Goal: Use online tool/utility: Use online tool/utility

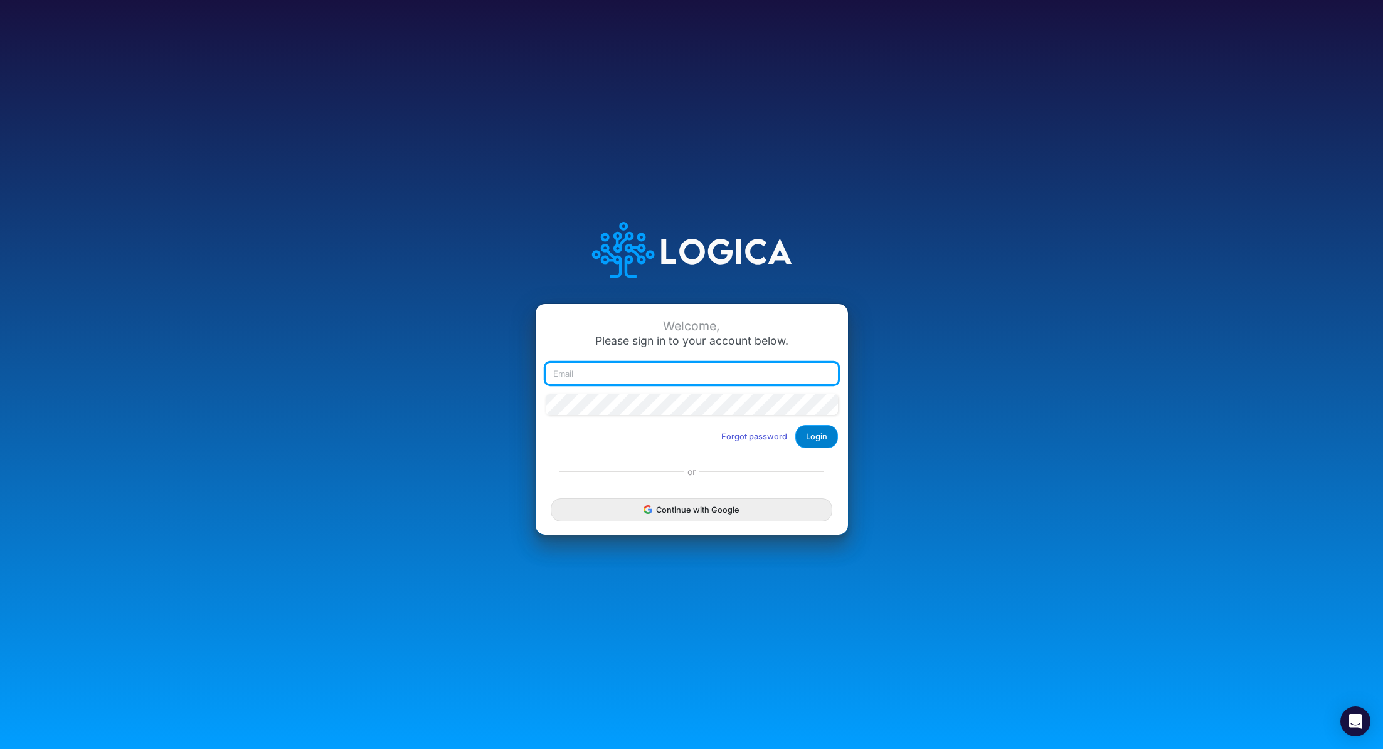
type input "renato.matsumoto@recargapay.com"
click at [825, 441] on button "Login" at bounding box center [816, 436] width 43 height 23
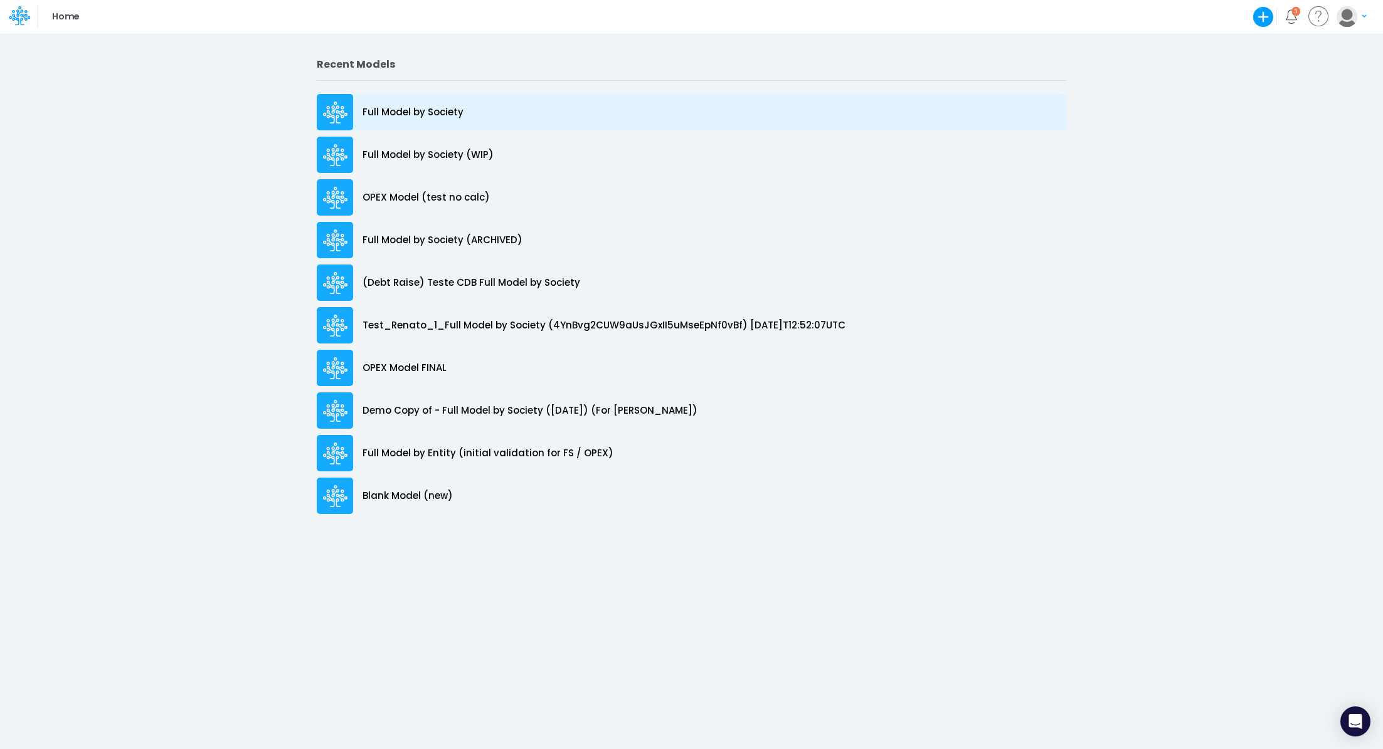
click at [404, 112] on p "Full Model by Society" at bounding box center [412, 112] width 101 height 14
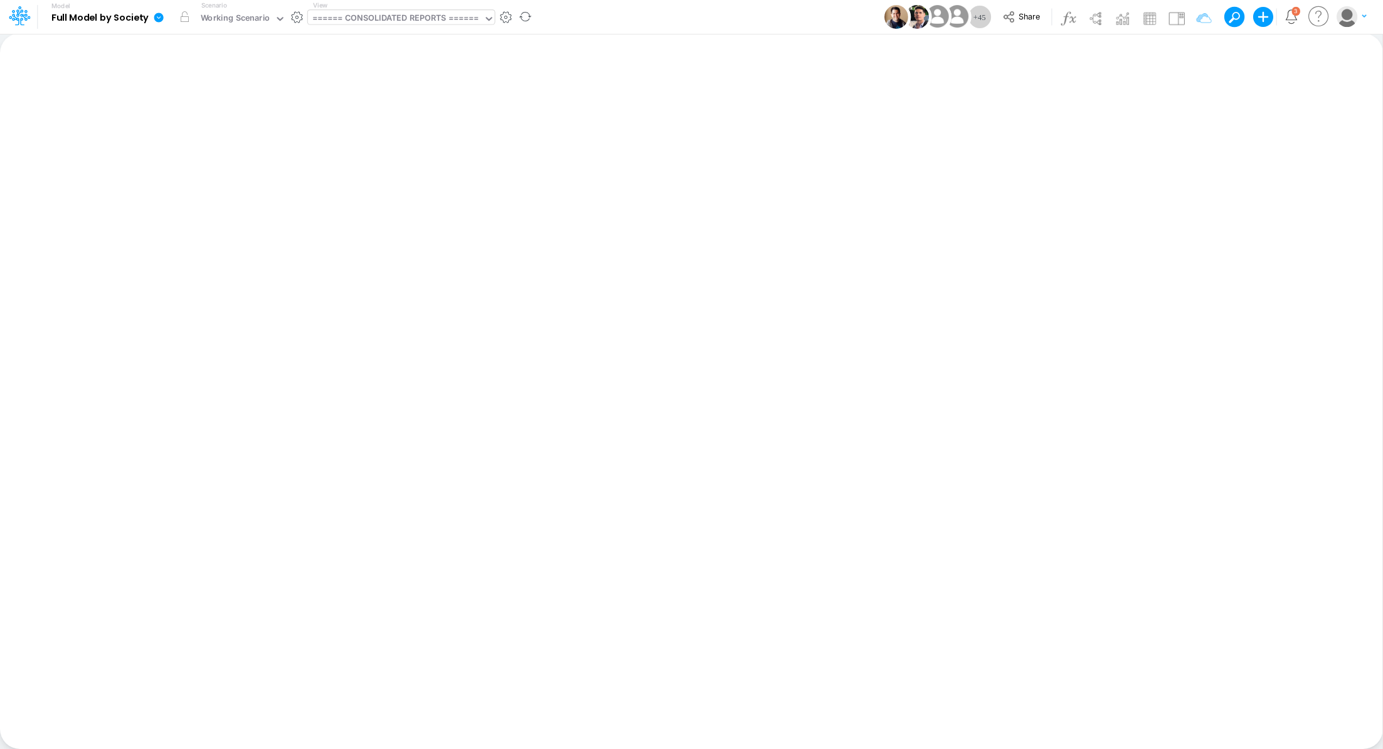
click at [376, 14] on div "====== CONSOLIDATED REPORTS ======" at bounding box center [395, 19] width 167 height 14
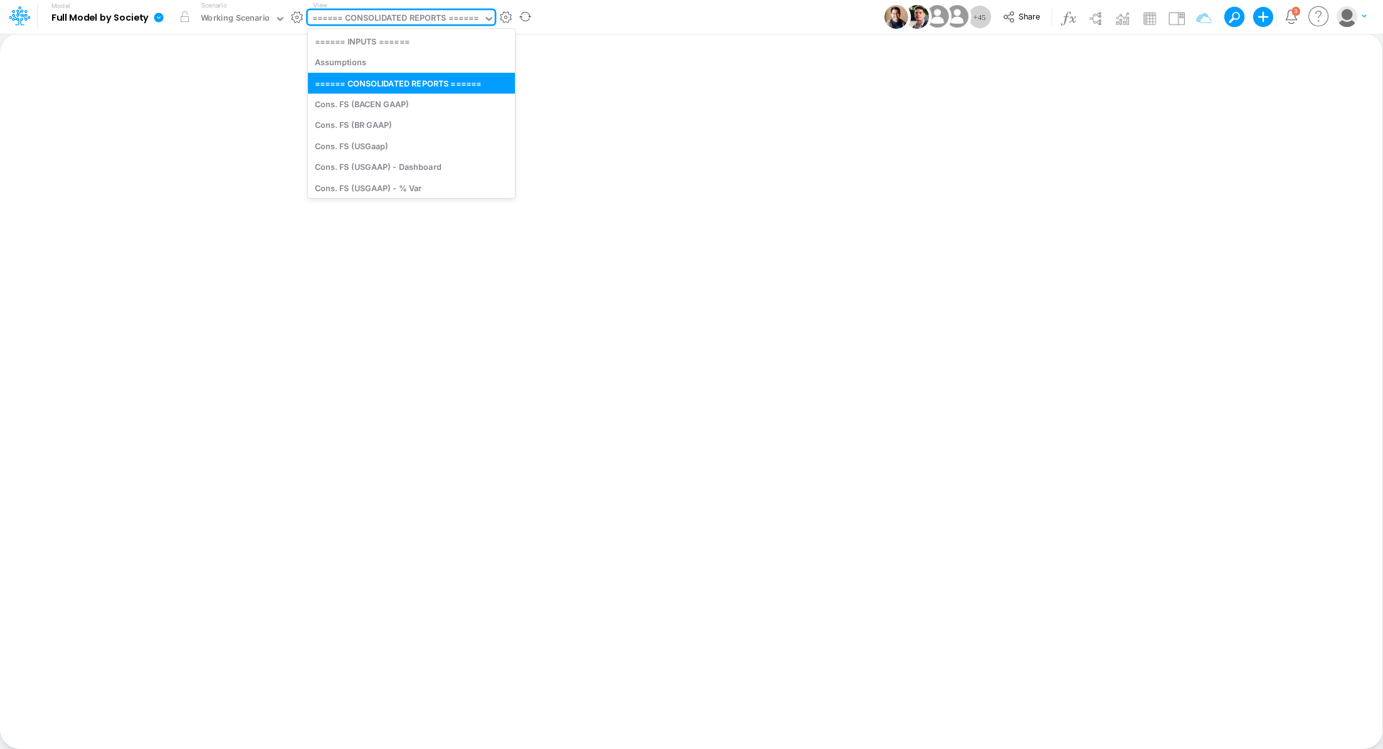
type input "c"
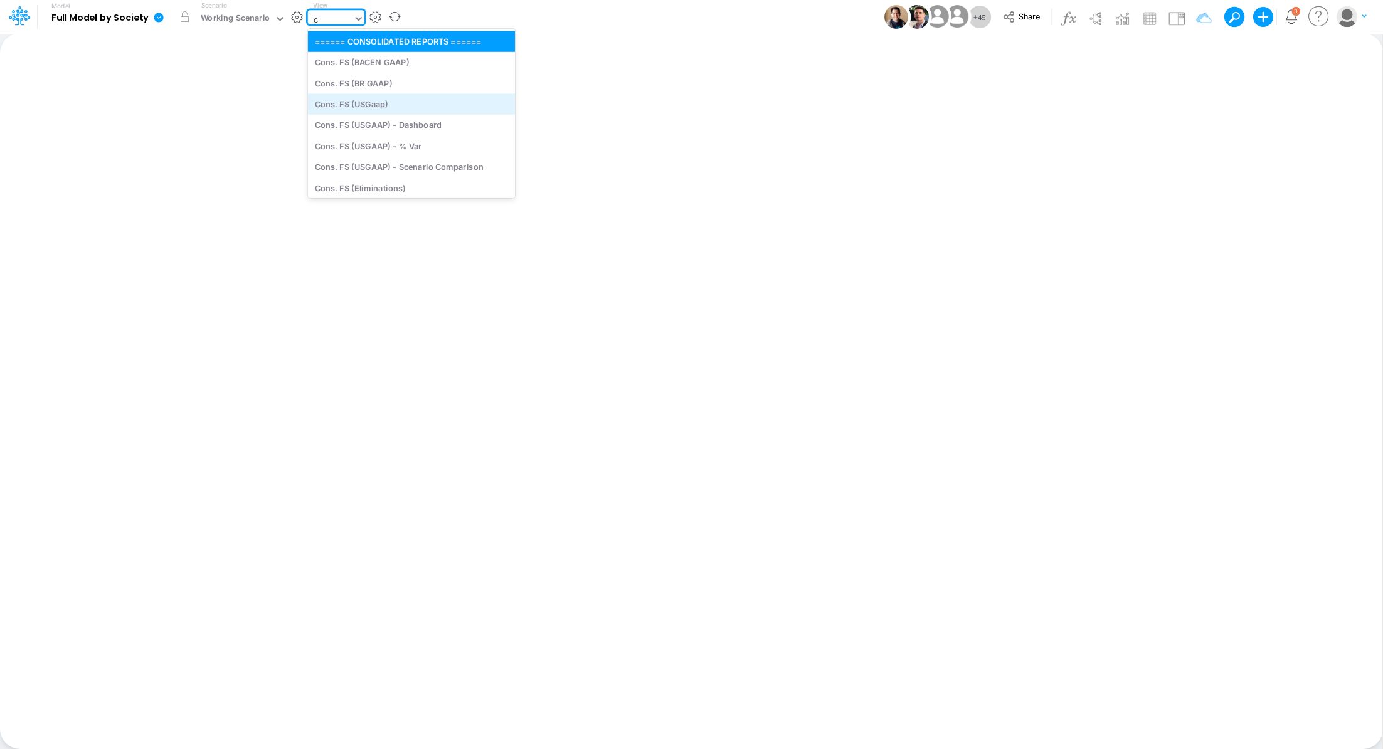
click at [373, 111] on div "Cons. FS (USGaap)" at bounding box center [411, 103] width 207 height 21
type input "Consolidated FS - USGAAP"
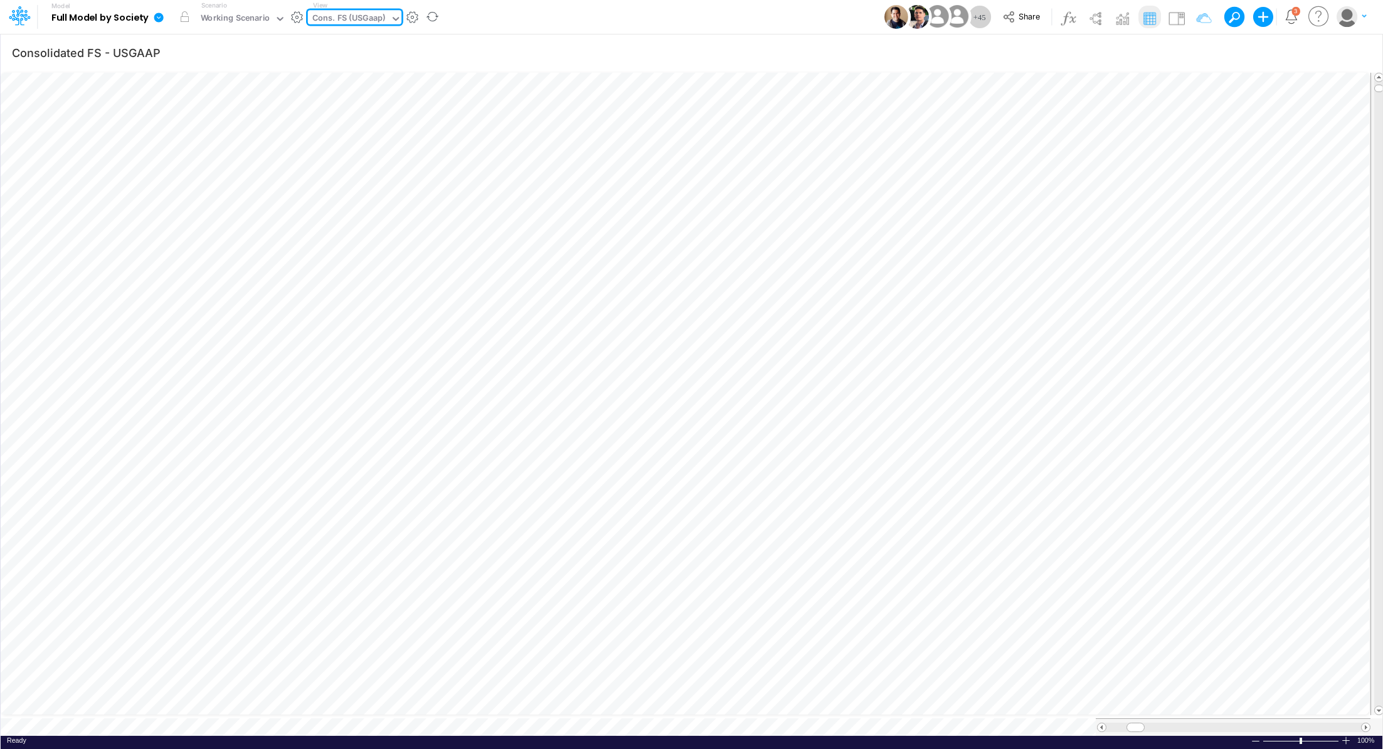
click at [337, 14] on div "Cons. FS (USGaap)" at bounding box center [348, 19] width 73 height 14
type input "cape"
click at [327, 39] on div "[MEDICAL_DATA] / Deprec&Amort" at bounding box center [392, 41] width 169 height 21
click at [319, 17] on div "[MEDICAL_DATA] / Deprec&Amort" at bounding box center [377, 19] width 130 height 14
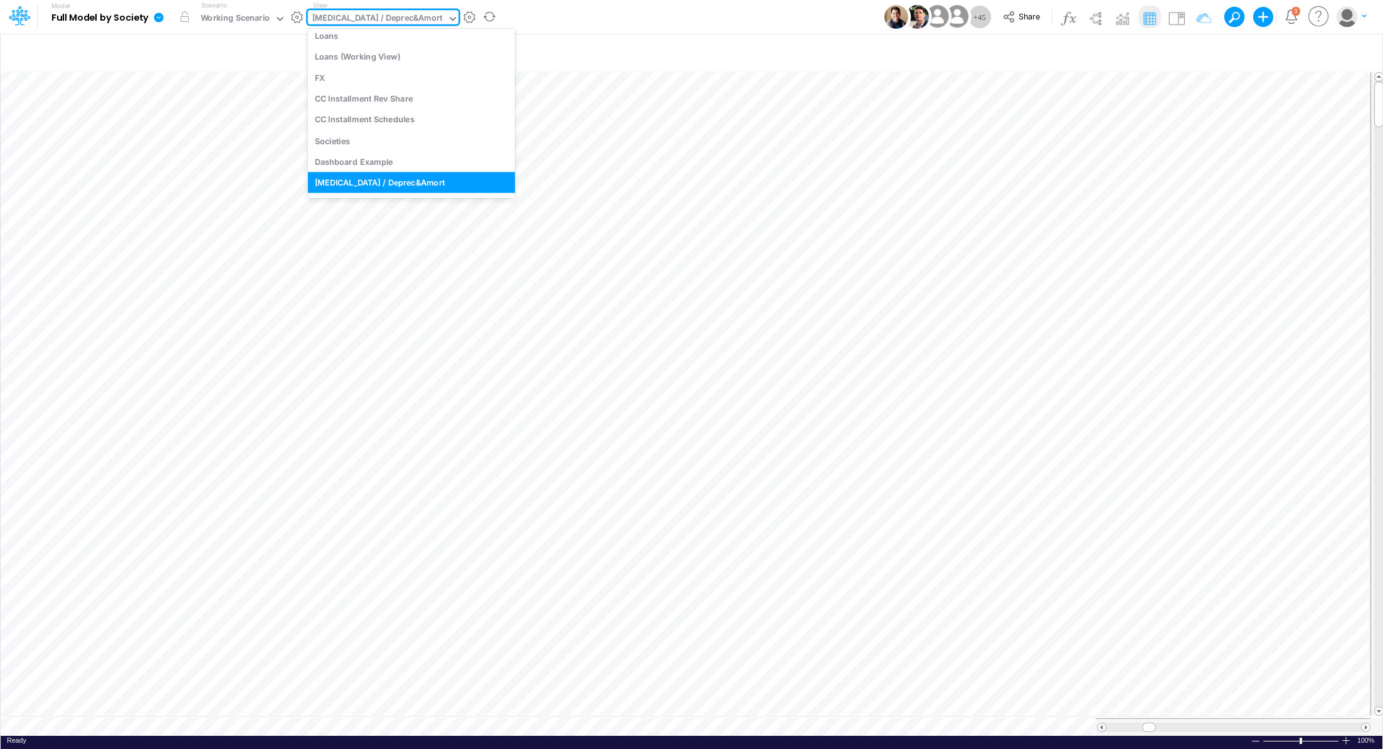
type input "c"
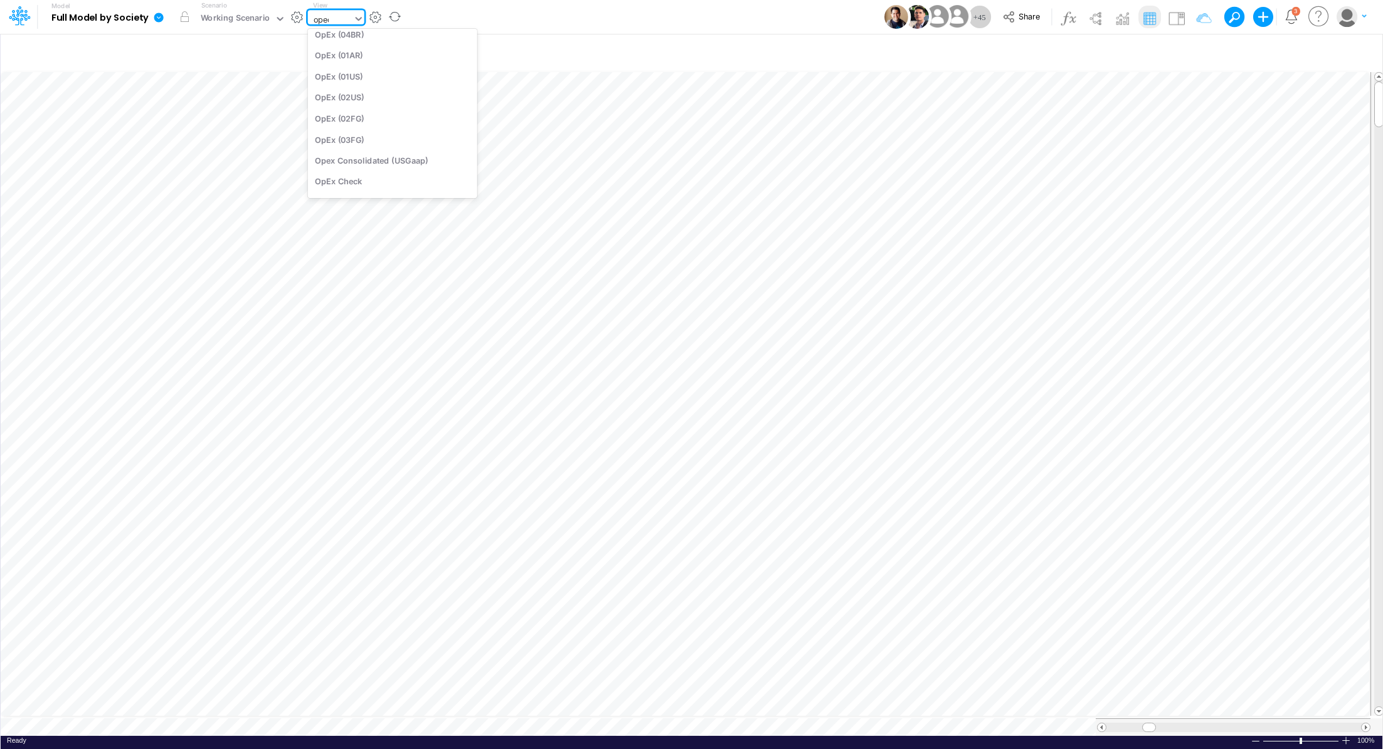
scroll to position [0, 0]
type input "o"
type input "consol"
click at [373, 140] on div "Consolidated OpEx (USGaap)" at bounding box center [398, 145] width 180 height 21
type input "Consolidated FS - USGAAP"
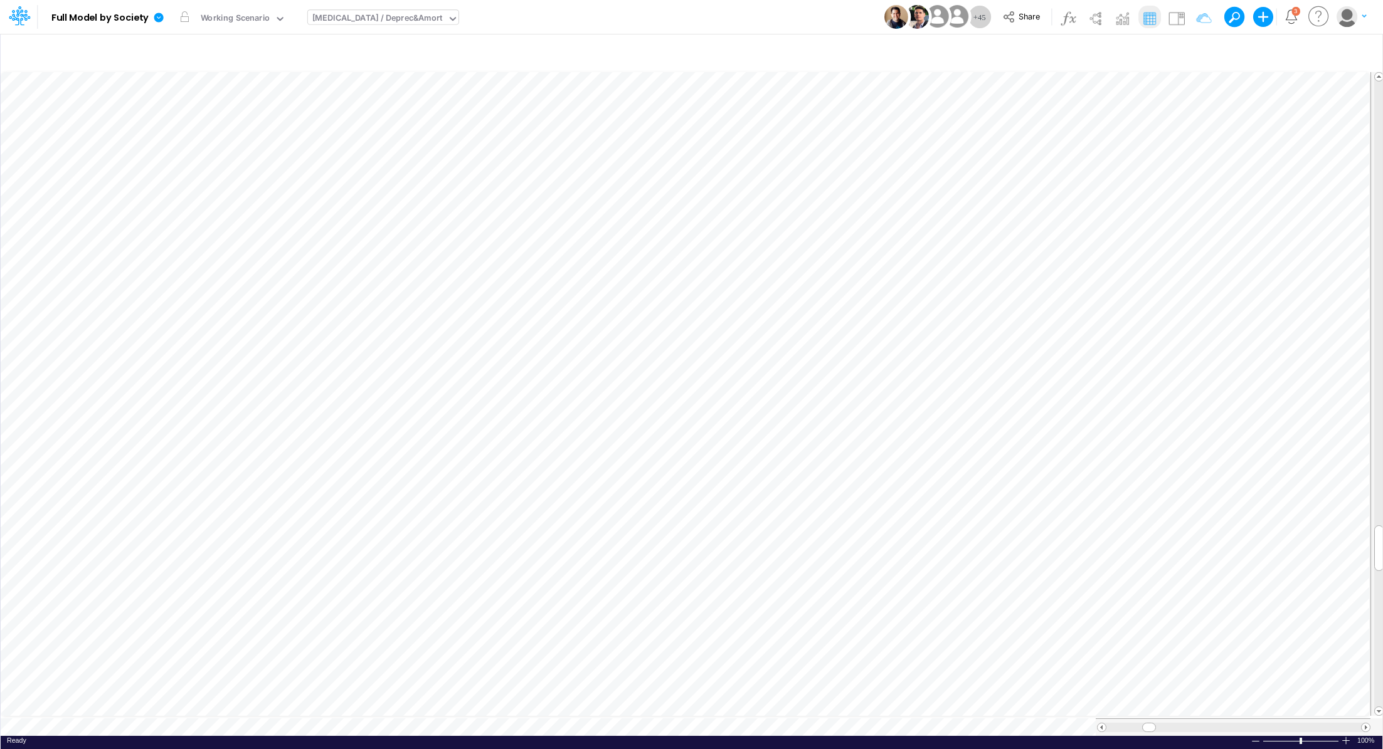
scroll to position [6, 1]
type input "Consolidated FS - USGAAP"
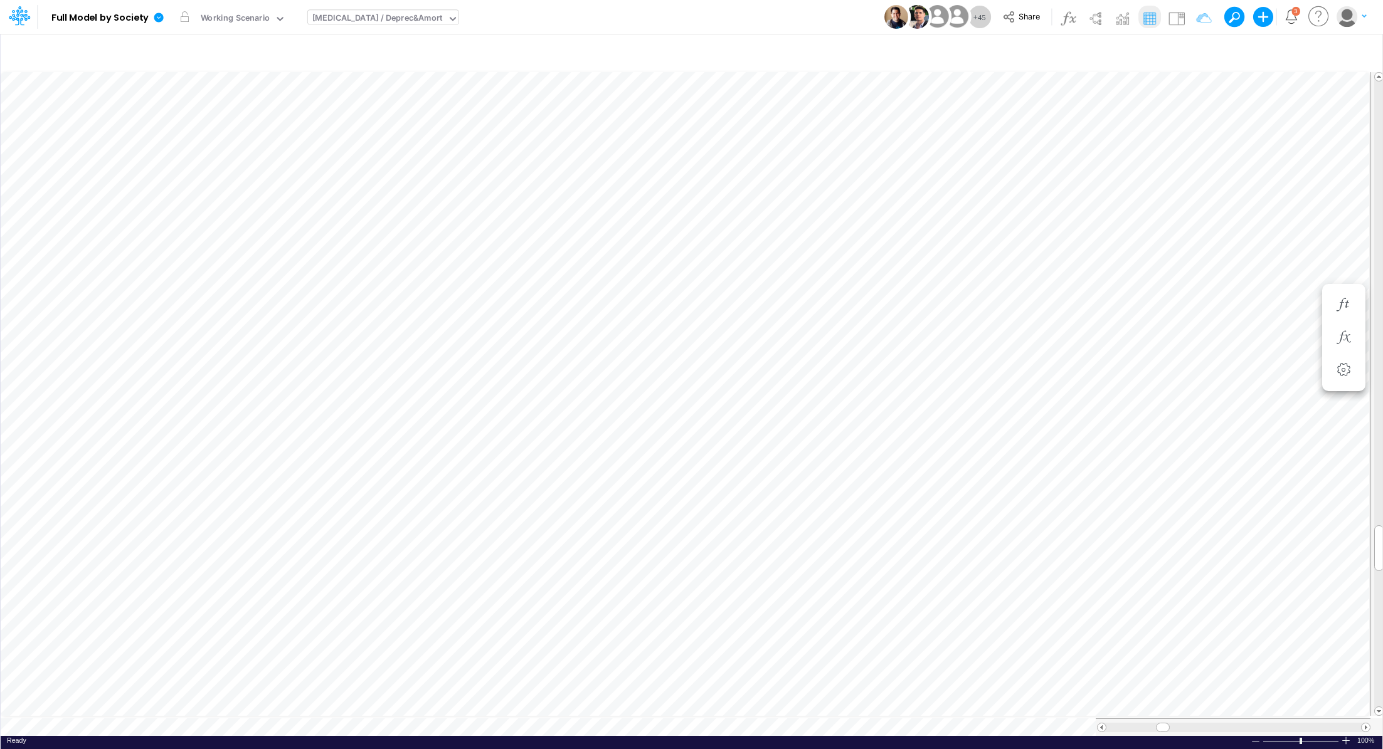
type input "Consolidated FS - USGAAP"
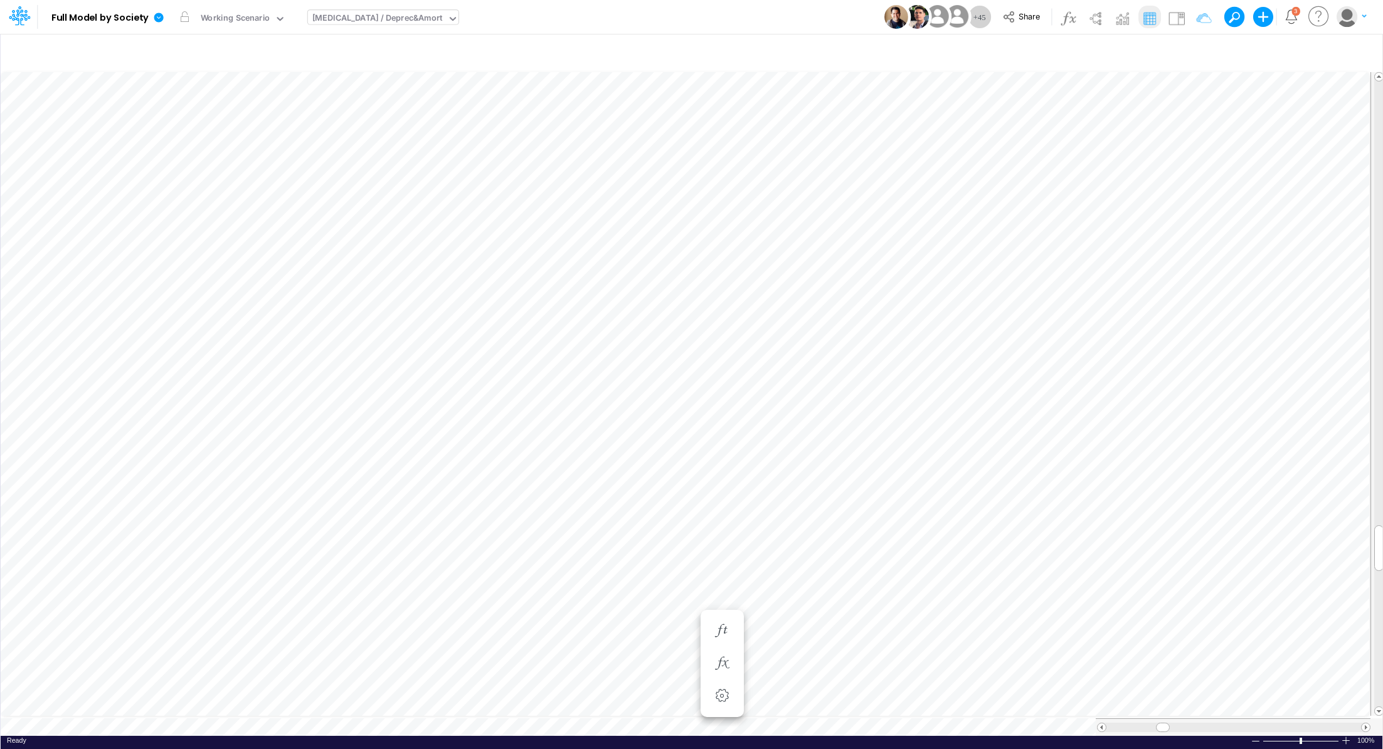
scroll to position [6, 1]
click at [1116, 337] on icon "button" at bounding box center [1117, 337] width 19 height 13
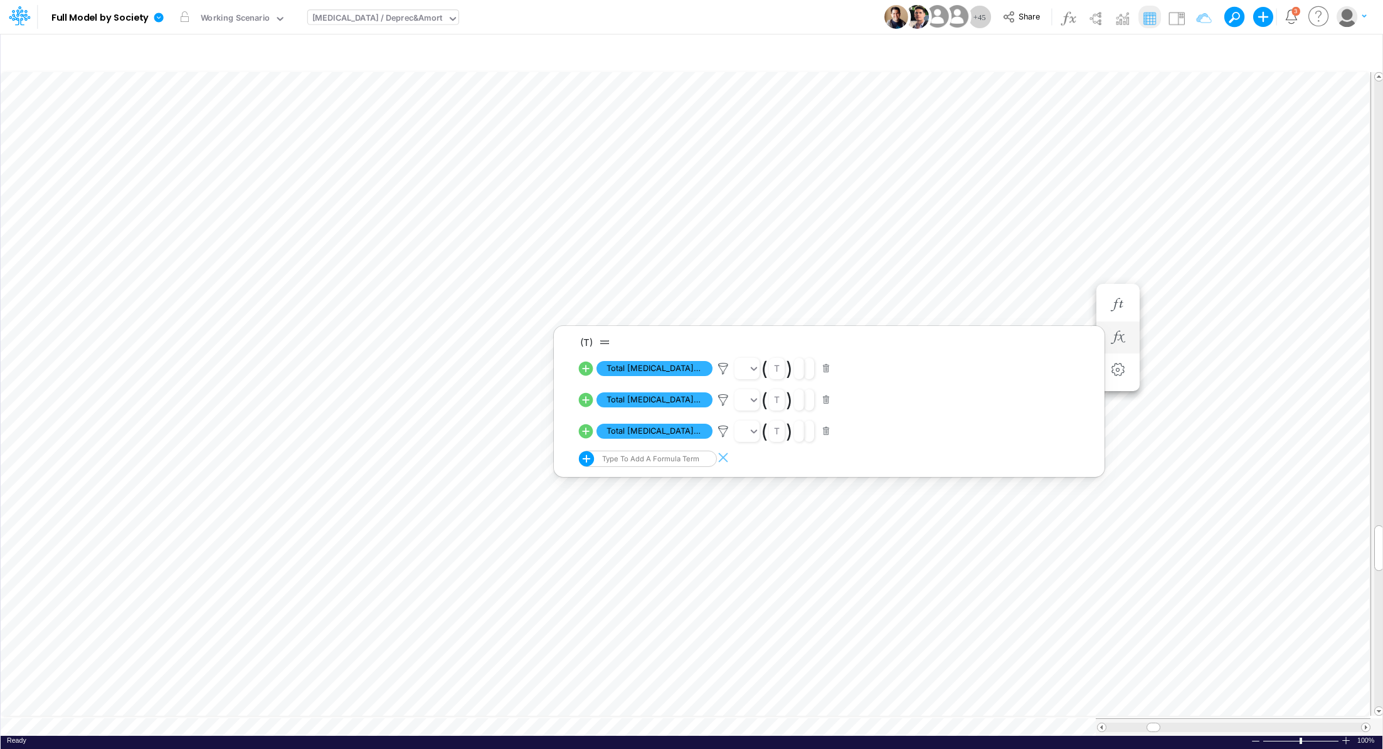
click at [586, 370] on icon at bounding box center [586, 369] width 18 height 18
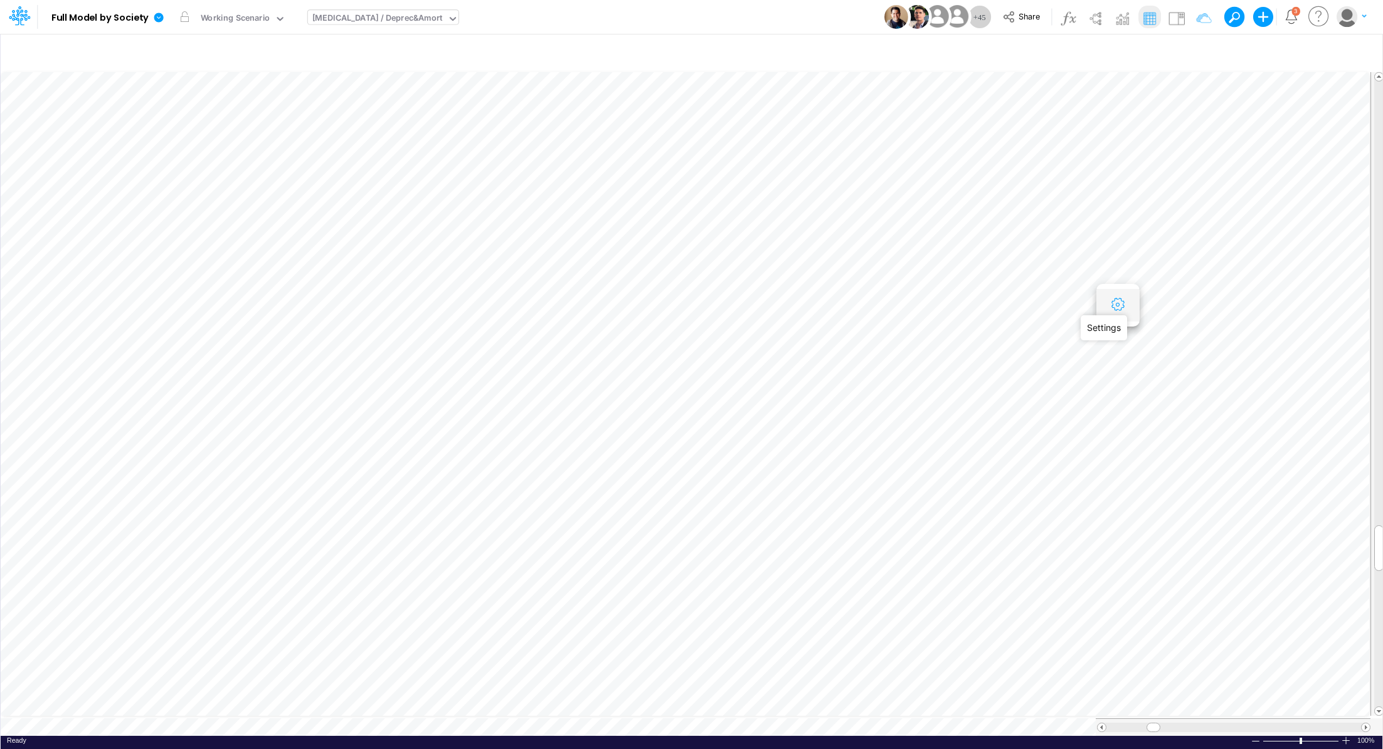
click at [1113, 304] on icon "button" at bounding box center [1117, 305] width 19 height 13
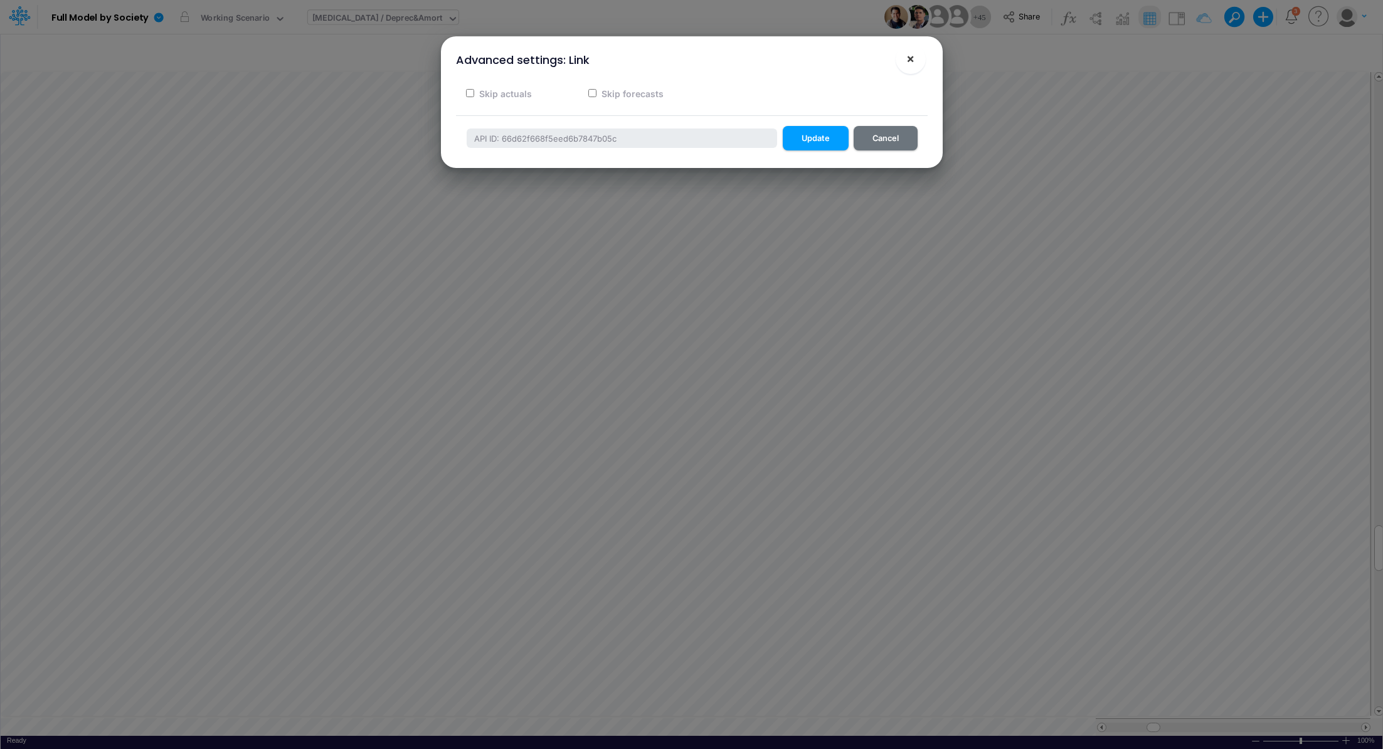
click at [914, 62] on button "×" at bounding box center [911, 59] width 30 height 30
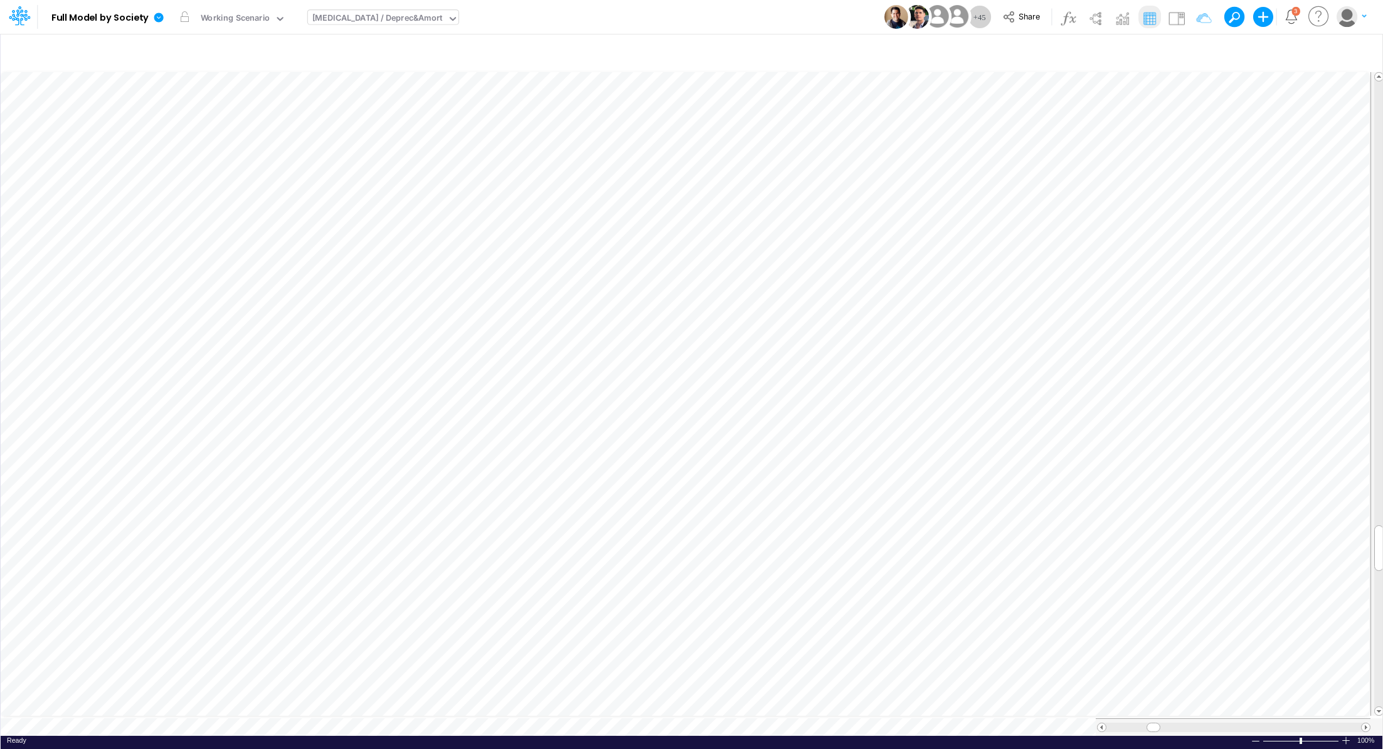
scroll to position [6, 1]
click at [1120, 332] on icon "button" at bounding box center [1117, 337] width 19 height 13
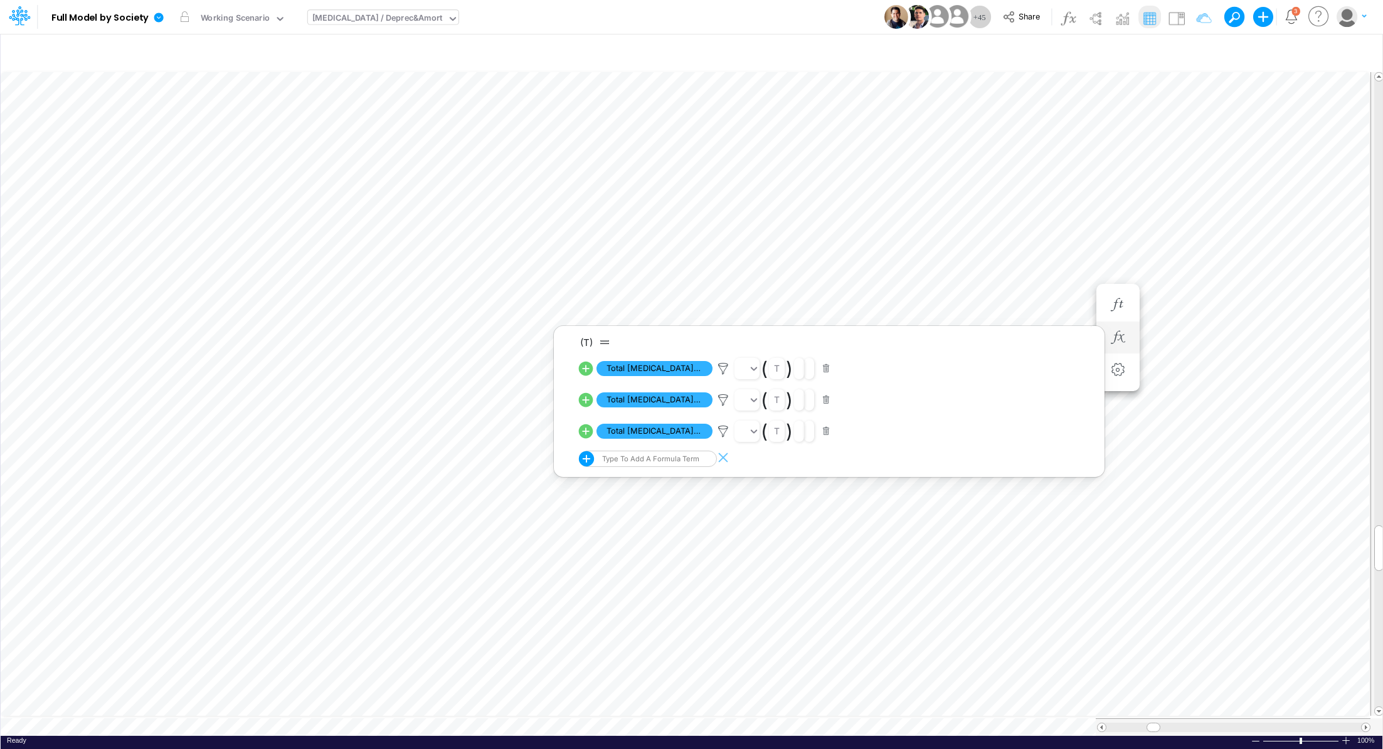
click at [586, 401] on icon at bounding box center [586, 400] width 14 height 14
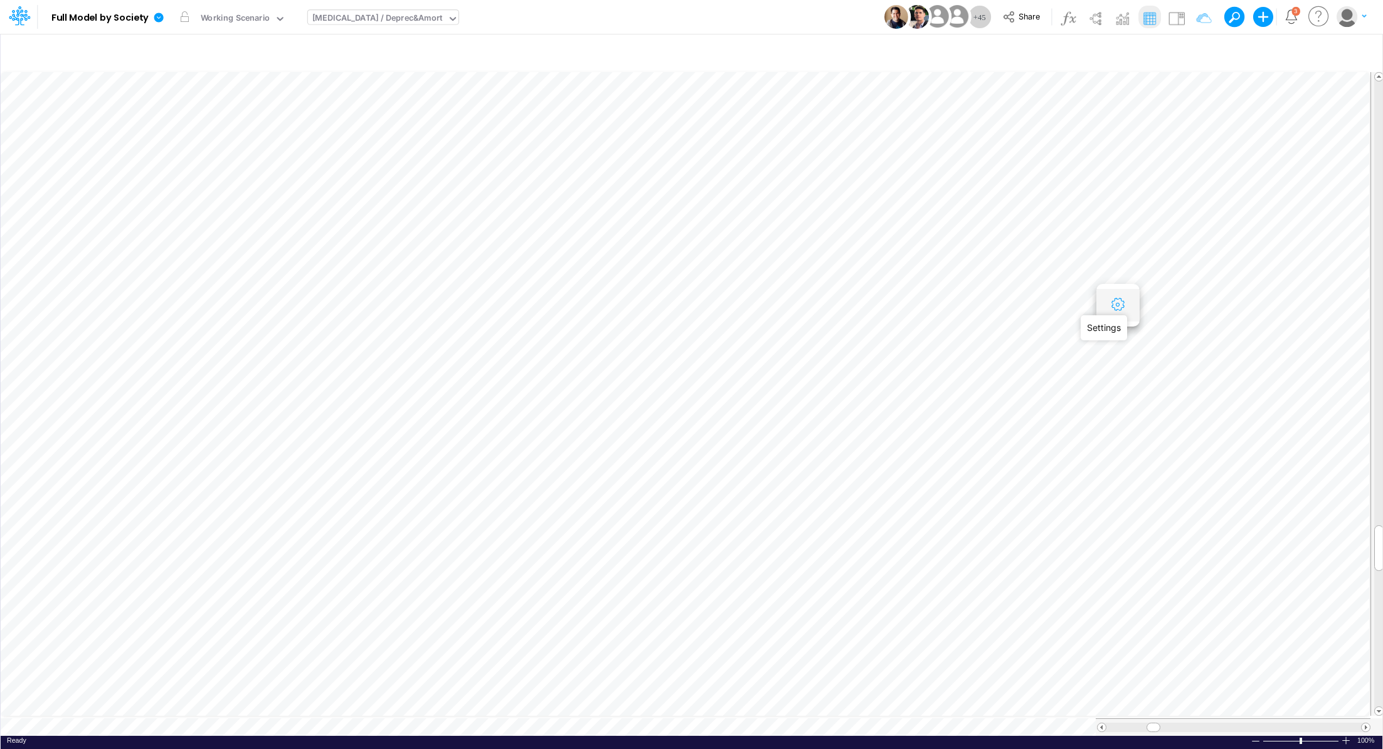
click at [1118, 307] on icon "button" at bounding box center [1117, 305] width 19 height 13
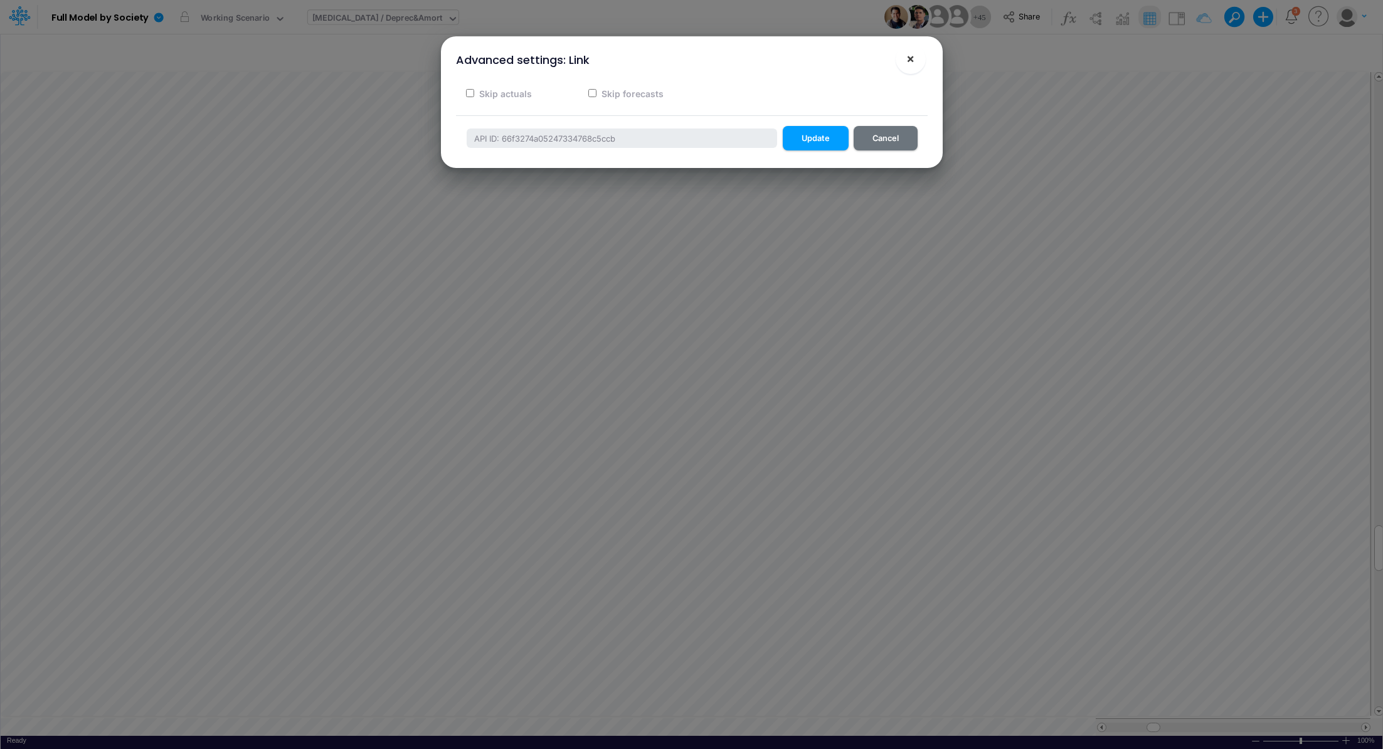
click at [916, 61] on button "×" at bounding box center [911, 59] width 30 height 30
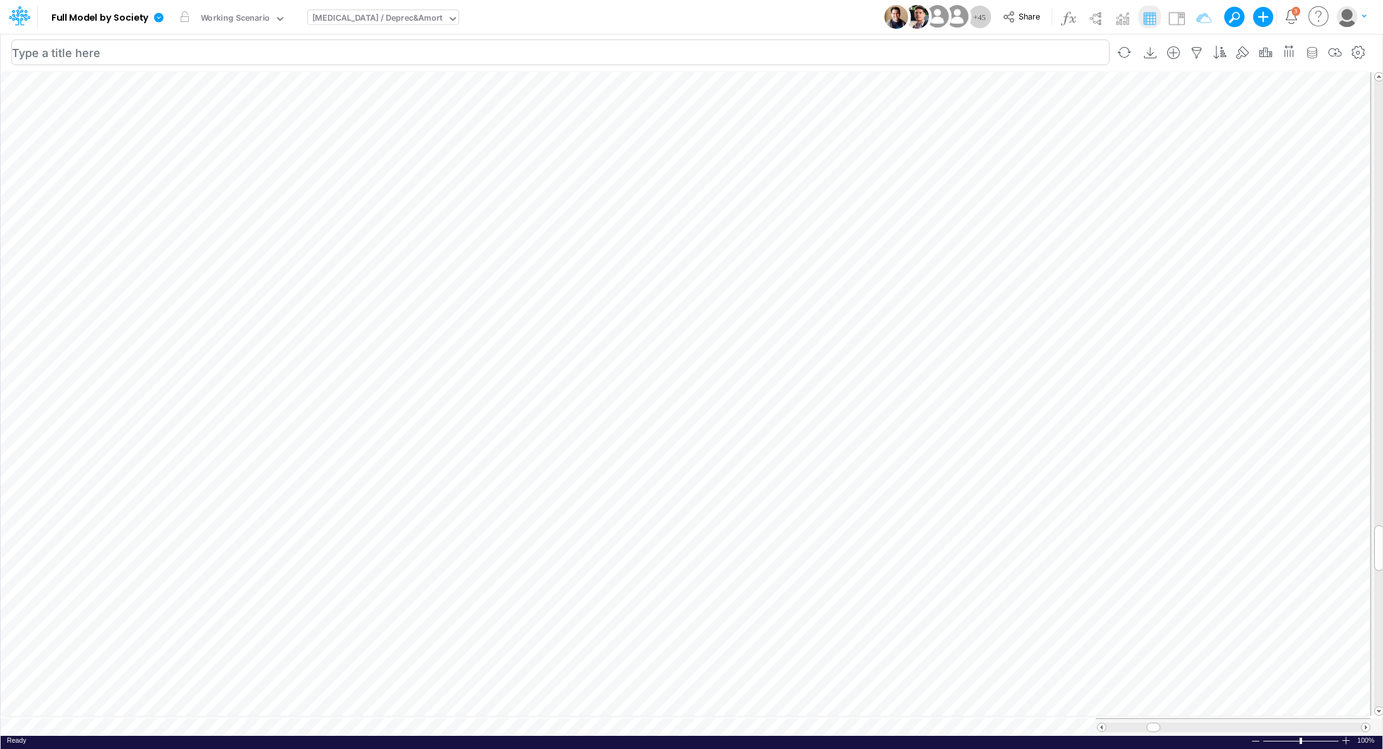
scroll to position [6, 1]
click at [1119, 339] on icon "button" at bounding box center [1117, 337] width 19 height 13
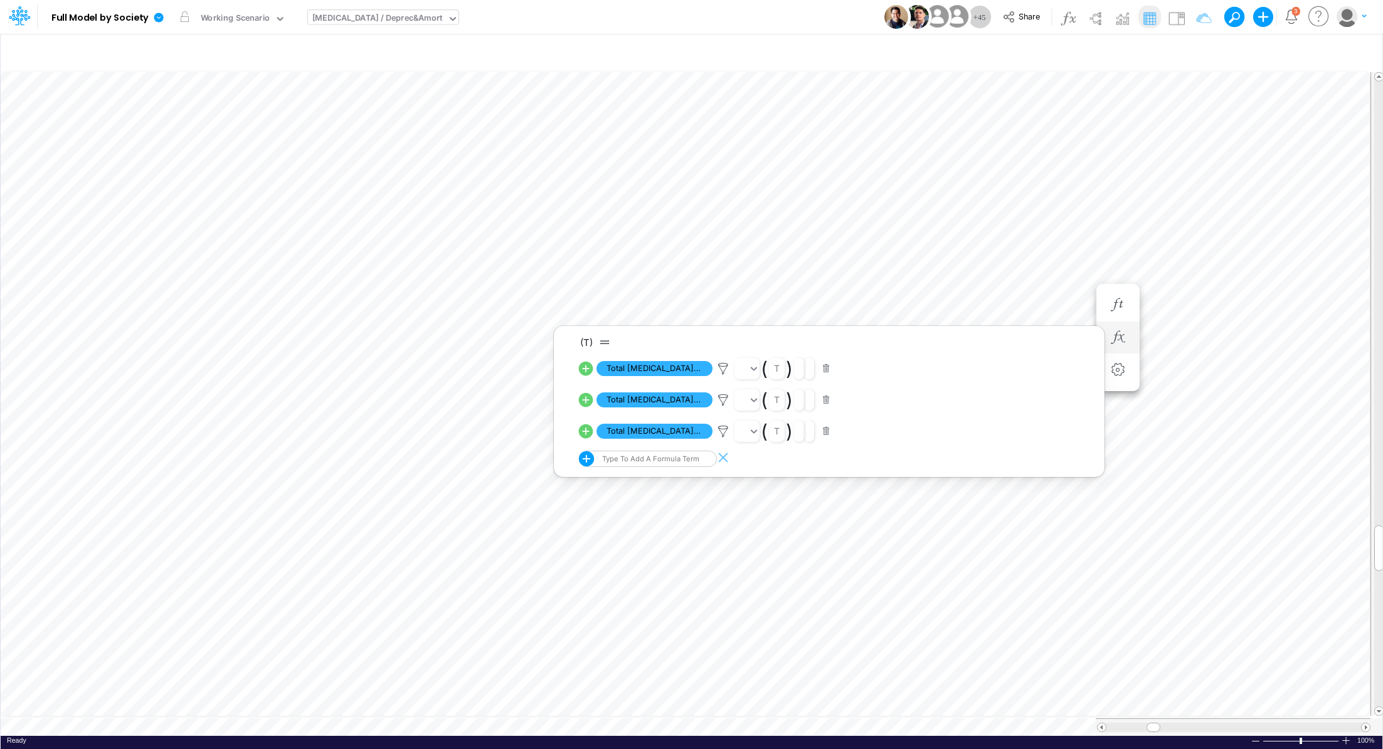
click at [583, 430] on icon at bounding box center [586, 432] width 14 height 14
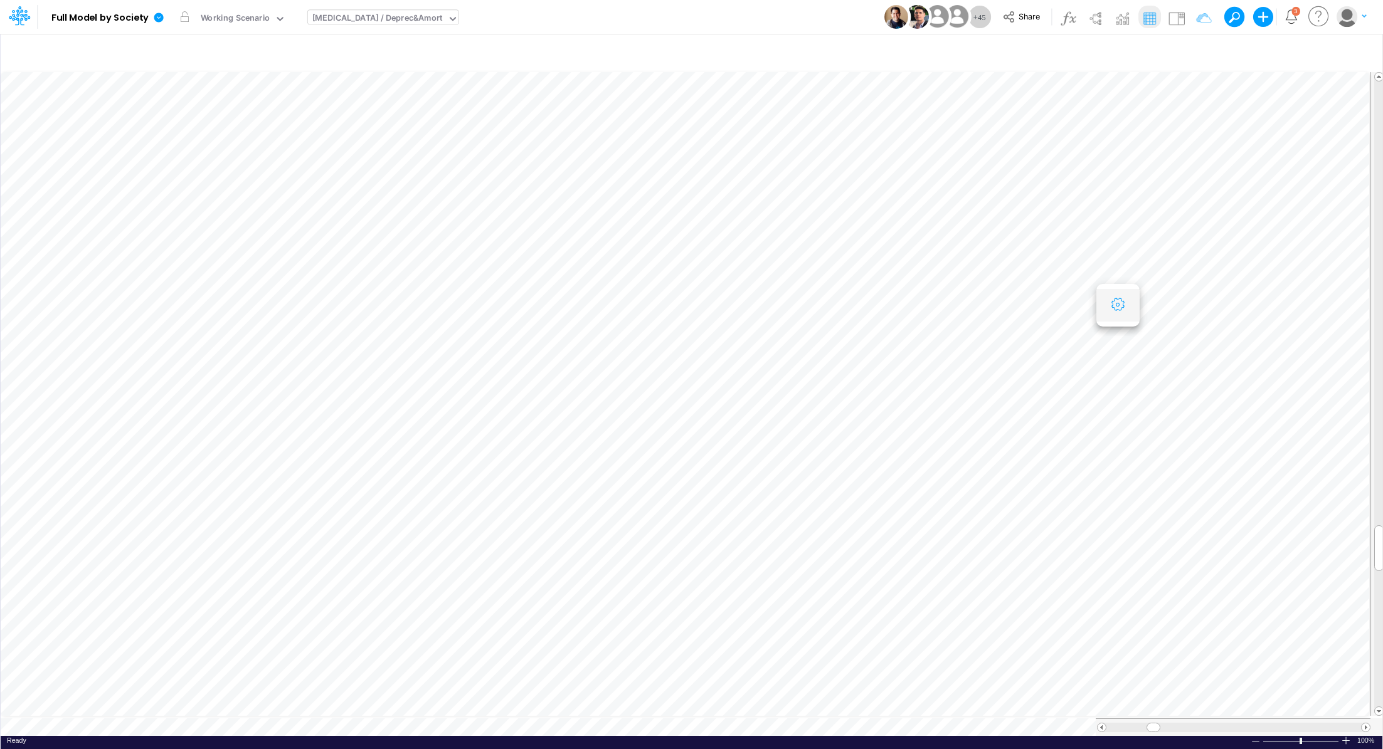
click at [1108, 306] on icon "button" at bounding box center [1117, 305] width 19 height 13
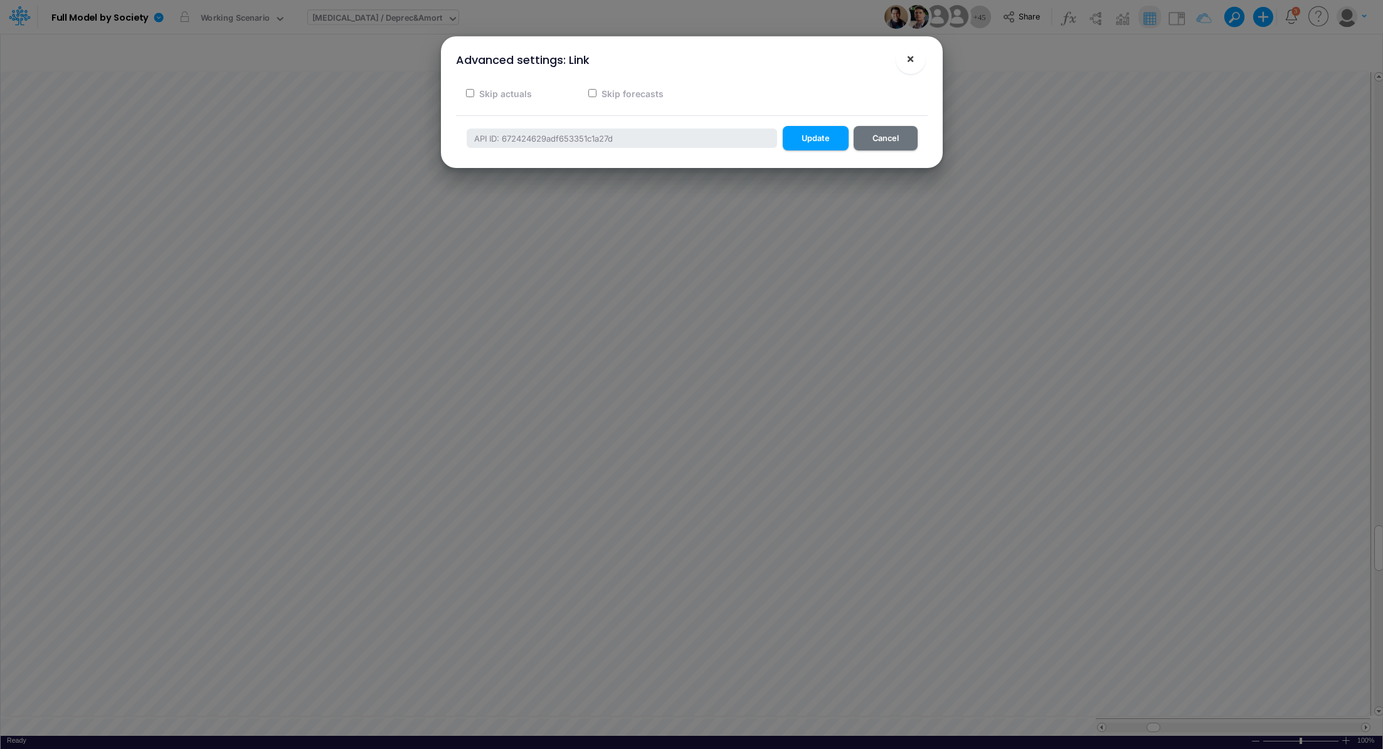
click at [913, 60] on span "×" at bounding box center [910, 58] width 8 height 15
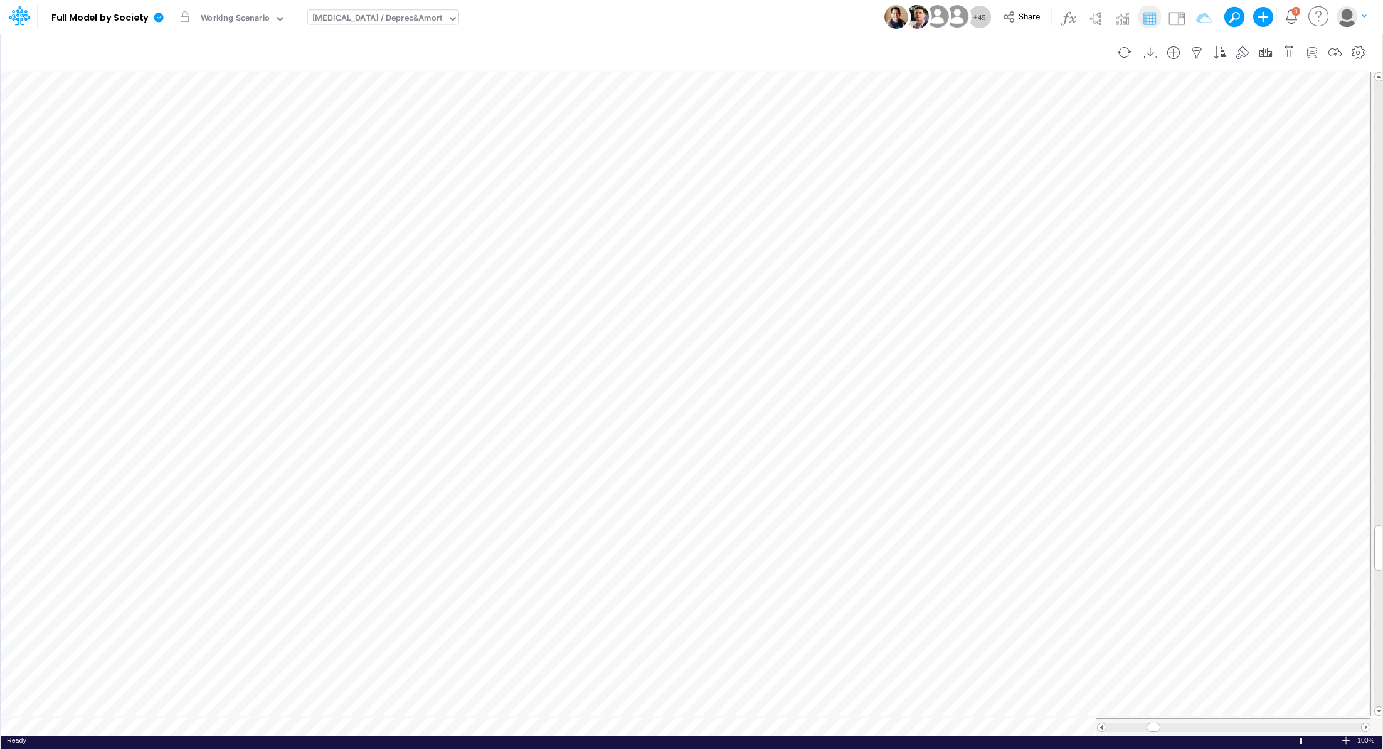
scroll to position [6, 1]
click at [1176, 18] on img at bounding box center [1177, 18] width 20 height 20
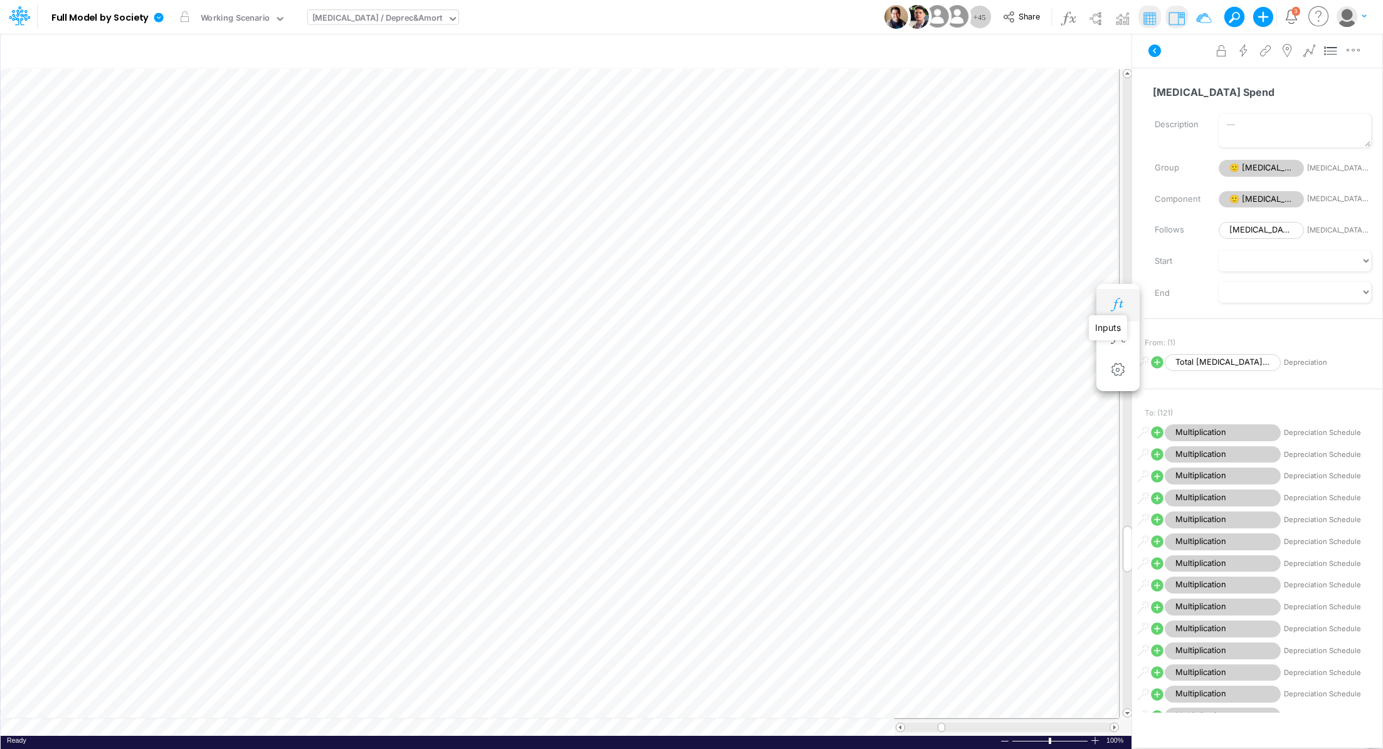
click at [1113, 304] on icon "button" at bounding box center [1117, 305] width 19 height 13
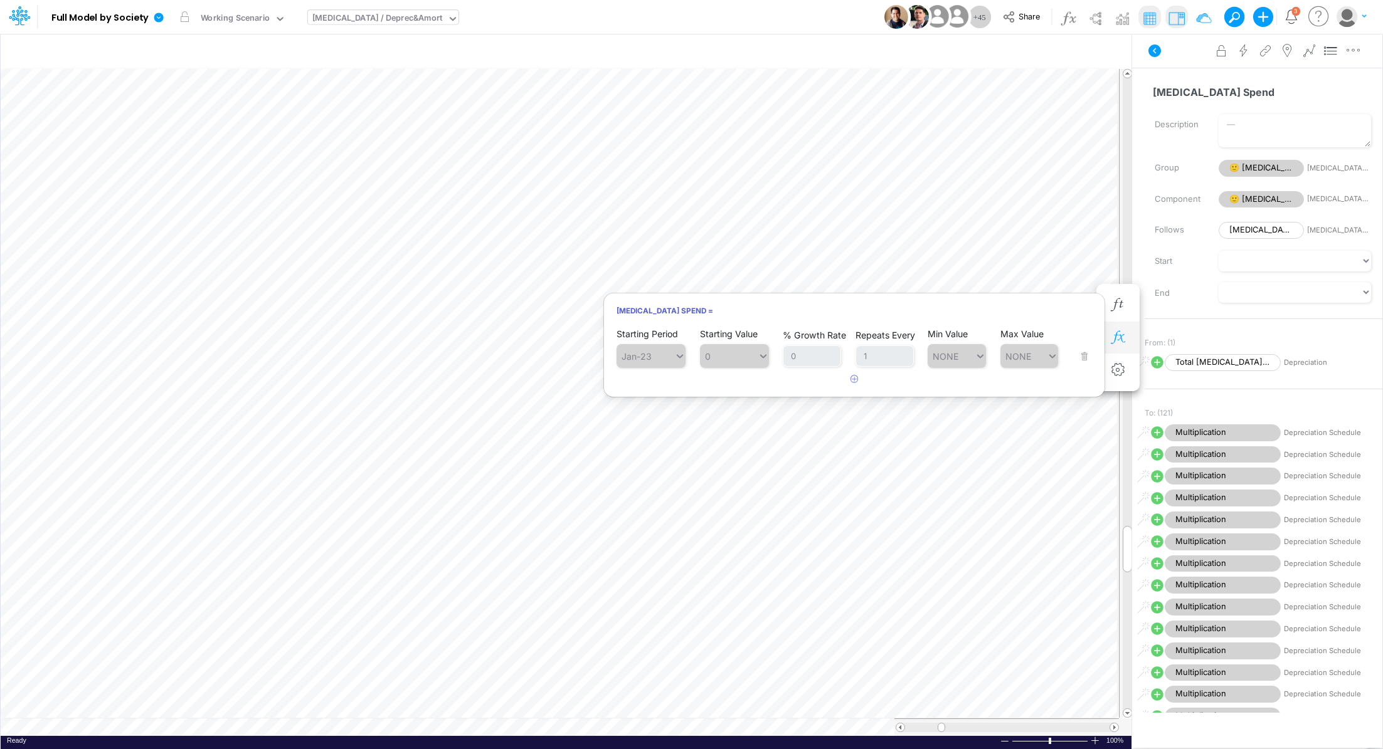
click at [1122, 341] on icon "button" at bounding box center [1117, 337] width 19 height 13
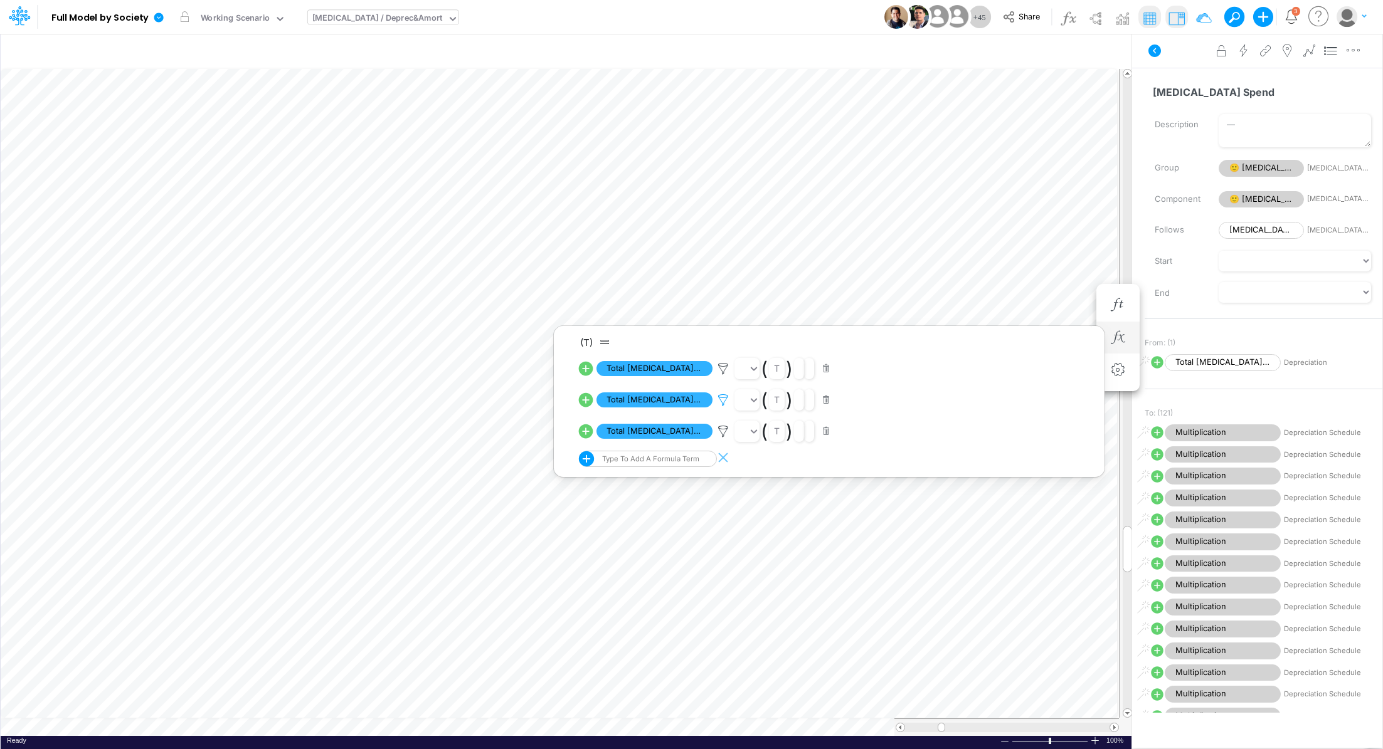
click at [726, 376] on icon at bounding box center [723, 368] width 19 height 13
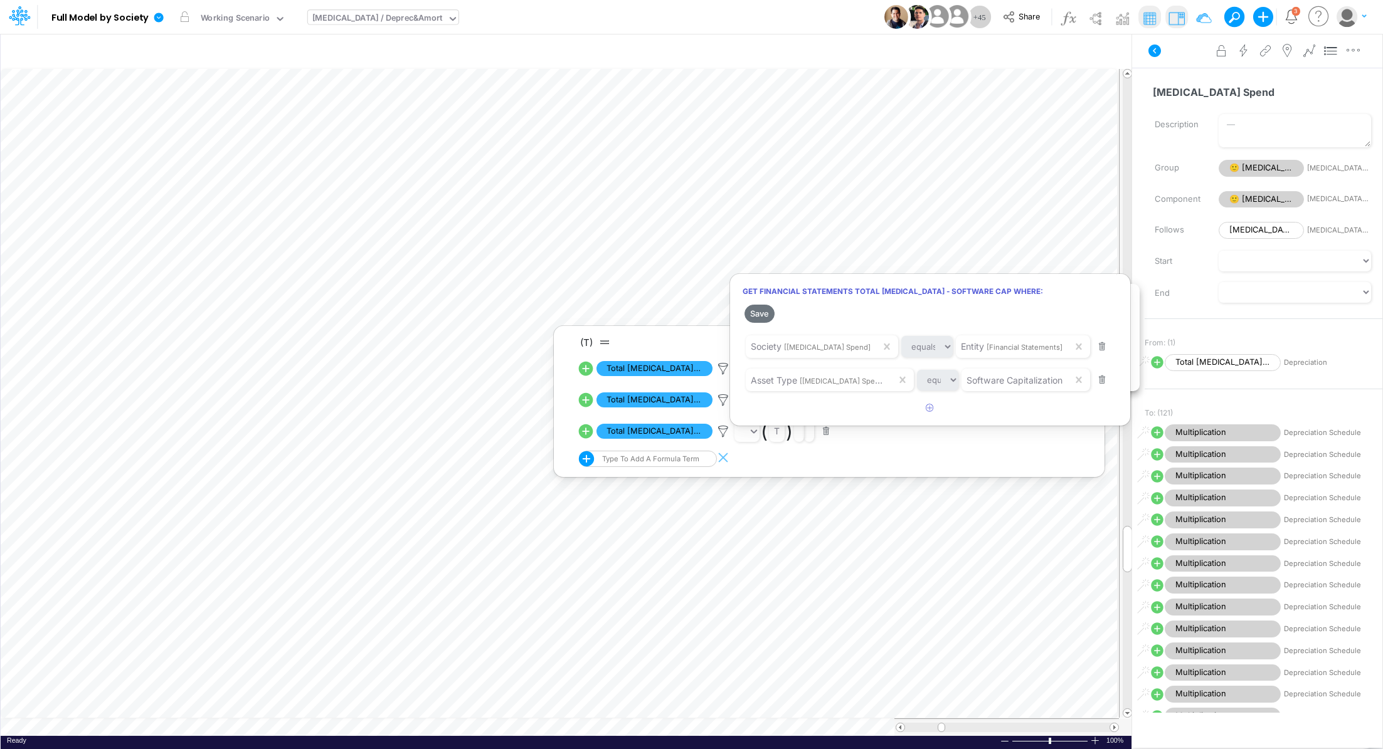
click at [665, 403] on div at bounding box center [691, 377] width 1383 height 743
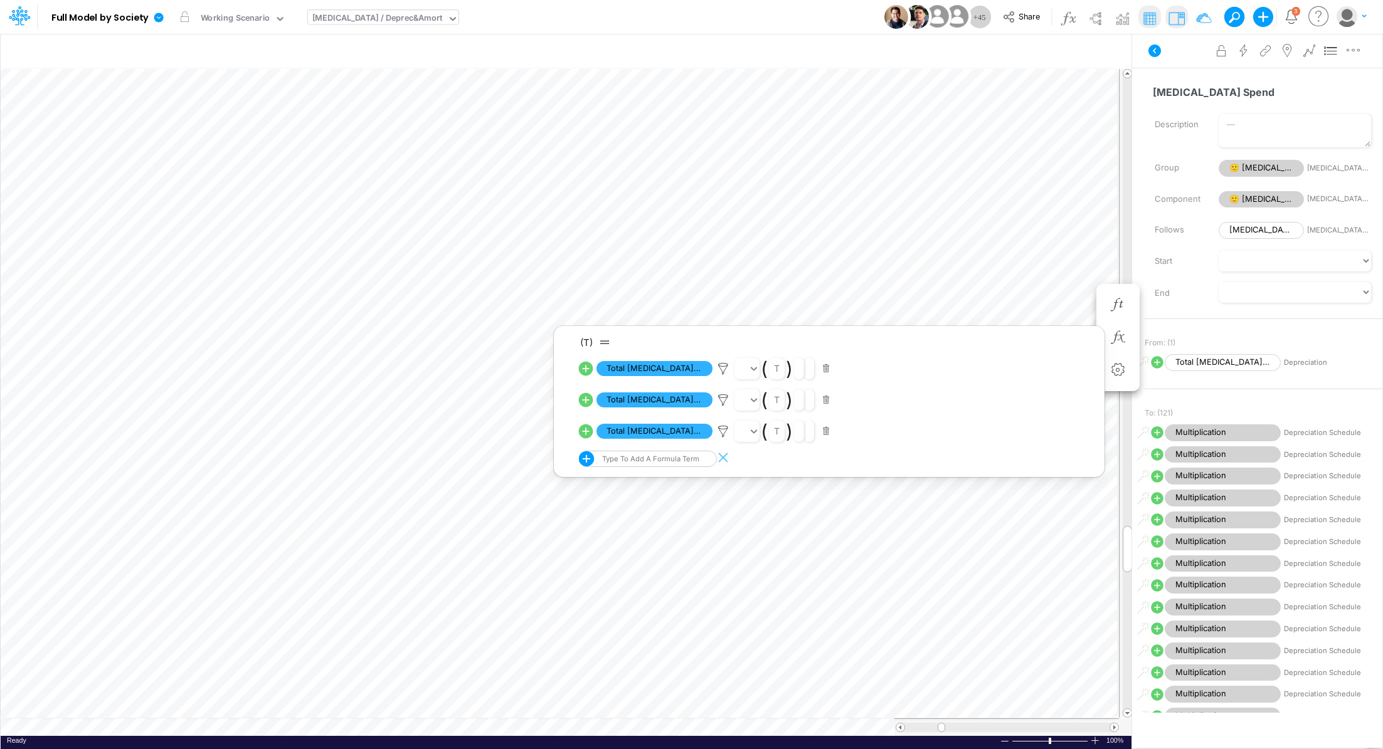
click at [665, 403] on span "Total Capex - Software cap" at bounding box center [654, 401] width 116 height 16
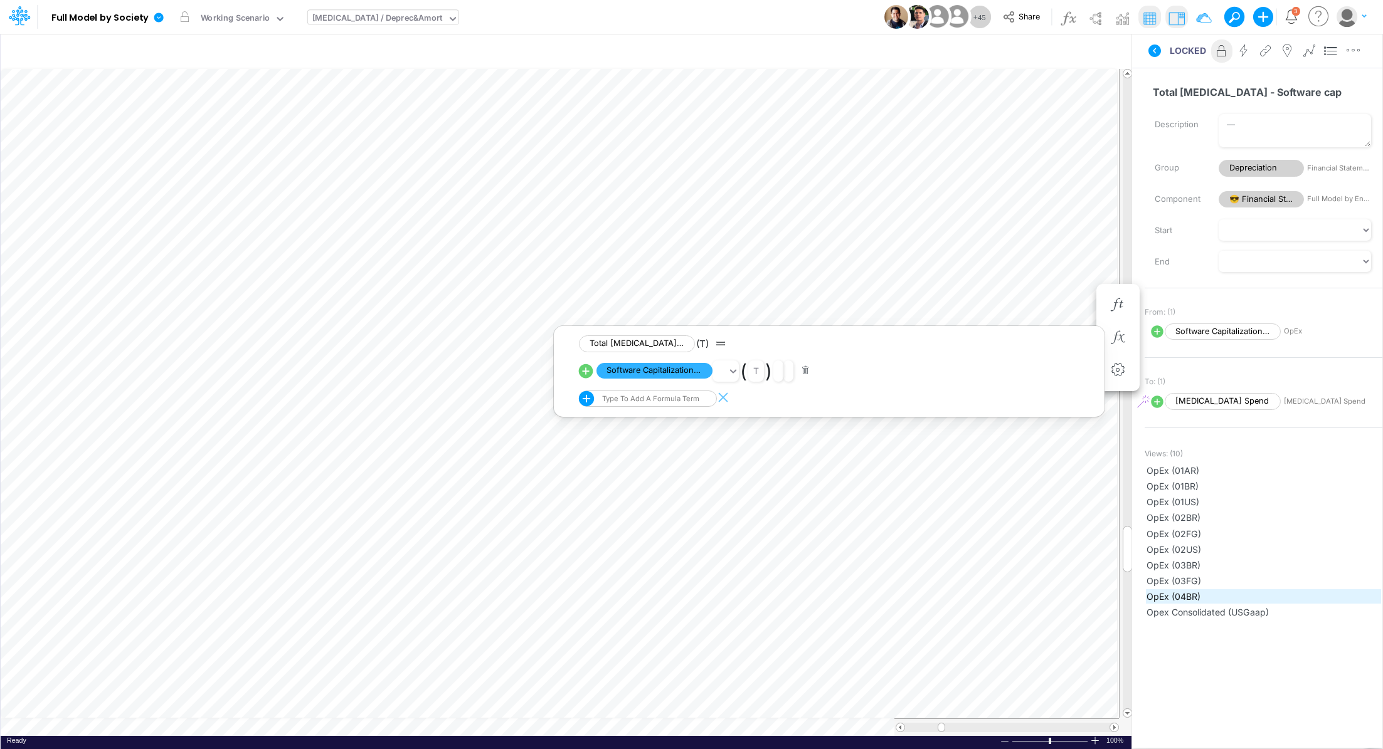
click at [1184, 591] on span "OpEx (04BR)" at bounding box center [1263, 596] width 234 height 13
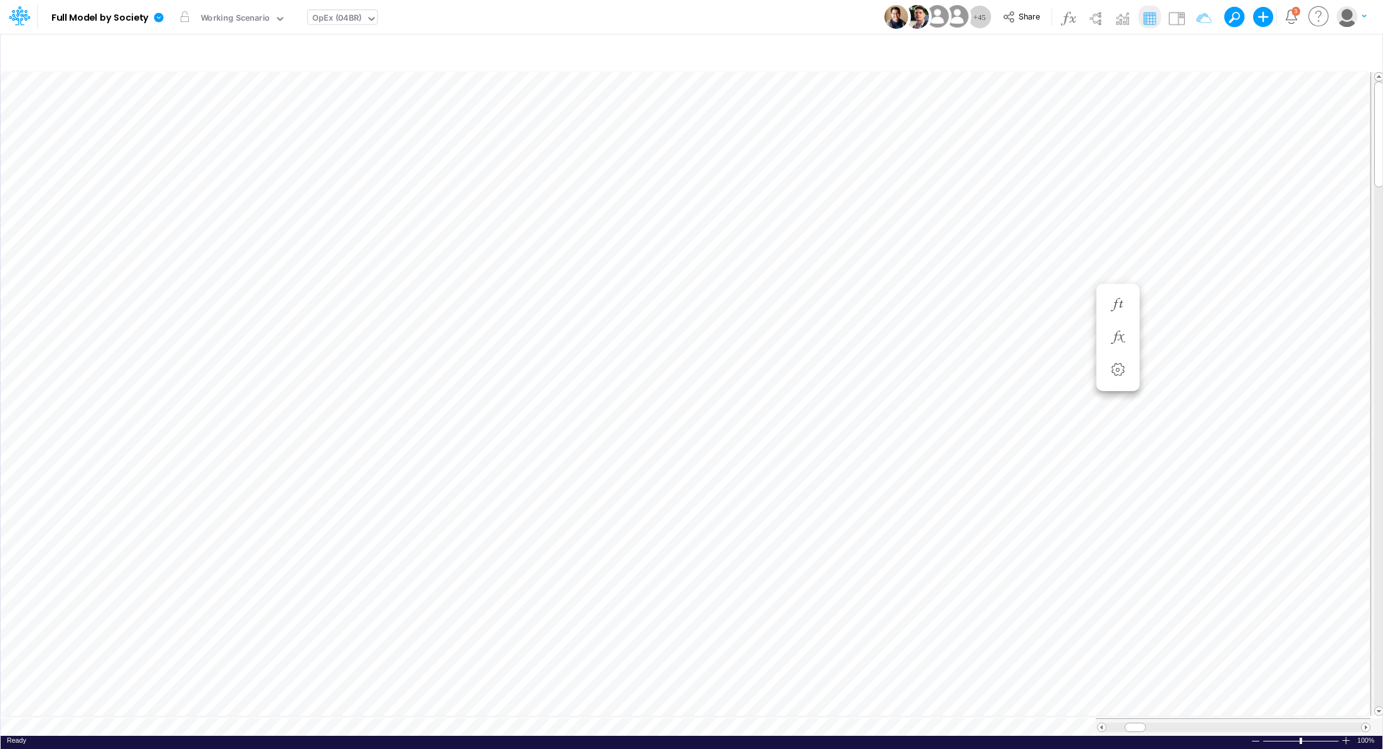
scroll to position [6, 1]
click at [1144, 446] on button "button" at bounding box center [1142, 455] width 23 height 25
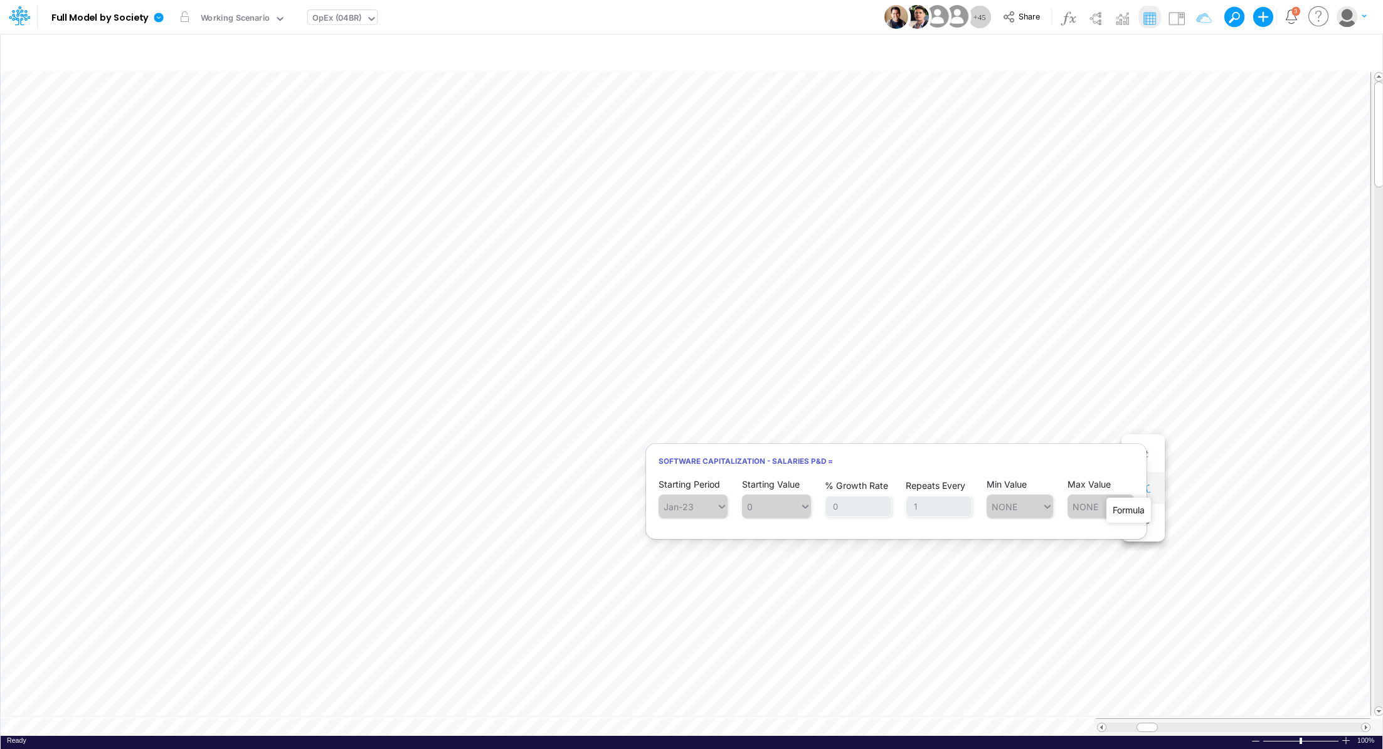
click at [1145, 486] on icon "button" at bounding box center [1142, 488] width 19 height 13
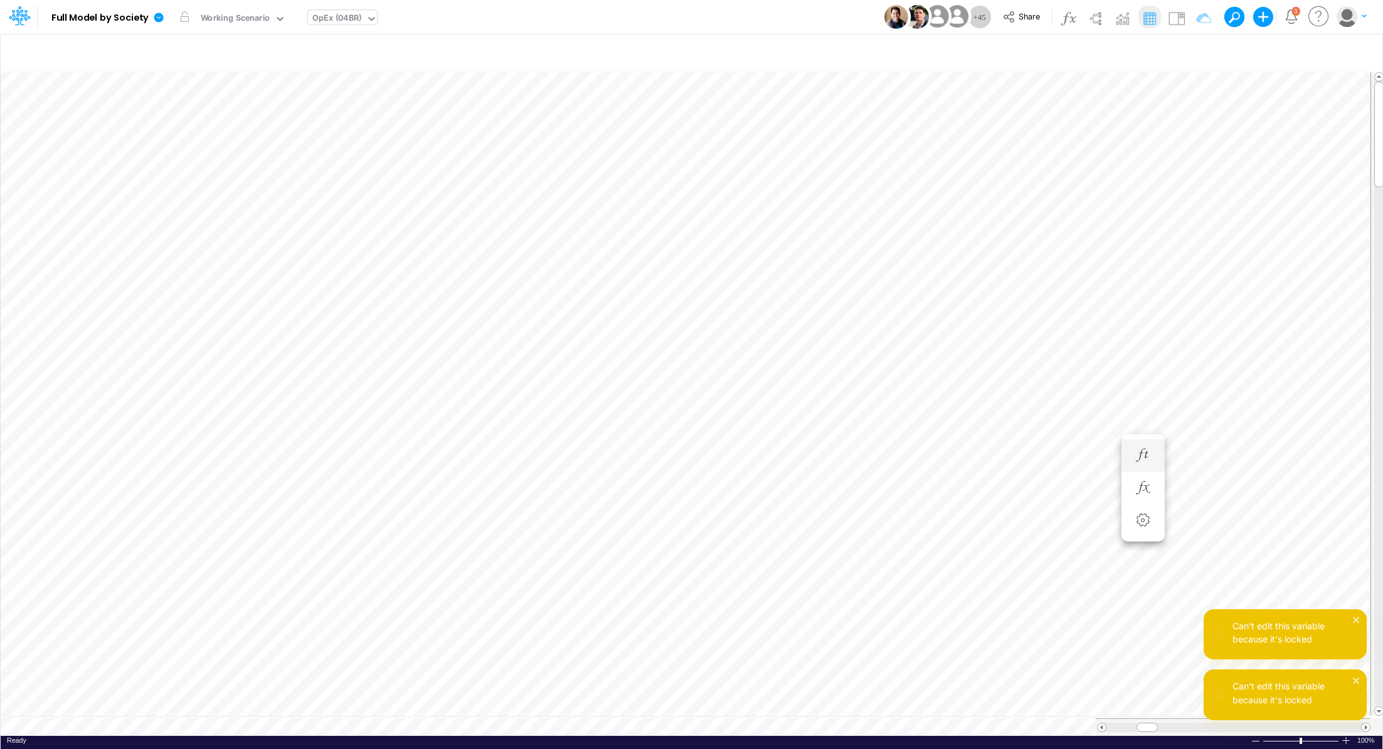
scroll to position [6, 9]
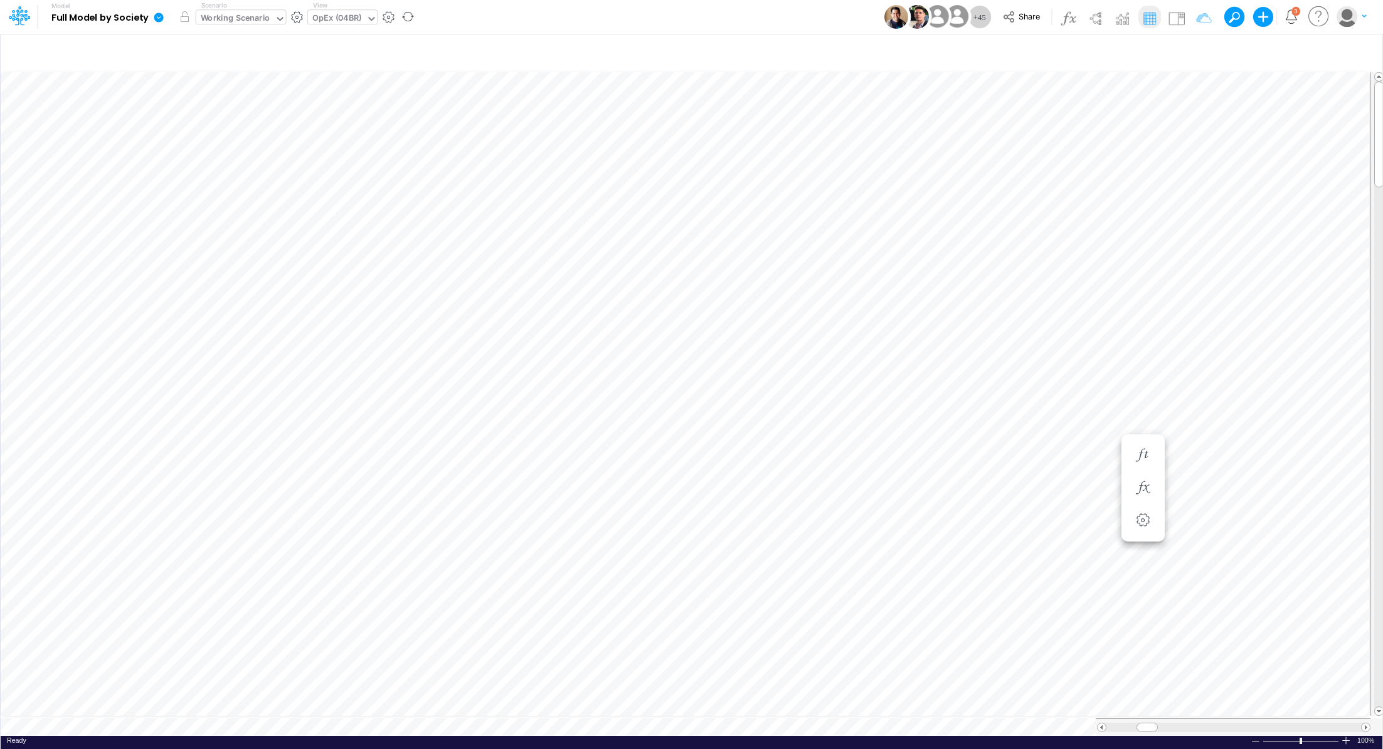
click at [219, 20] on div "Working Scenario" at bounding box center [236, 19] width 70 height 14
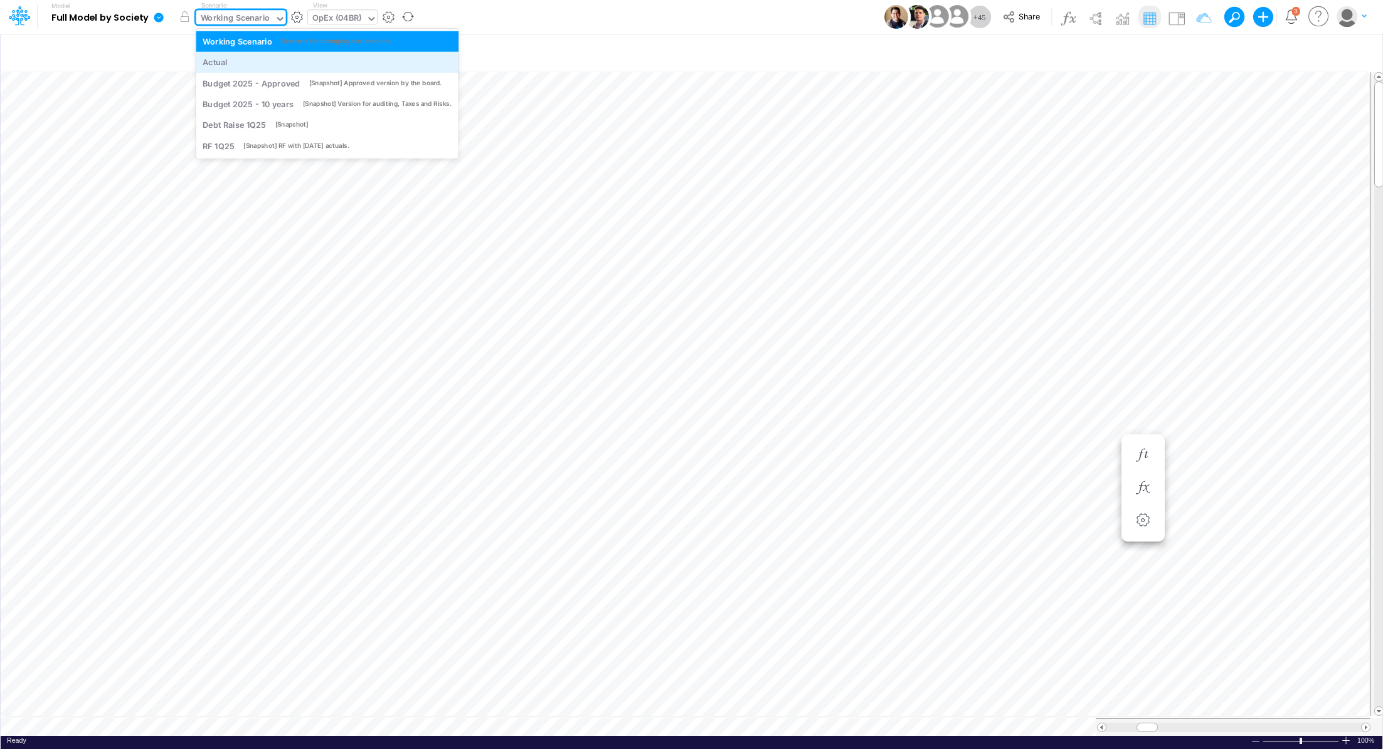
click at [240, 59] on div "Actual" at bounding box center [327, 62] width 249 height 12
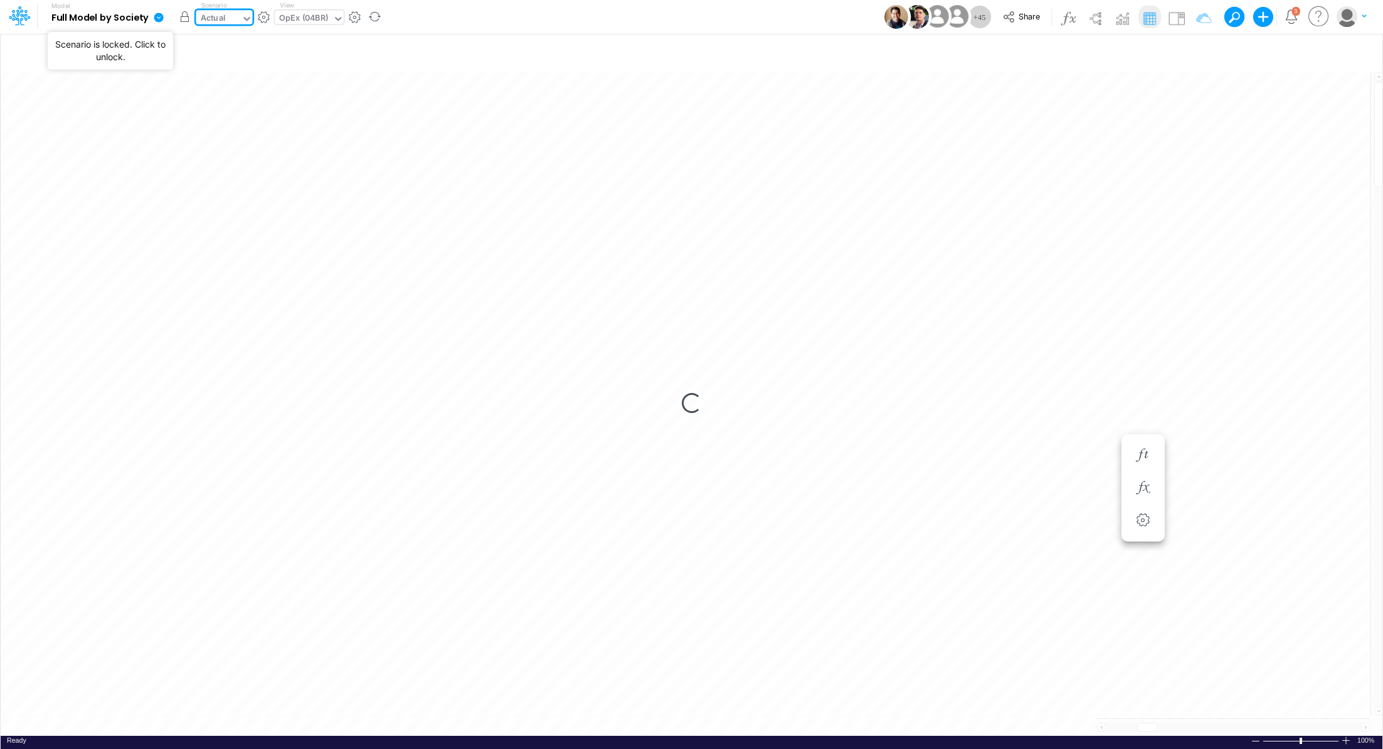
click at [184, 11] on button "button" at bounding box center [185, 17] width 23 height 23
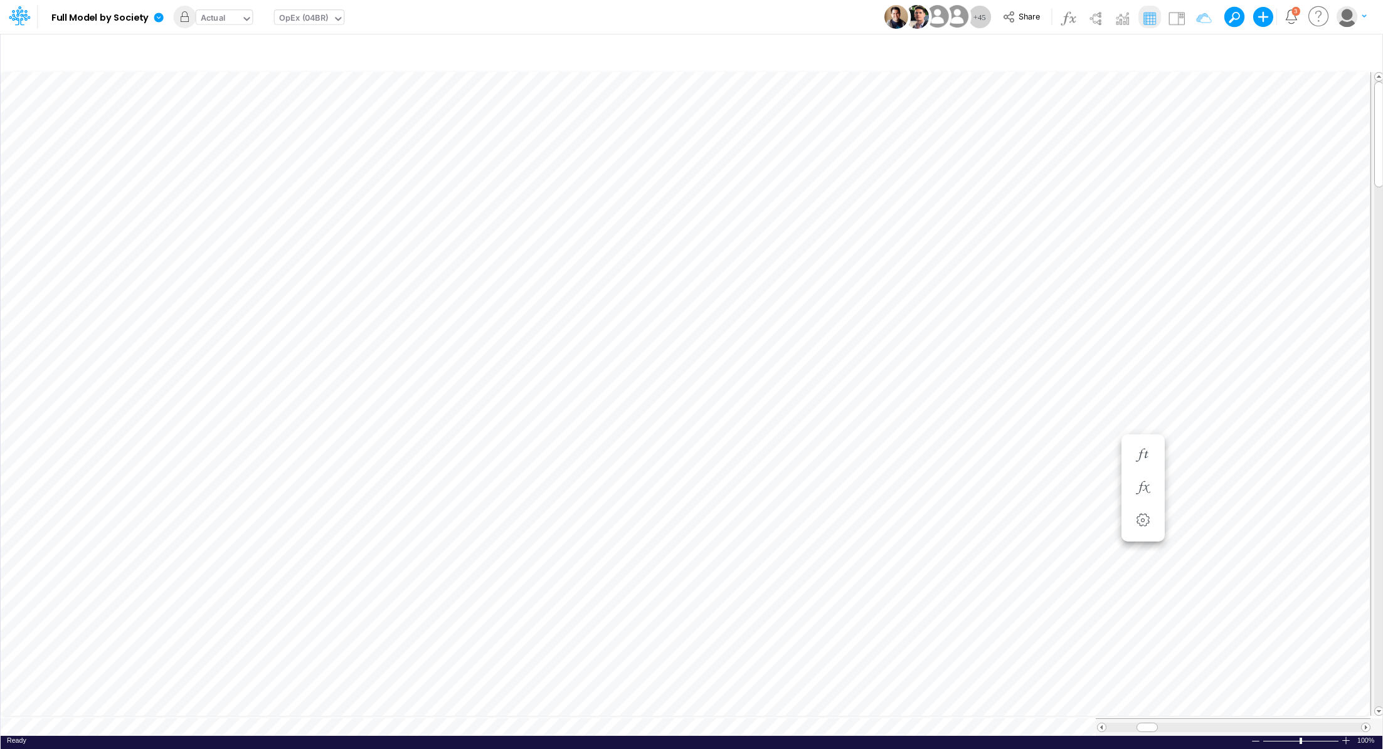
click at [214, 18] on div "Actual" at bounding box center [213, 19] width 25 height 14
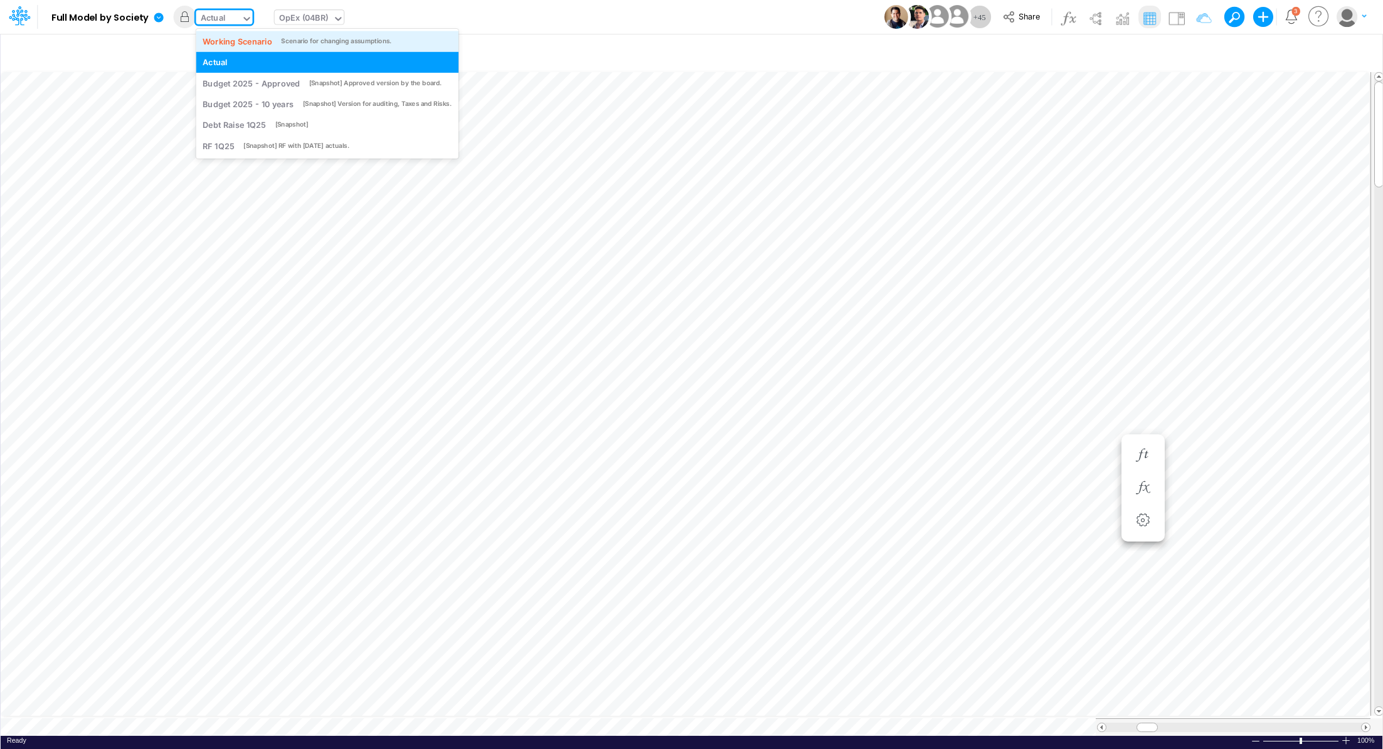
click at [235, 42] on div "Working Scenario" at bounding box center [238, 41] width 70 height 12
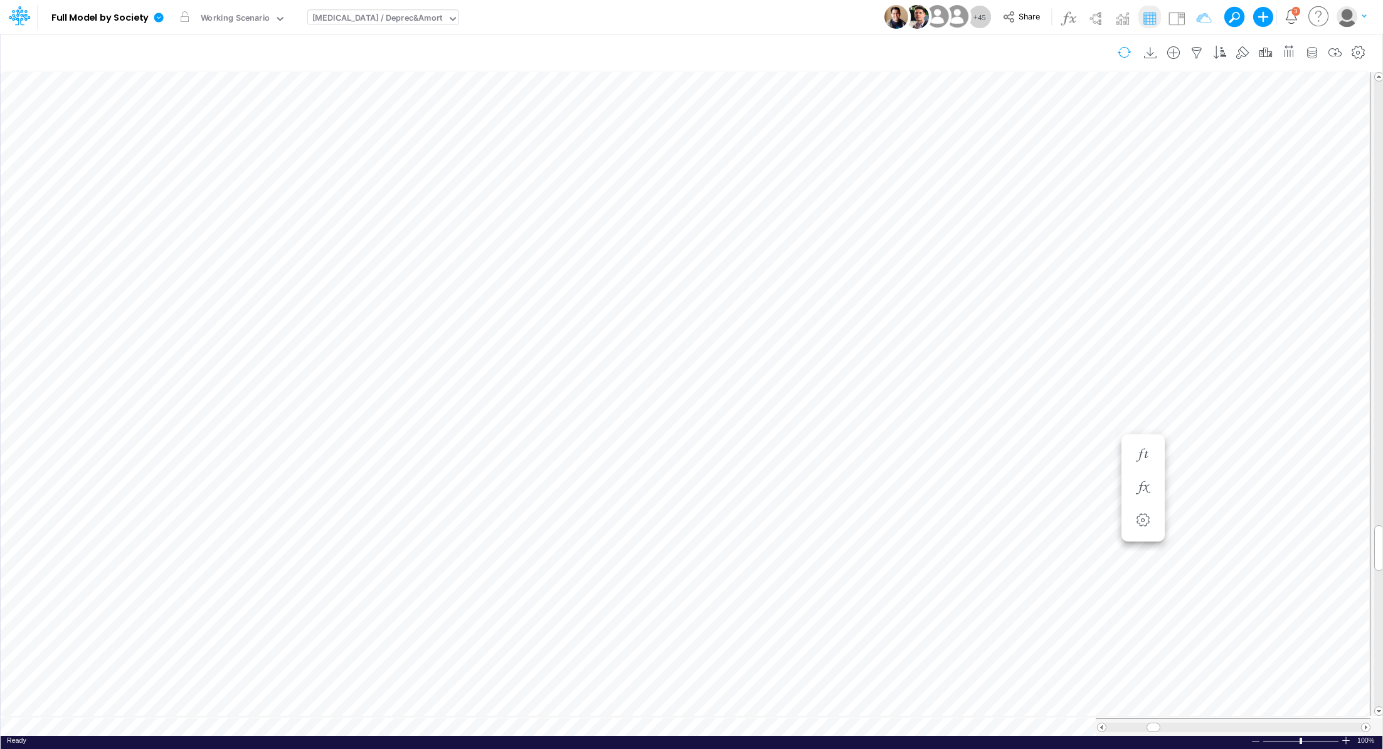
scroll to position [6, 1]
click at [1201, 337] on icon "button" at bounding box center [1192, 337] width 19 height 13
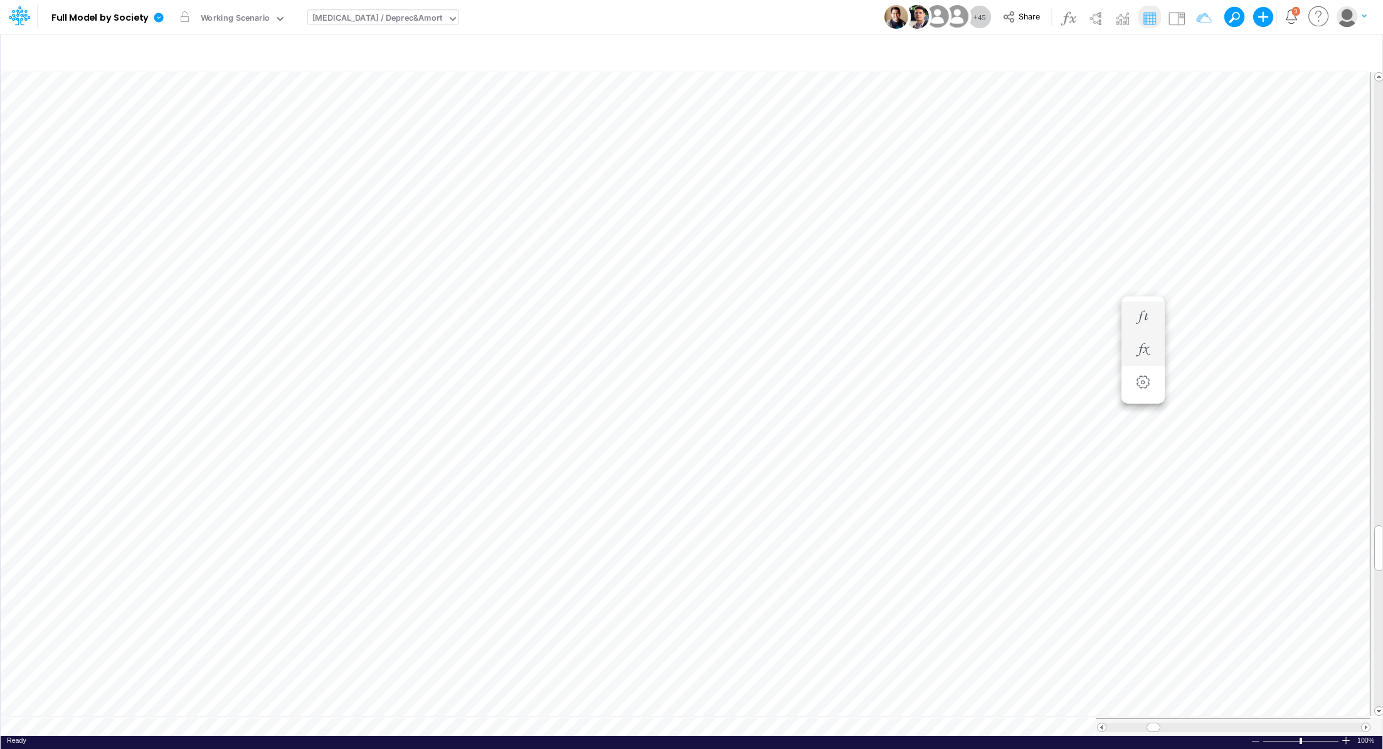
scroll to position [6, 1]
click at [1101, 724] on span at bounding box center [1102, 728] width 8 height 8
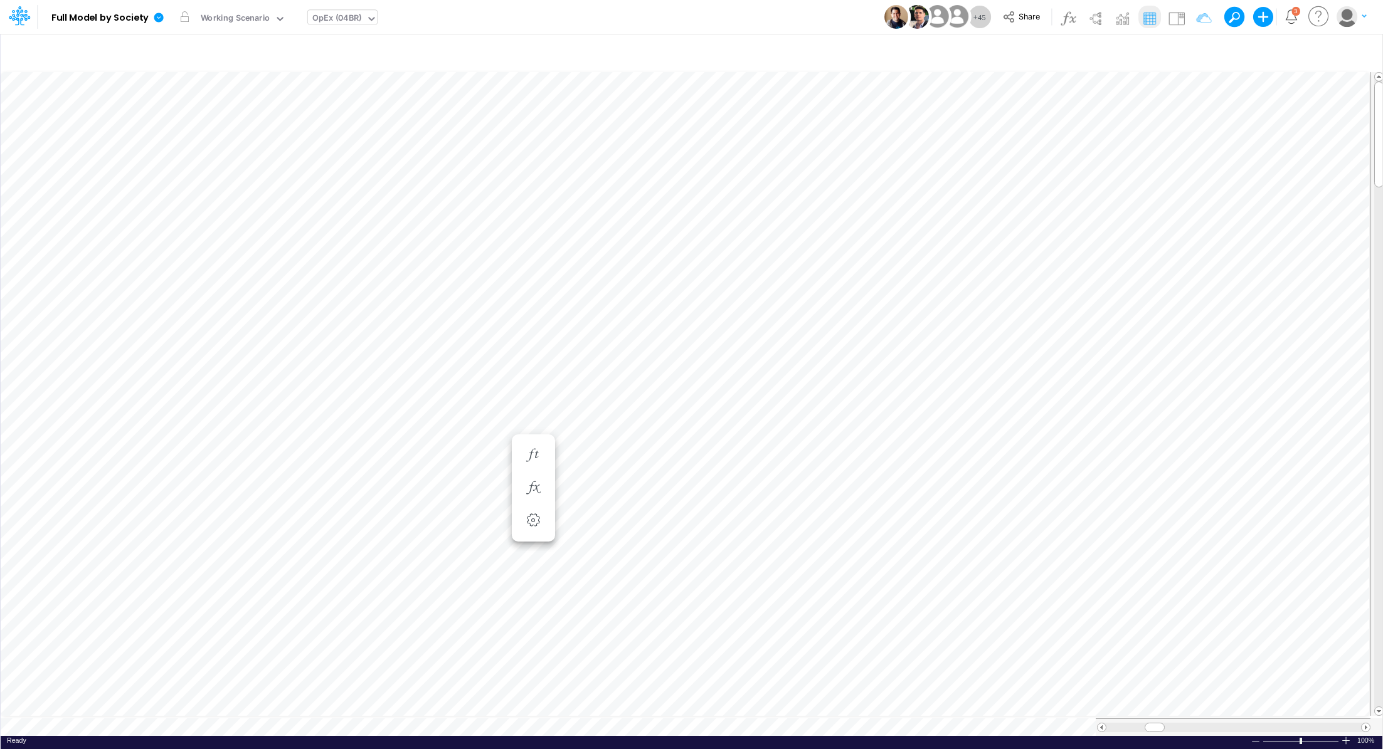
scroll to position [6, 1]
click at [738, 484] on icon "button" at bounding box center [736, 488] width 19 height 13
click at [891, 519] on icon "button" at bounding box center [891, 518] width 19 height 13
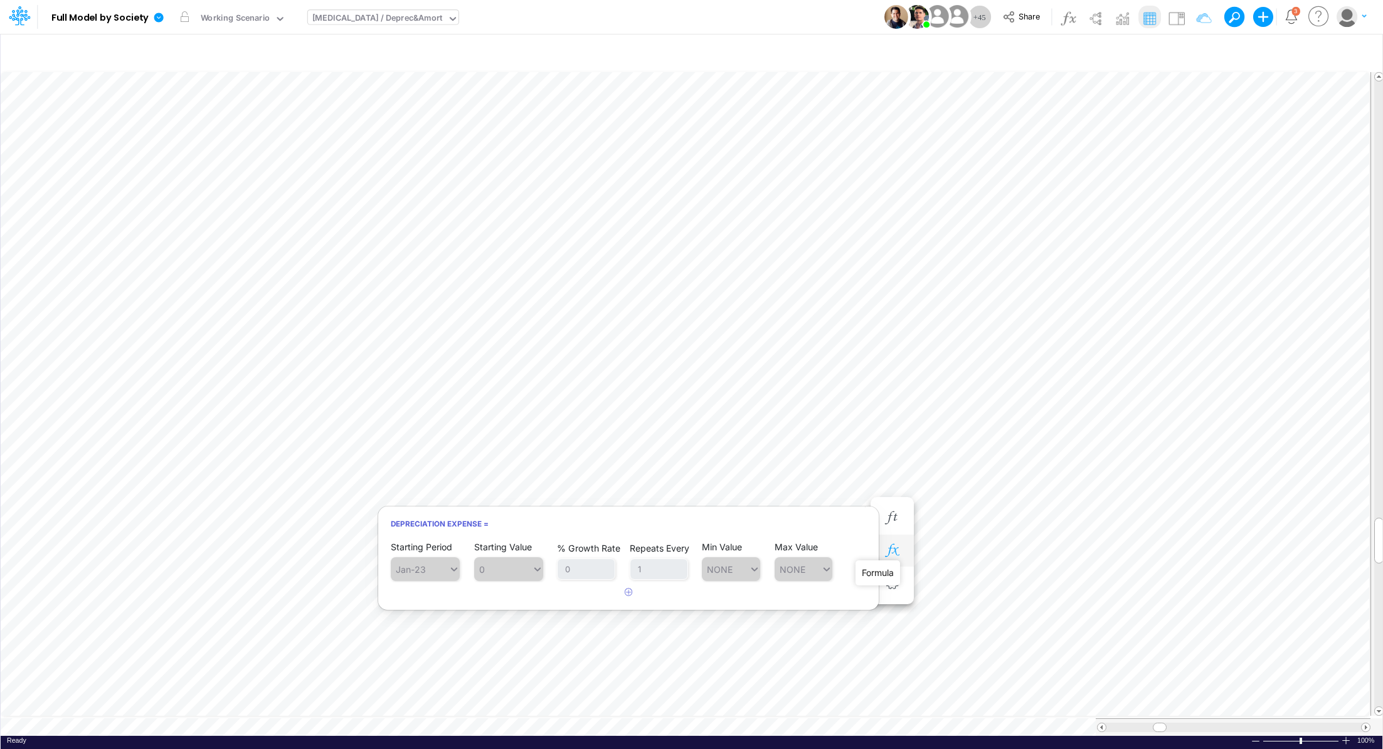
click at [893, 555] on icon "button" at bounding box center [891, 550] width 19 height 13
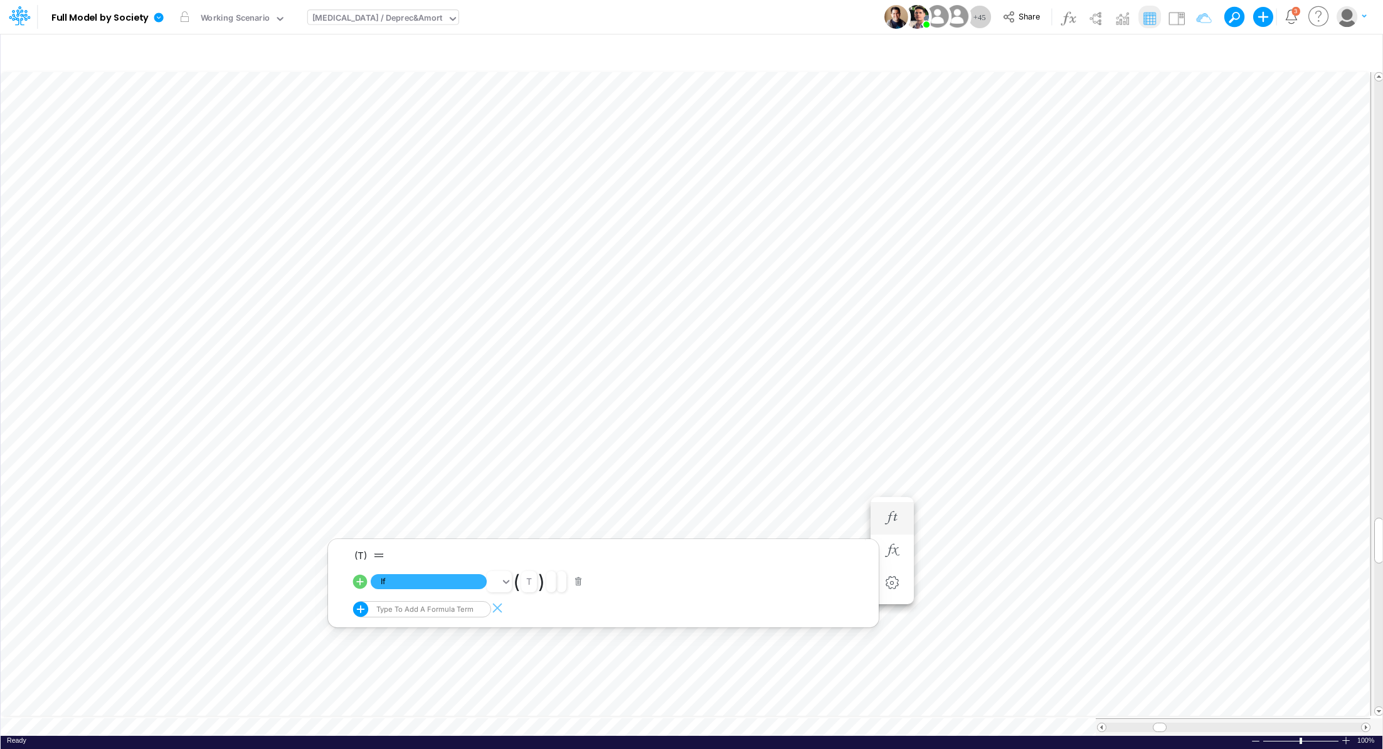
scroll to position [6, 1]
click at [894, 478] on button "button" at bounding box center [892, 468] width 23 height 25
click at [897, 456] on icon "button" at bounding box center [891, 455] width 19 height 13
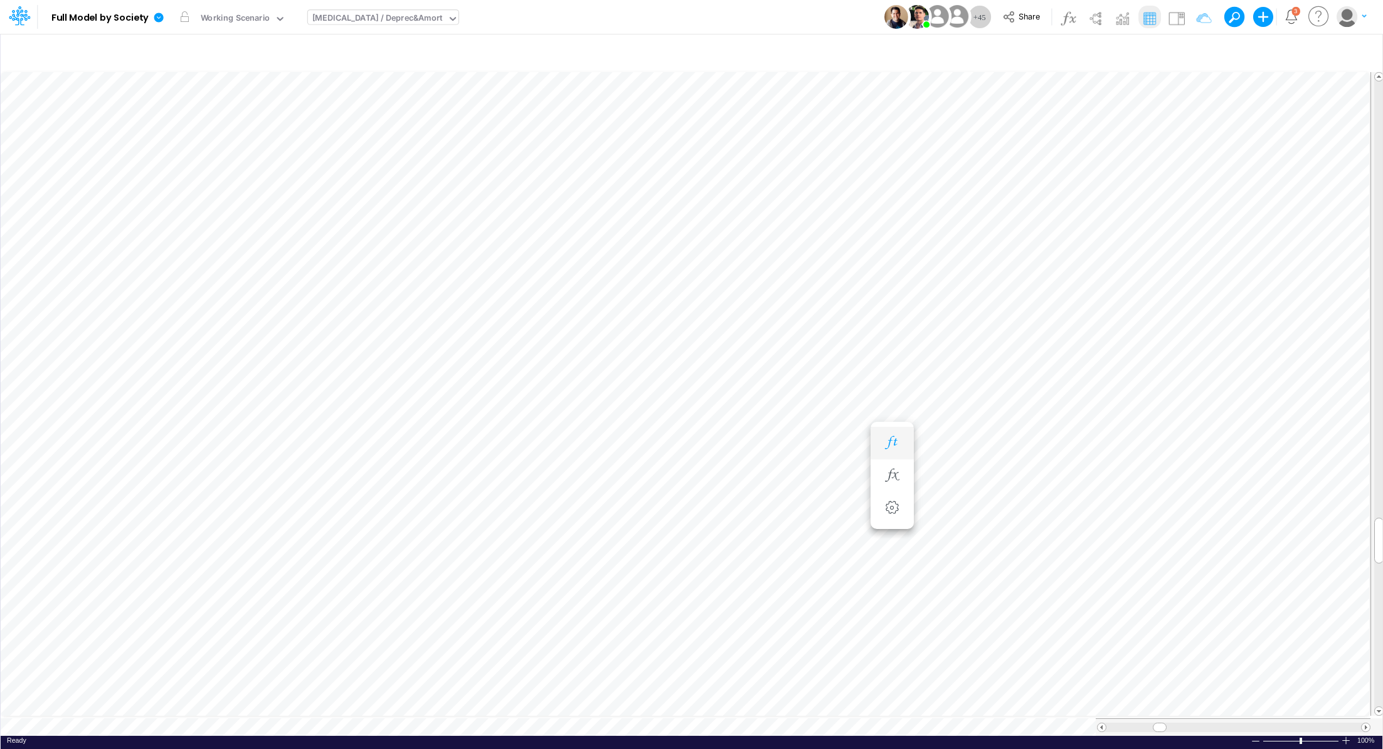
click at [899, 445] on icon "button" at bounding box center [891, 442] width 19 height 13
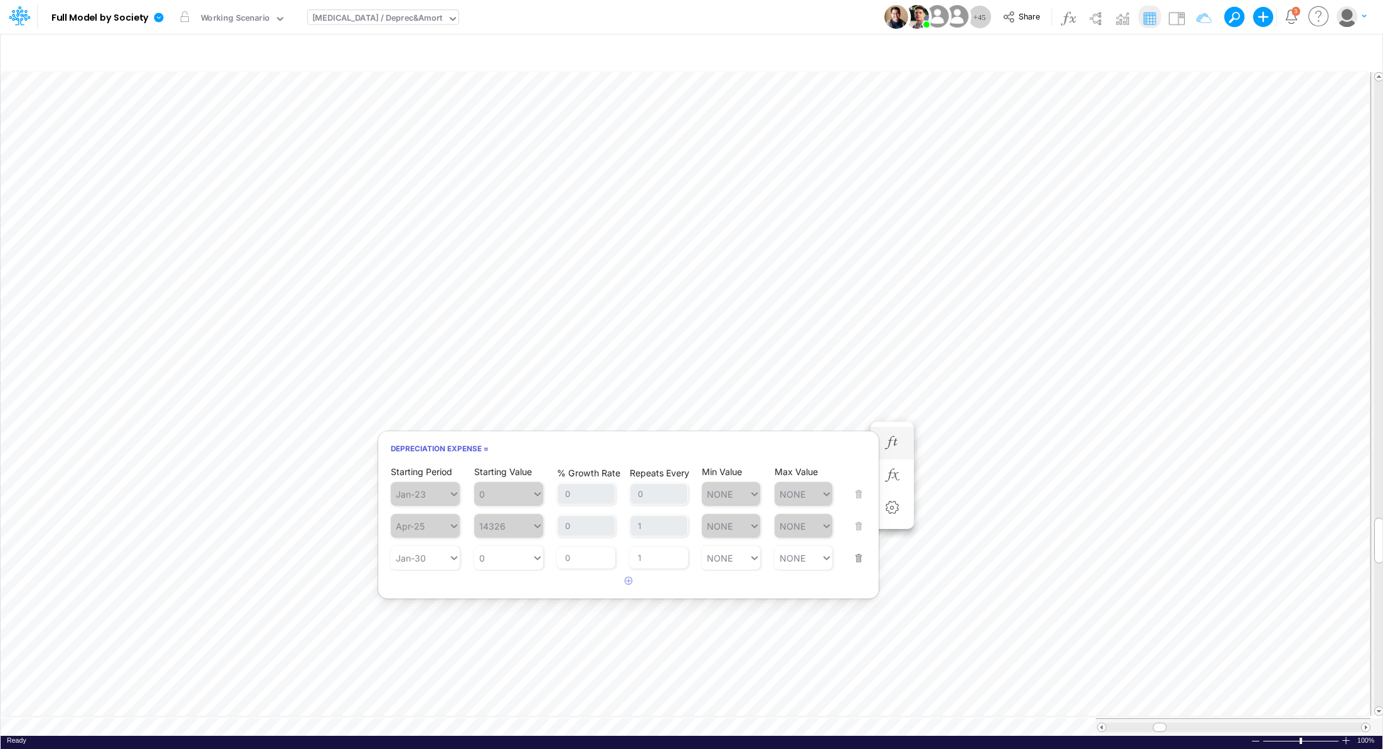
scroll to position [6, 1]
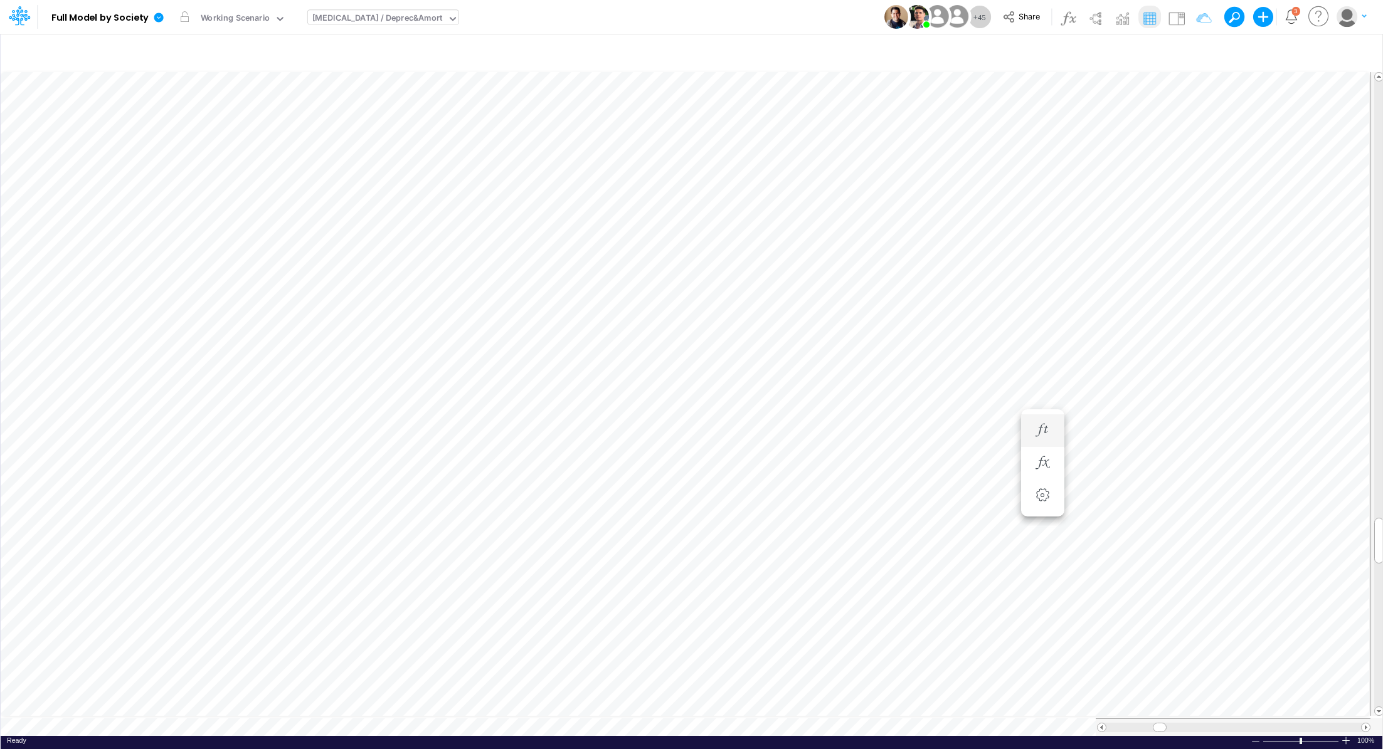
scroll to position [6, 1]
click at [888, 437] on icon "button" at bounding box center [891, 437] width 19 height 13
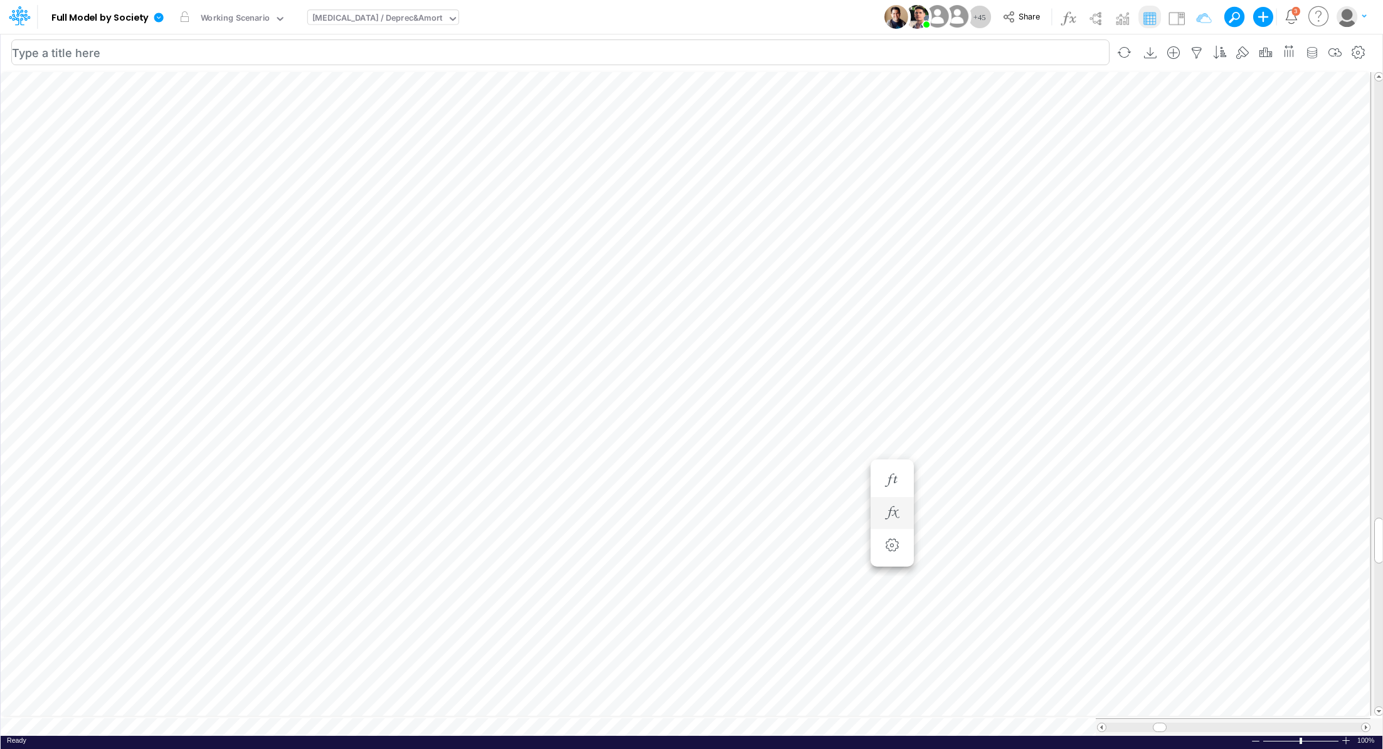
scroll to position [6, 1]
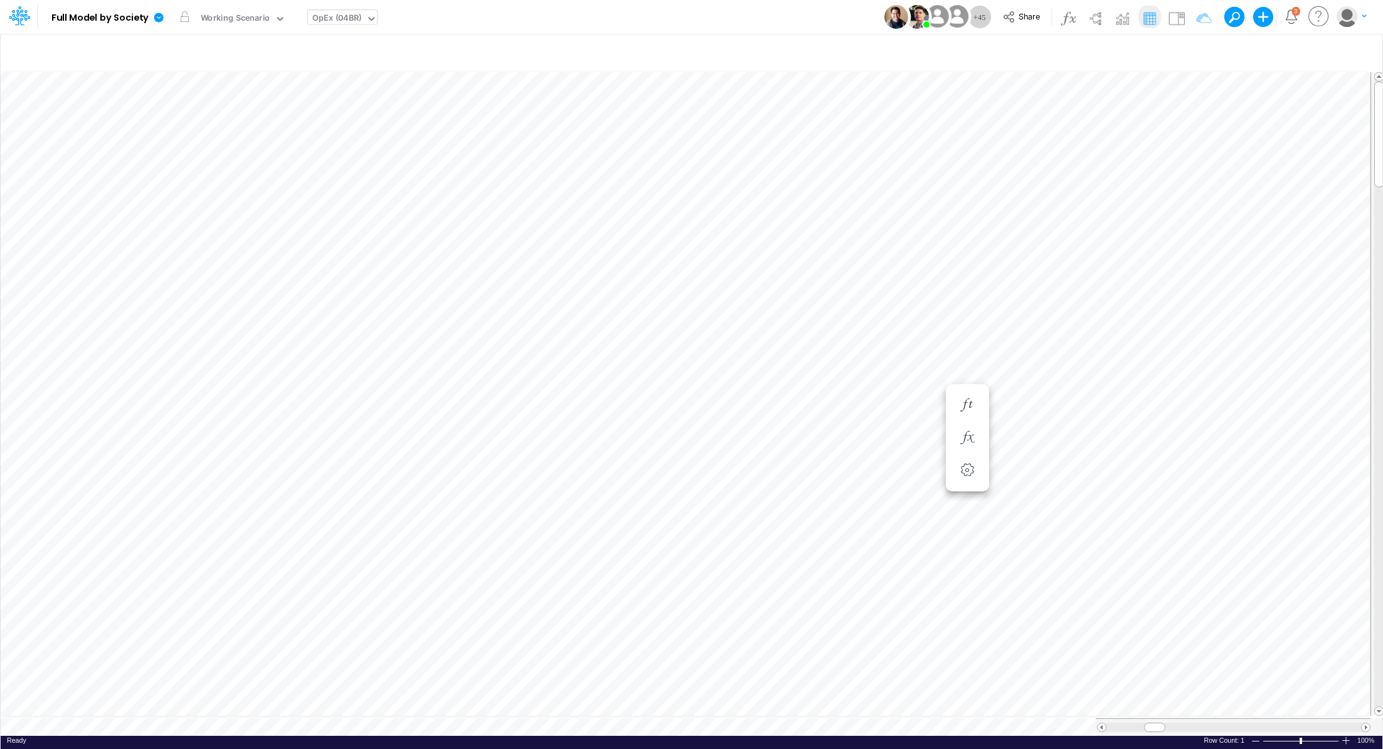
scroll to position [6, 1]
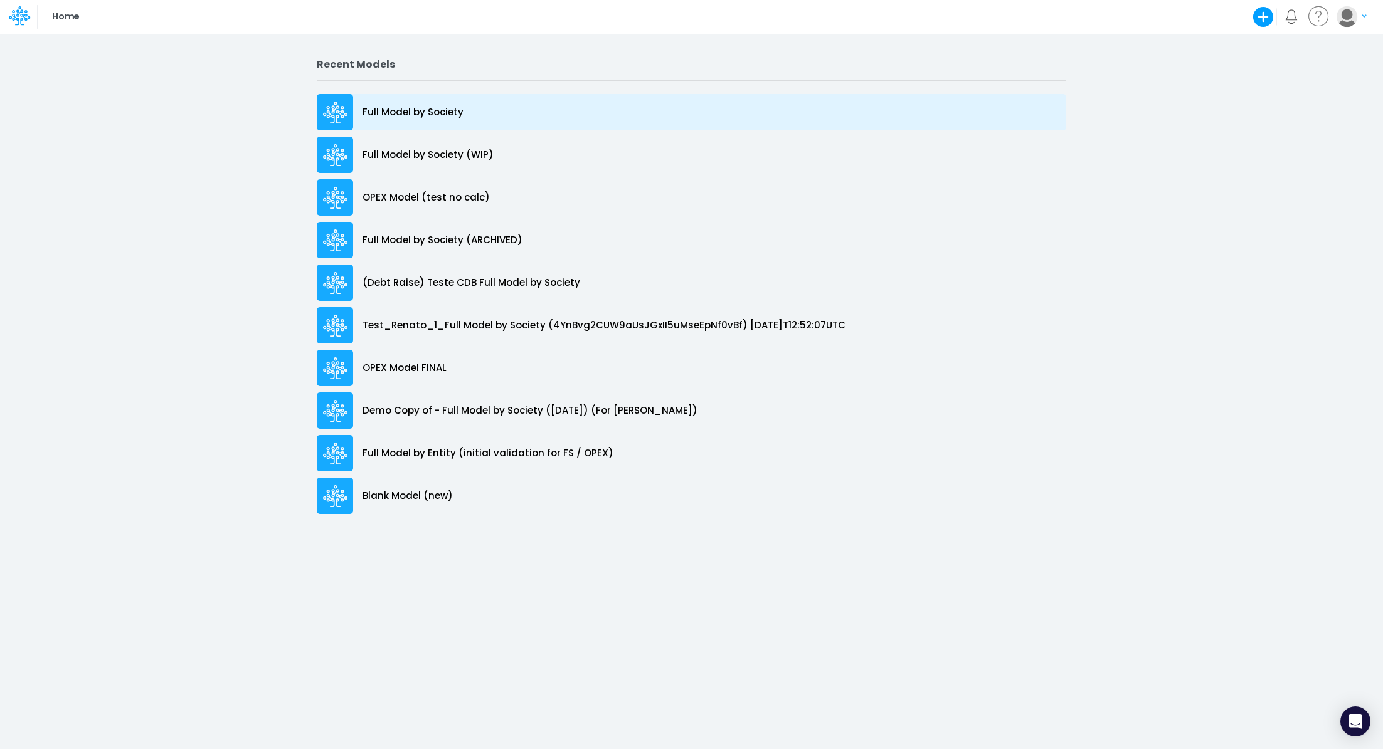
click at [408, 109] on p "Full Model by Society" at bounding box center [412, 112] width 101 height 14
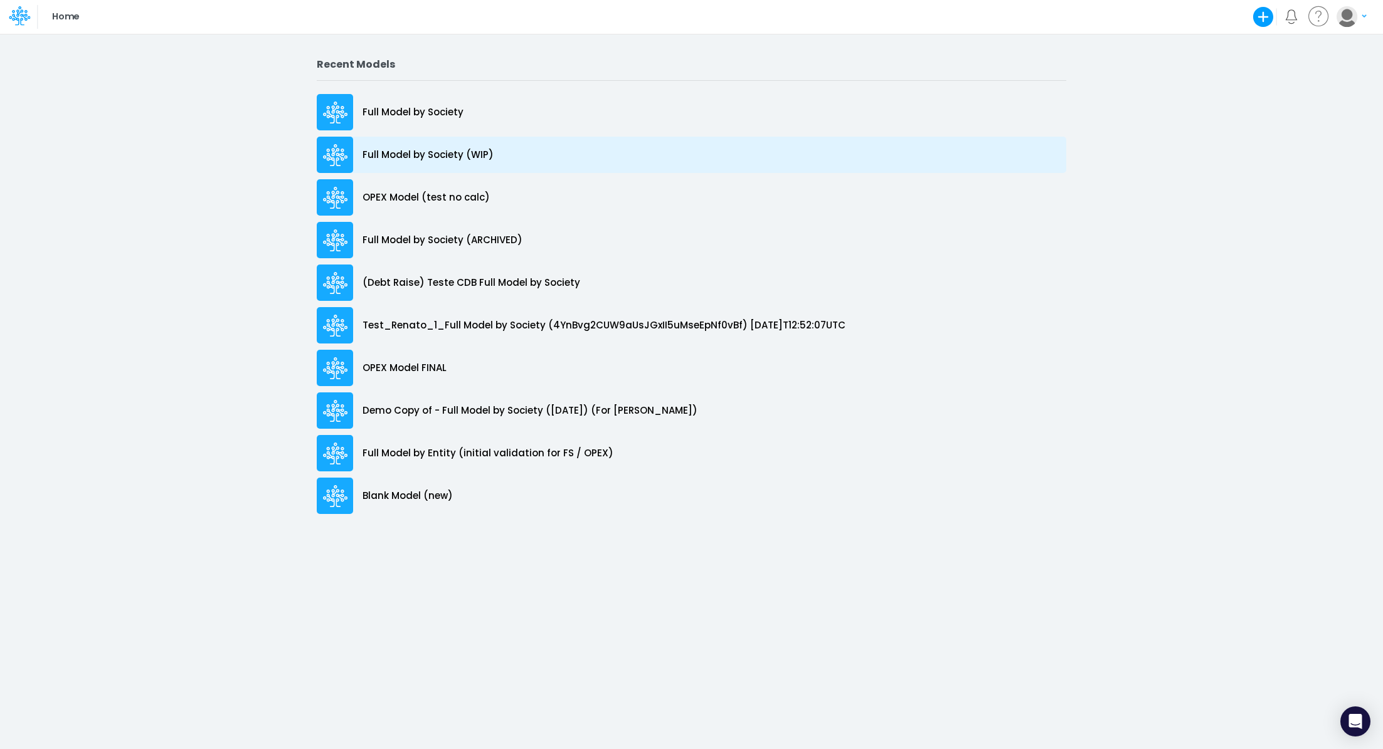
click at [433, 154] on p "Full Model by Society (WIP)" at bounding box center [427, 155] width 131 height 14
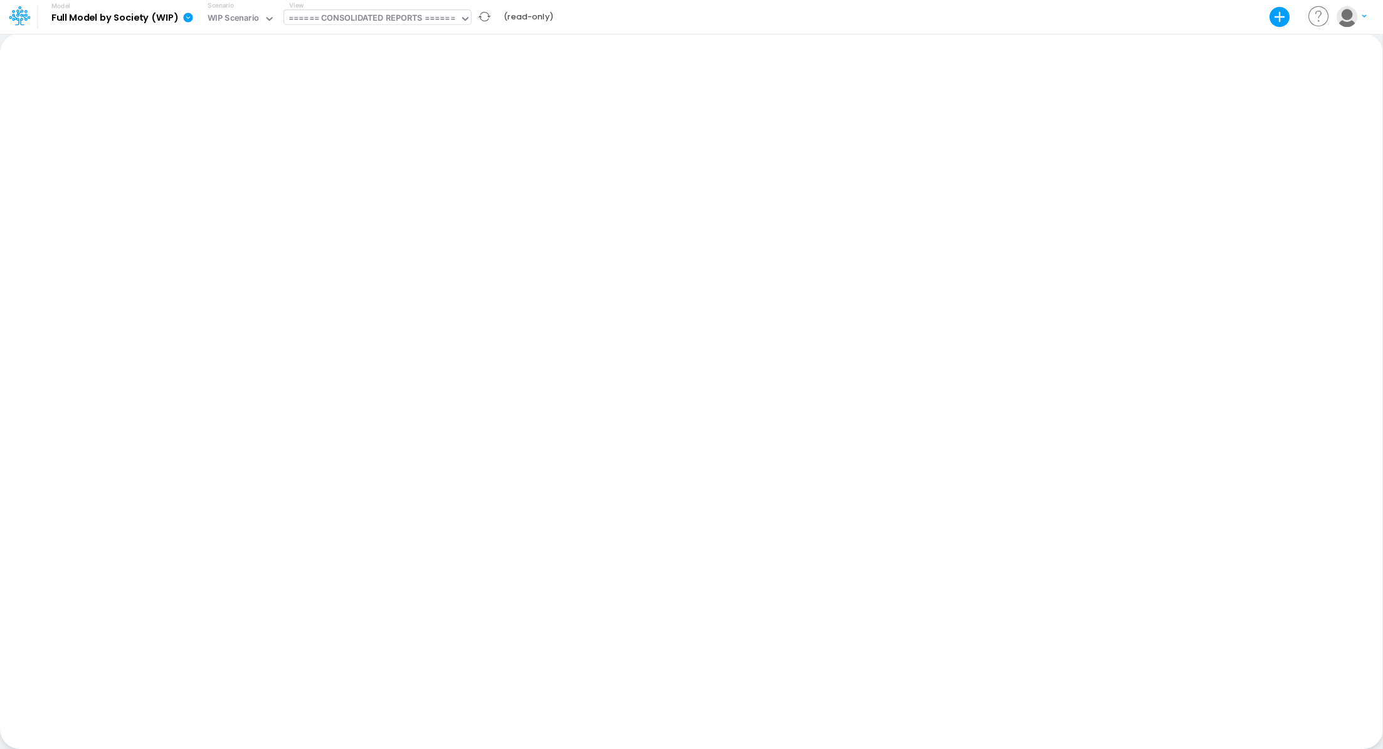
click at [374, 21] on div "====== CONSOLIDATED REPORTS ======" at bounding box center [371, 19] width 167 height 14
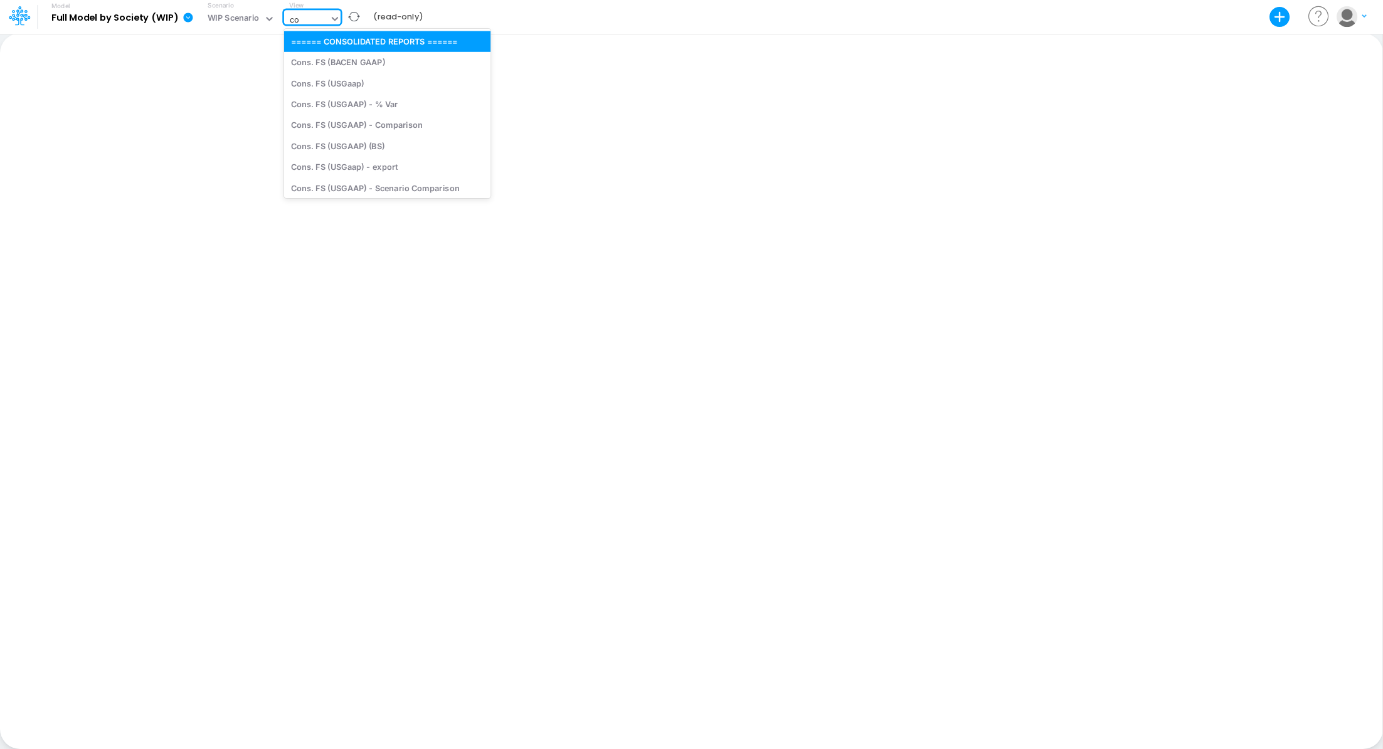
type input "con"
click at [358, 83] on div "Cons. FS (USGaap)" at bounding box center [386, 83] width 205 height 21
type input "Consolidated FS - USGAAP"
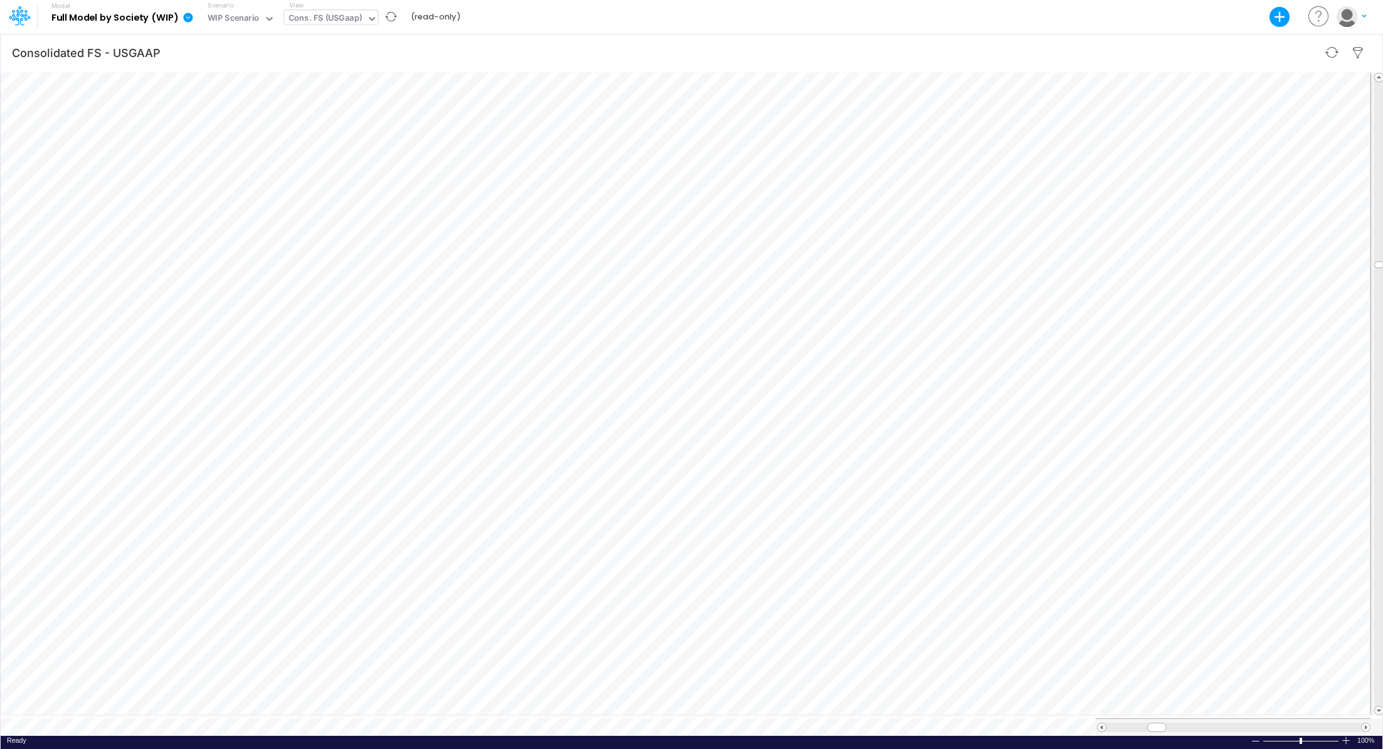
scroll to position [6, 1]
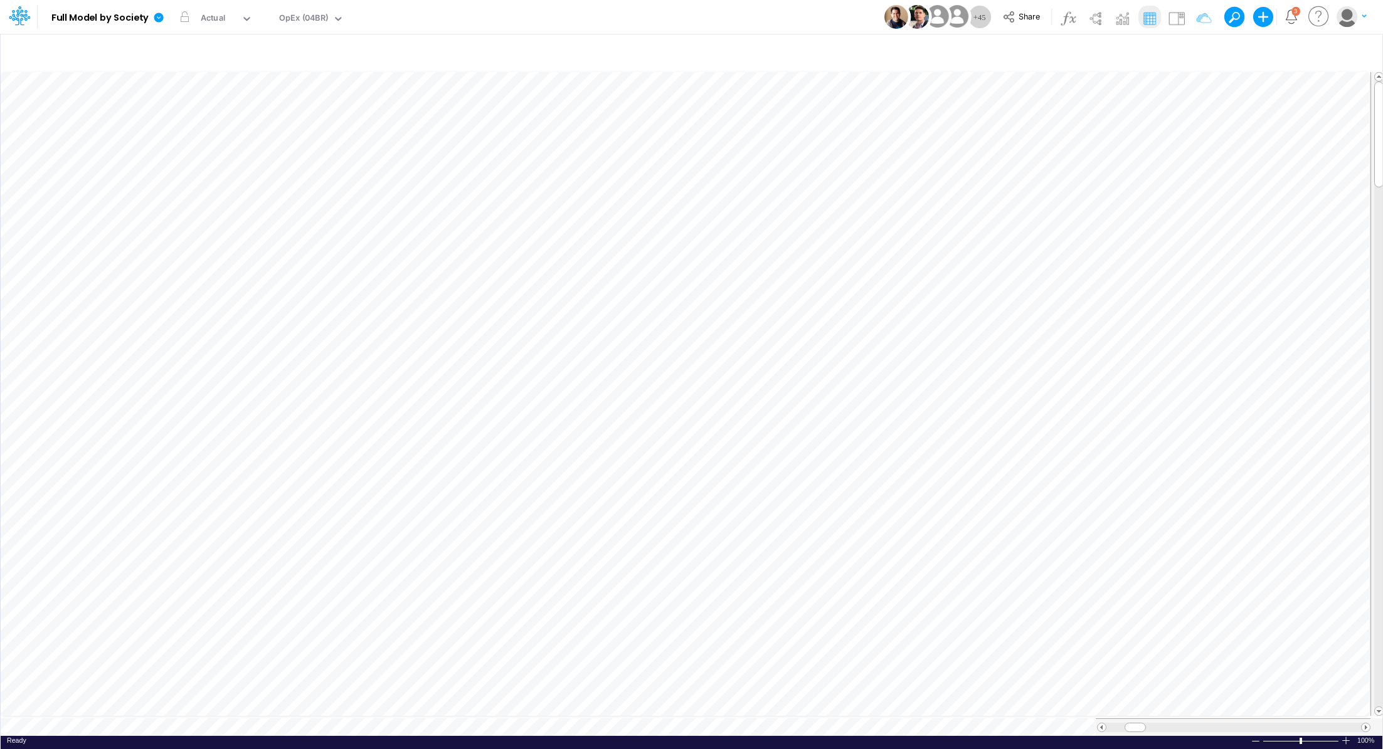
scroll to position [6, 1]
click at [292, 18] on div "OpEx (04BR)" at bounding box center [303, 19] width 49 height 14
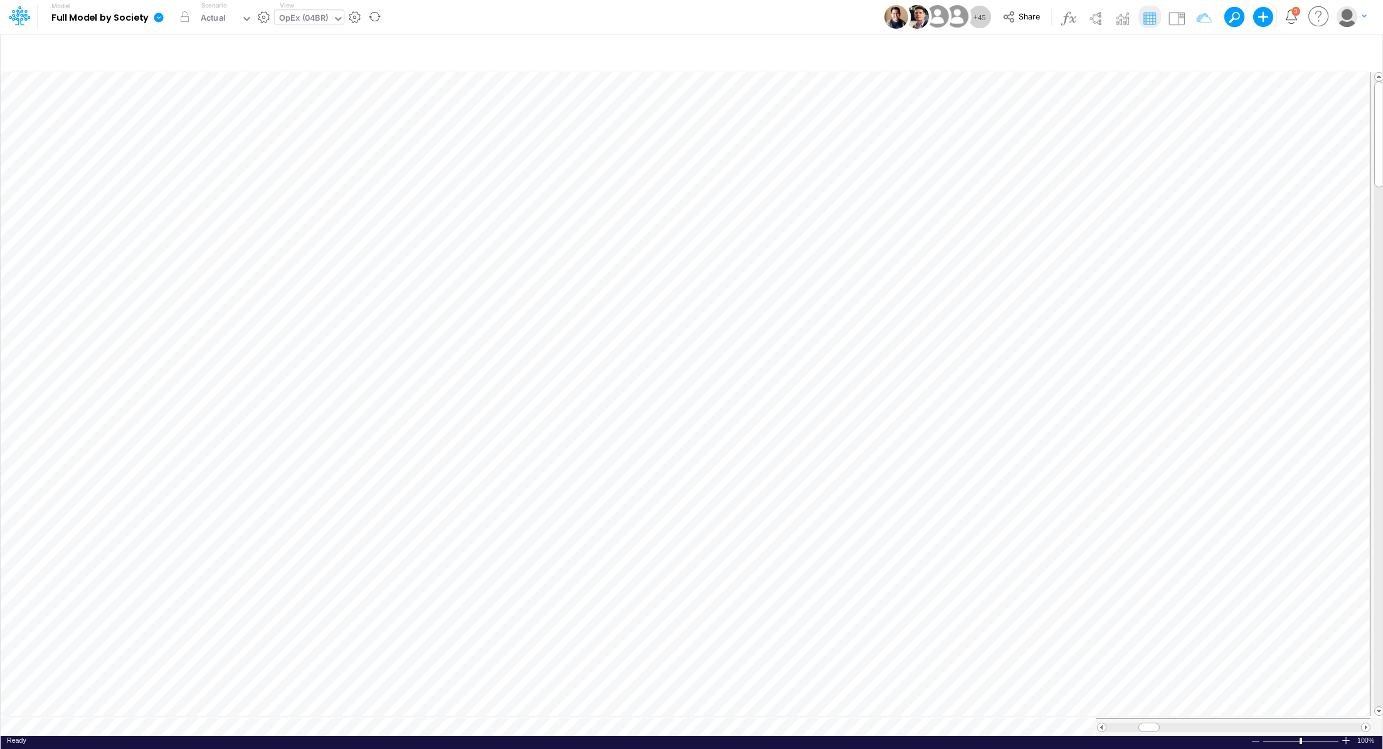
click at [309, 19] on div "OpEx (04BR)" at bounding box center [303, 19] width 49 height 14
type input "capex"
click at [352, 45] on div "[MEDICAL_DATA] / Deprec&Amort" at bounding box center [359, 41] width 169 height 21
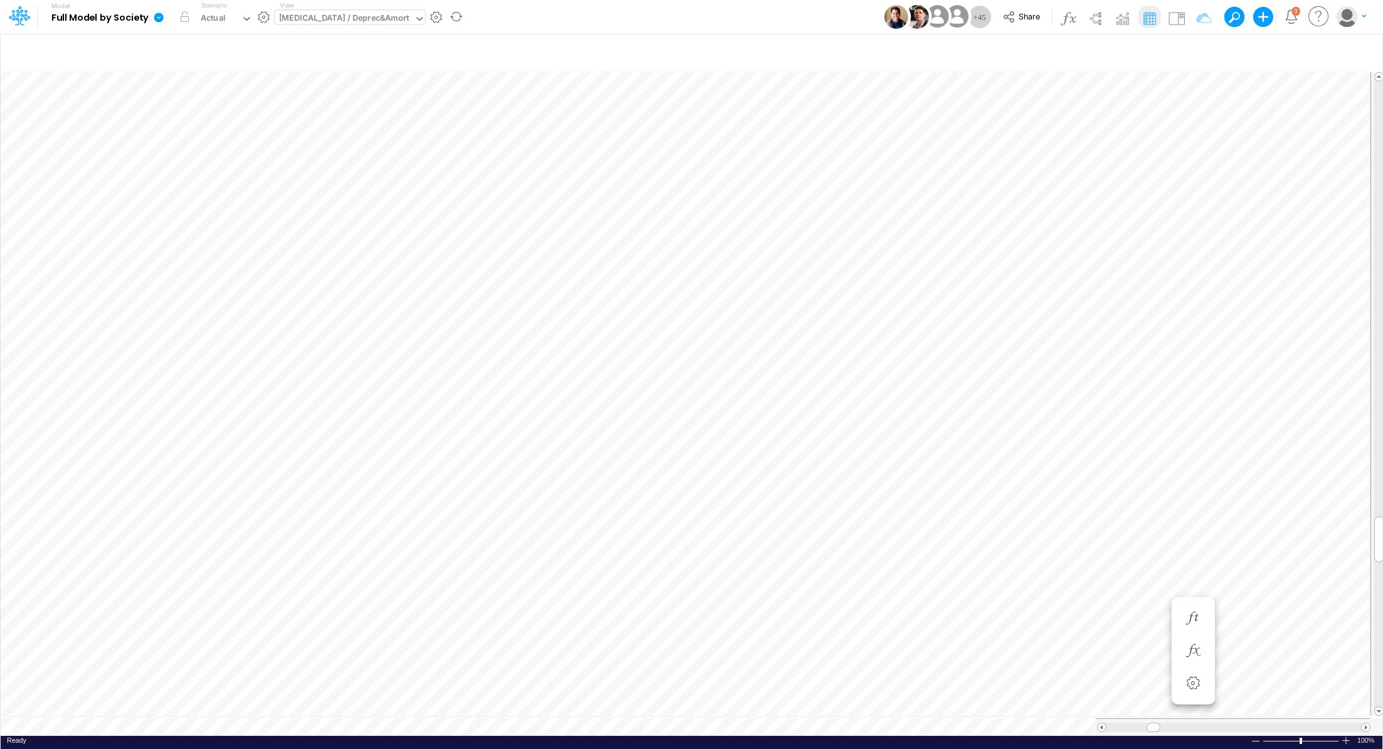
scroll to position [6, 1]
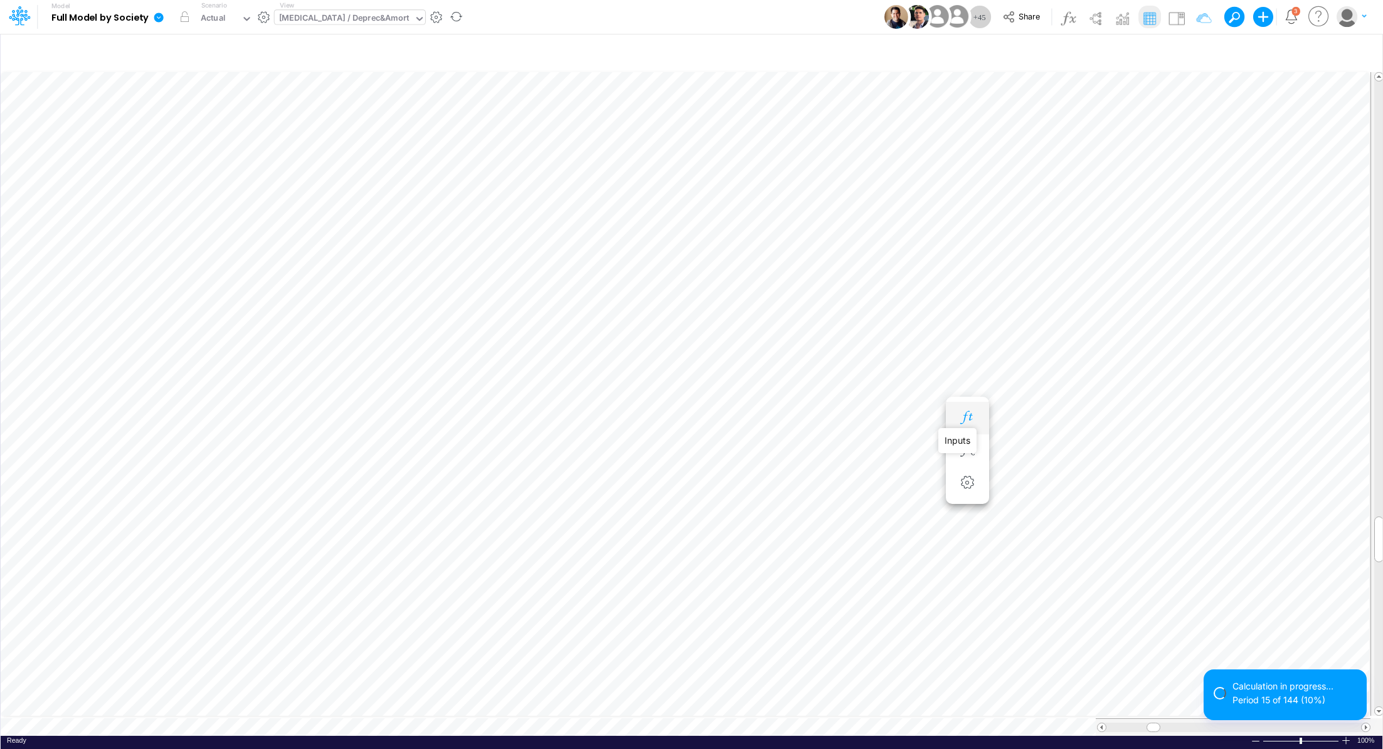
click at [967, 418] on icon "button" at bounding box center [967, 417] width 19 height 13
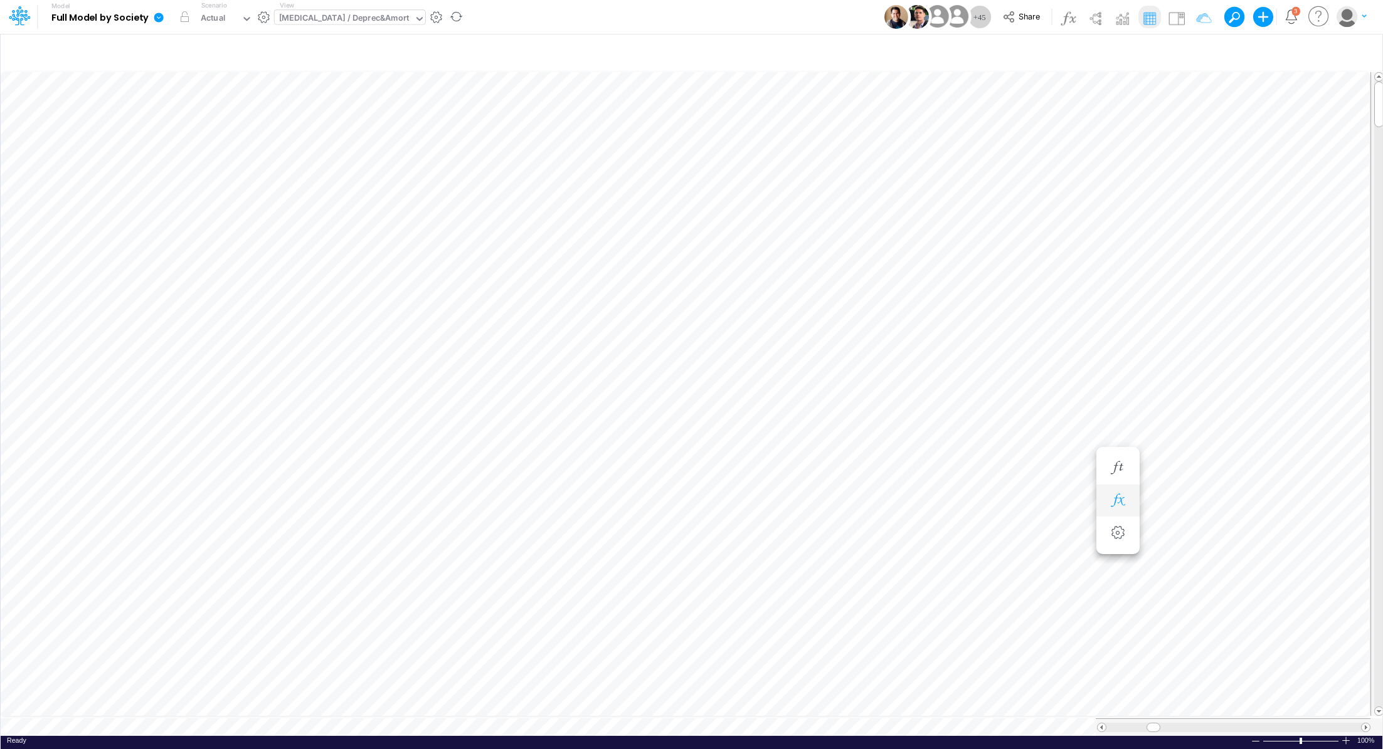
scroll to position [6, 1]
click at [1119, 308] on icon "button" at bounding box center [1117, 305] width 19 height 13
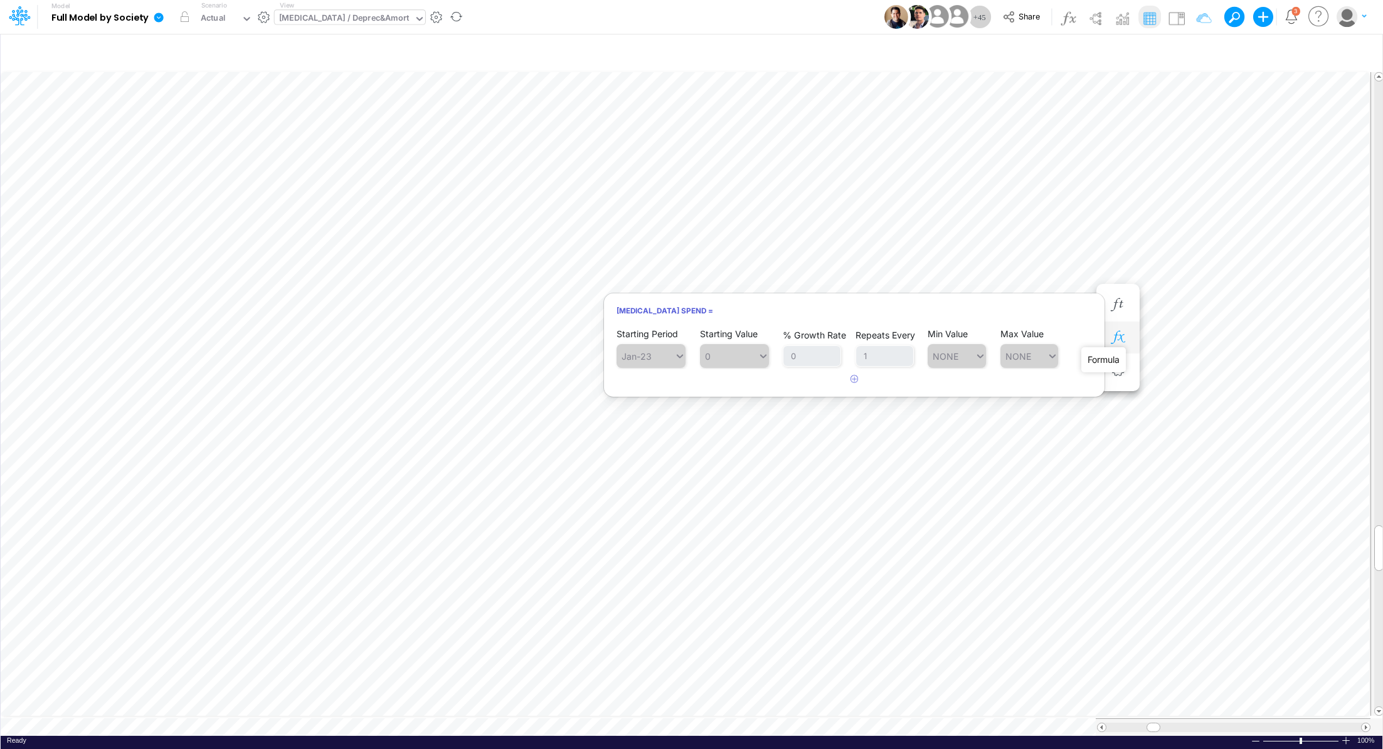
click at [1121, 338] on icon "button" at bounding box center [1117, 337] width 19 height 13
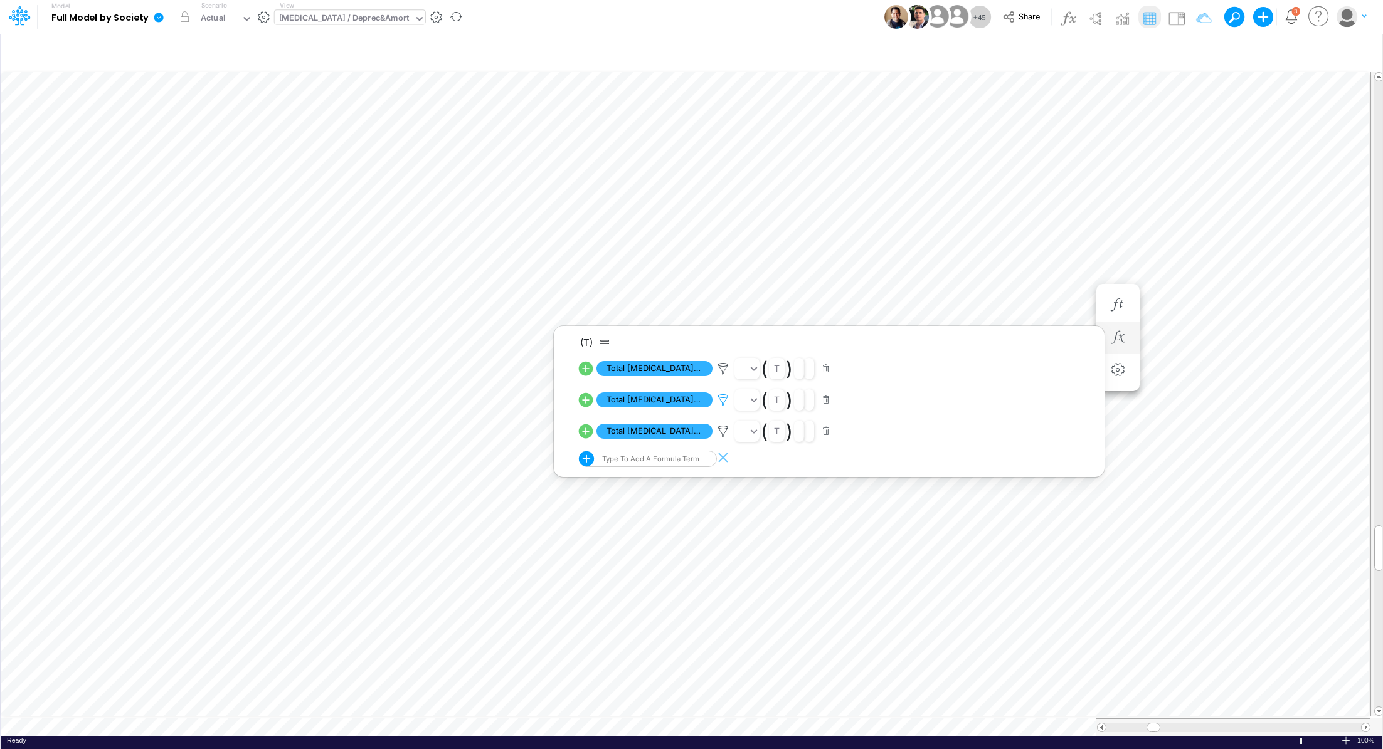
click at [721, 376] on icon at bounding box center [723, 368] width 19 height 13
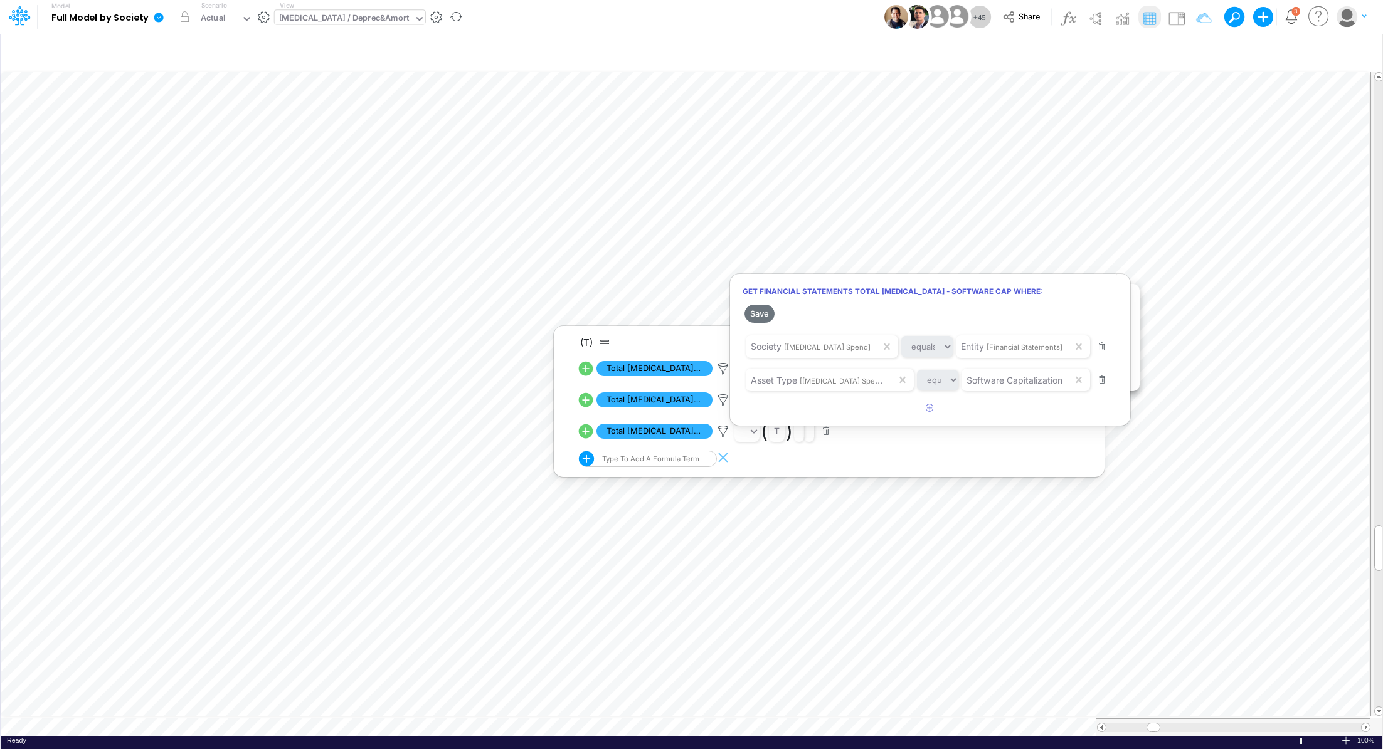
click at [99, 718] on div at bounding box center [691, 377] width 1383 height 743
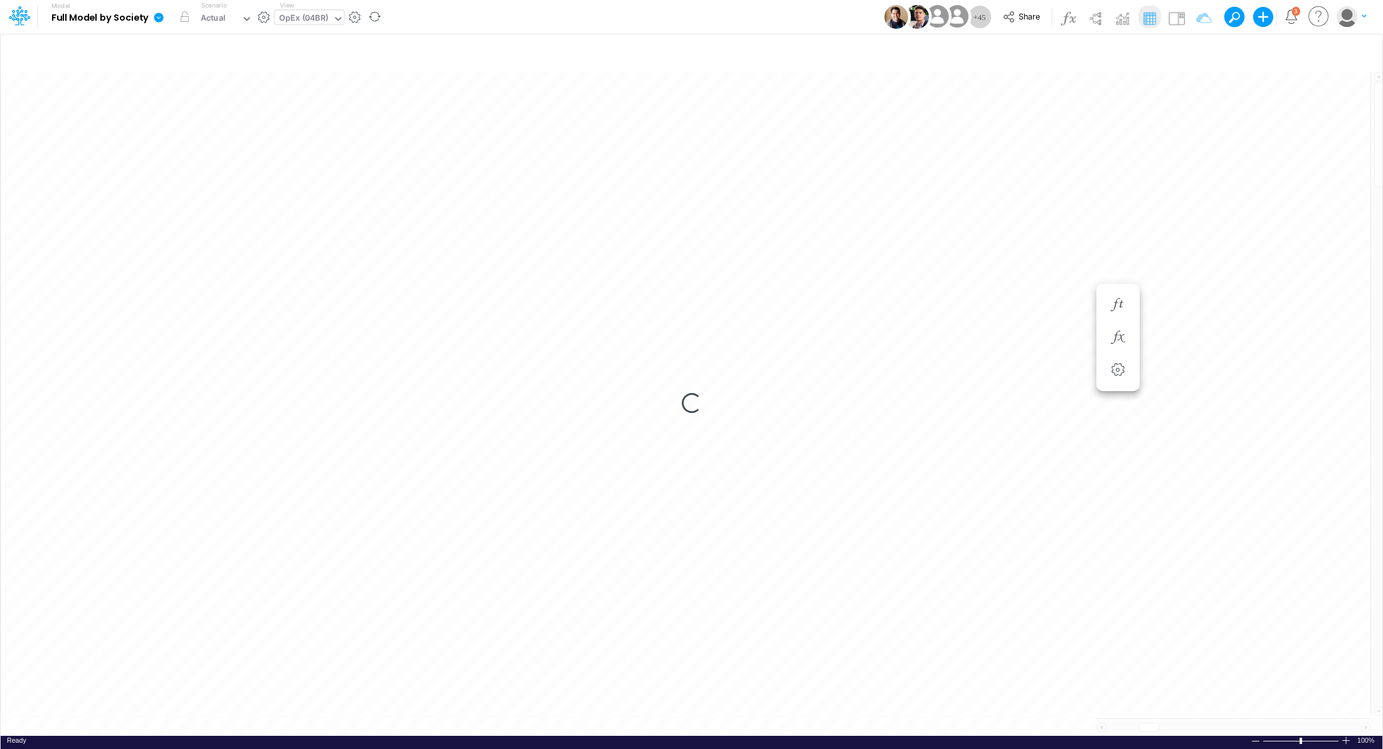
scroll to position [6, 1]
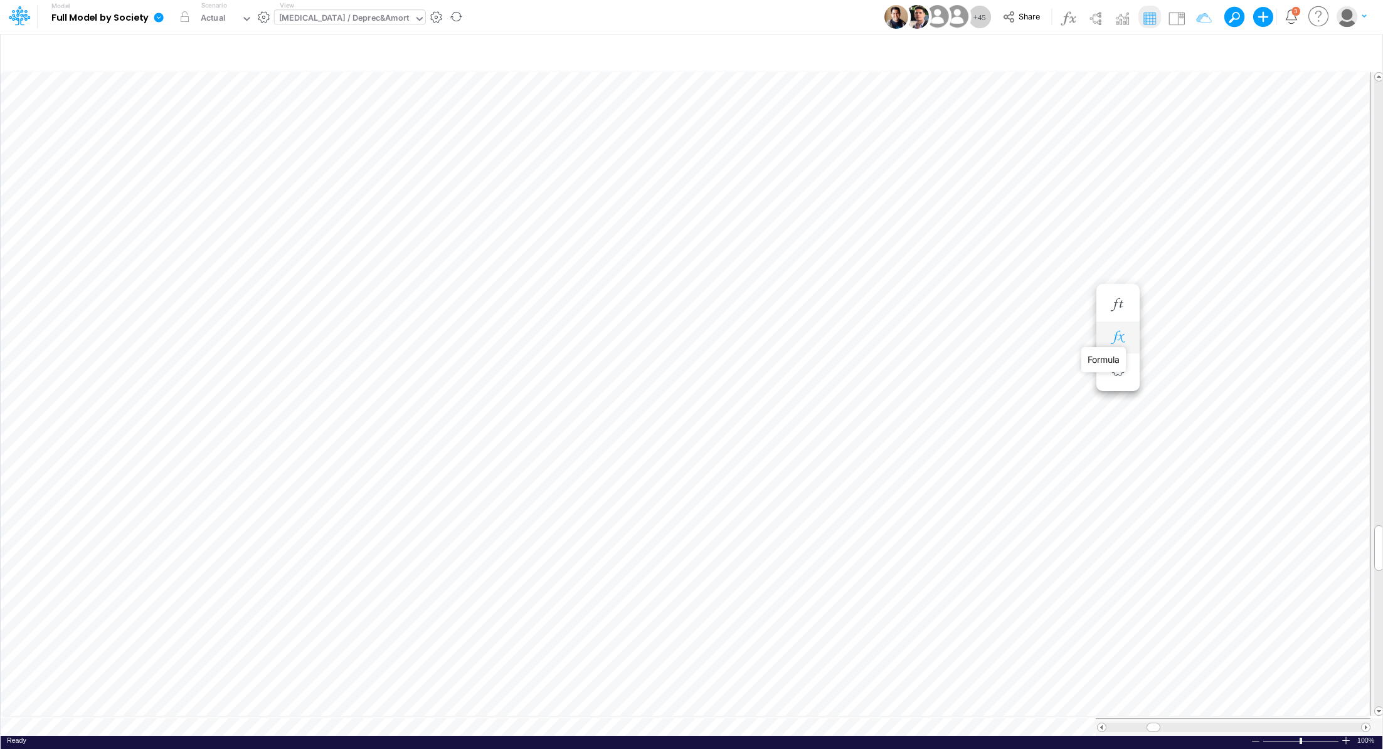
click at [1118, 340] on icon "button" at bounding box center [1117, 337] width 19 height 13
click at [1116, 338] on icon "button" at bounding box center [1117, 337] width 19 height 13
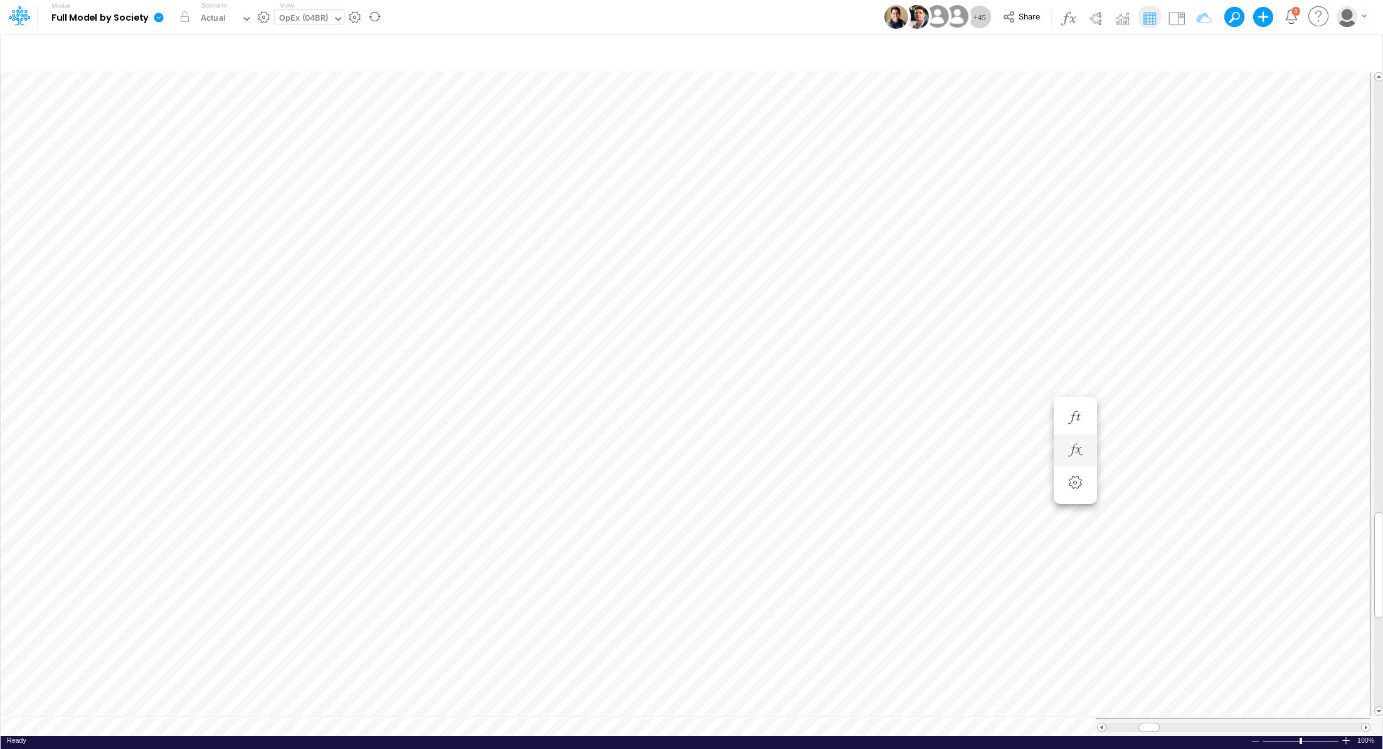
scroll to position [6, 1]
click at [1075, 394] on icon "button" at bounding box center [1075, 392] width 19 height 13
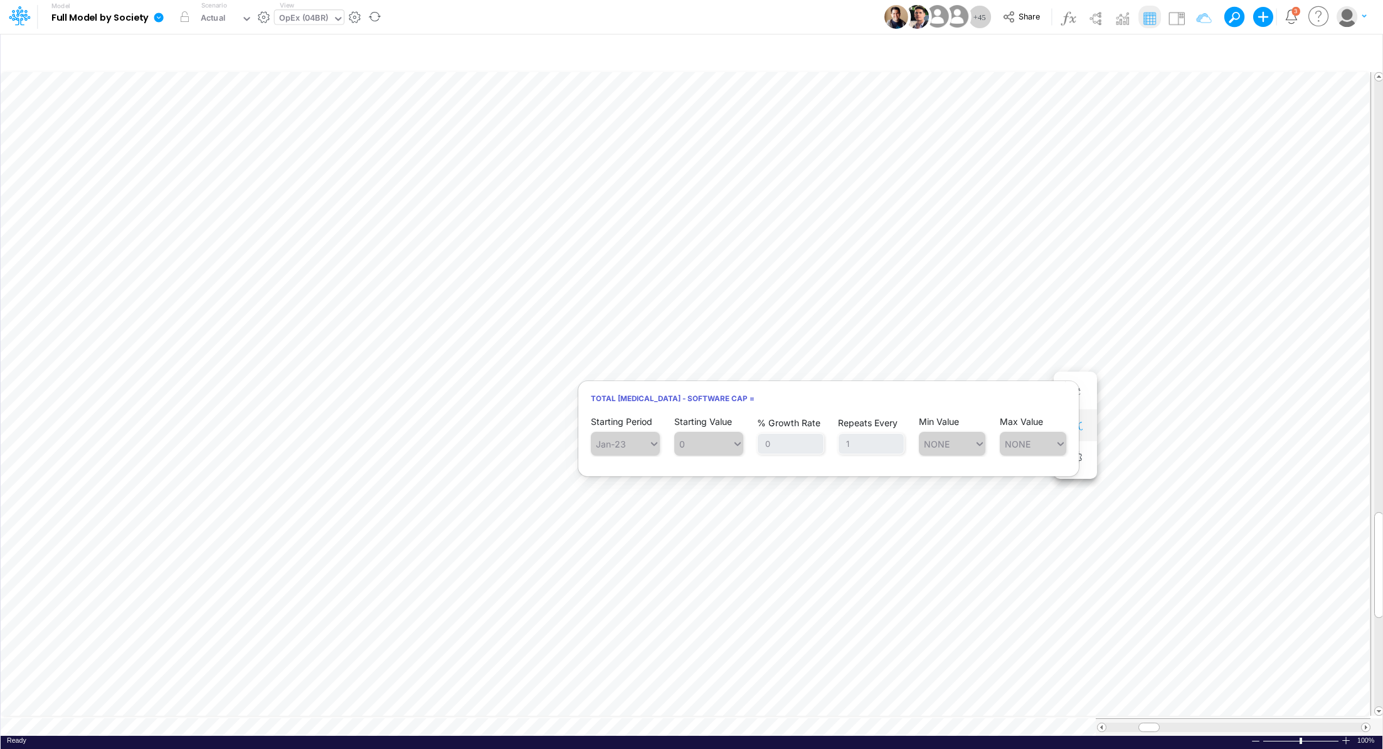
click at [1079, 423] on icon "button" at bounding box center [1075, 425] width 19 height 13
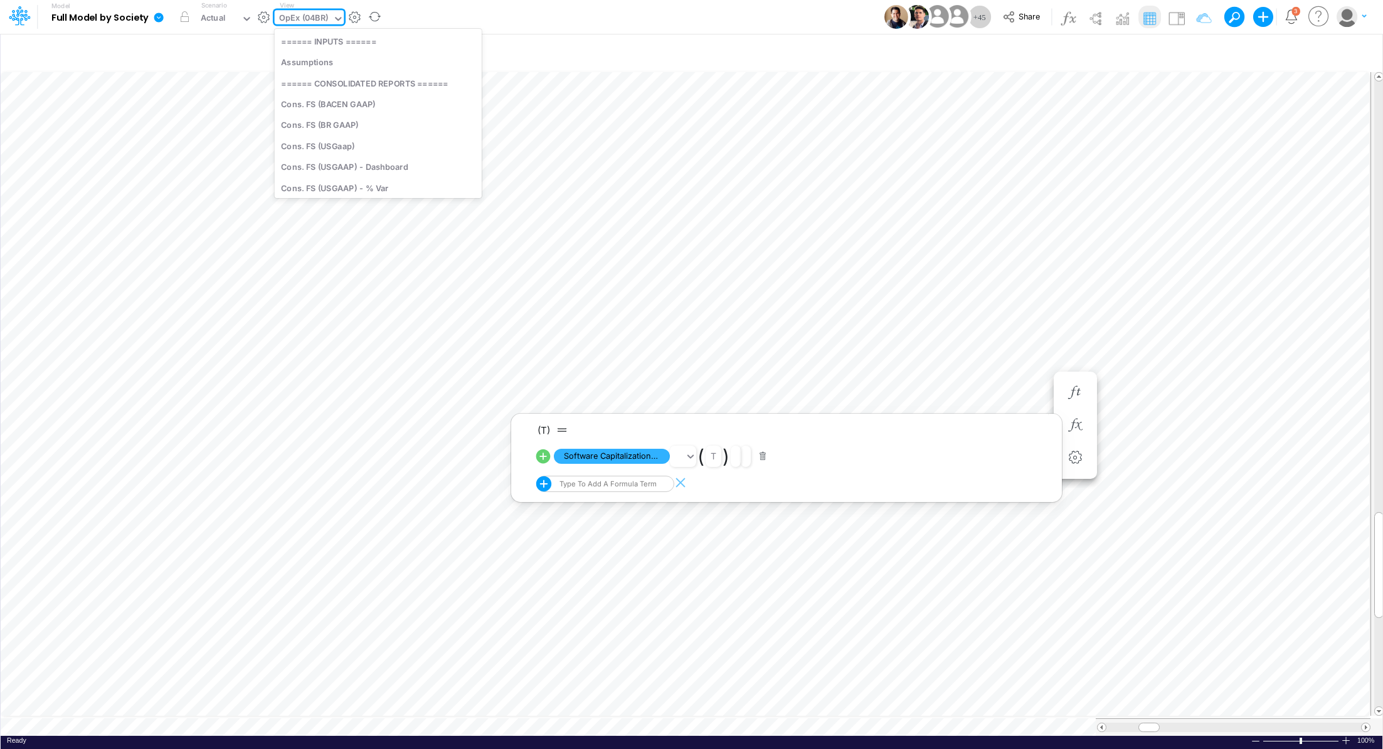
click at [306, 16] on div "OpEx (04BR)" at bounding box center [303, 19] width 49 height 14
type input "sala"
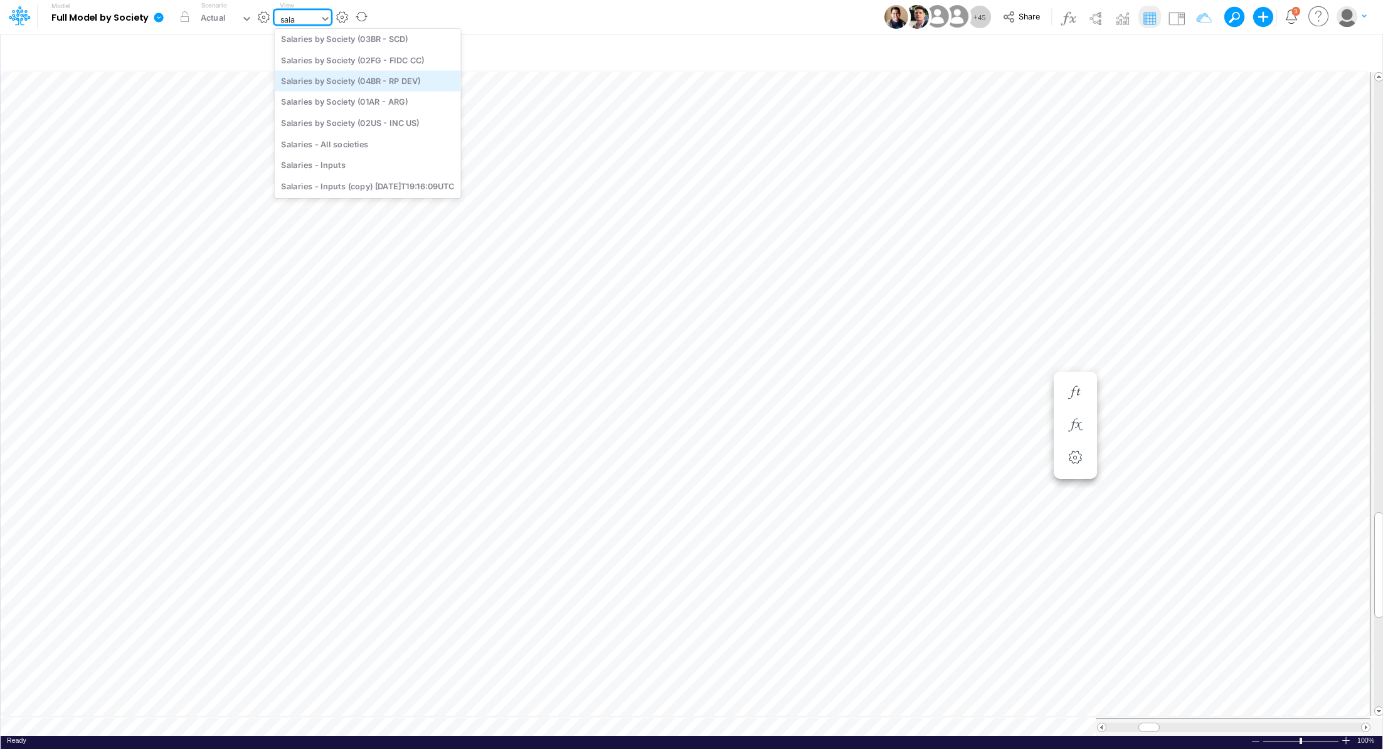
click at [399, 84] on div "Salaries by Society (04BR - RP DEV)" at bounding box center [368, 81] width 186 height 21
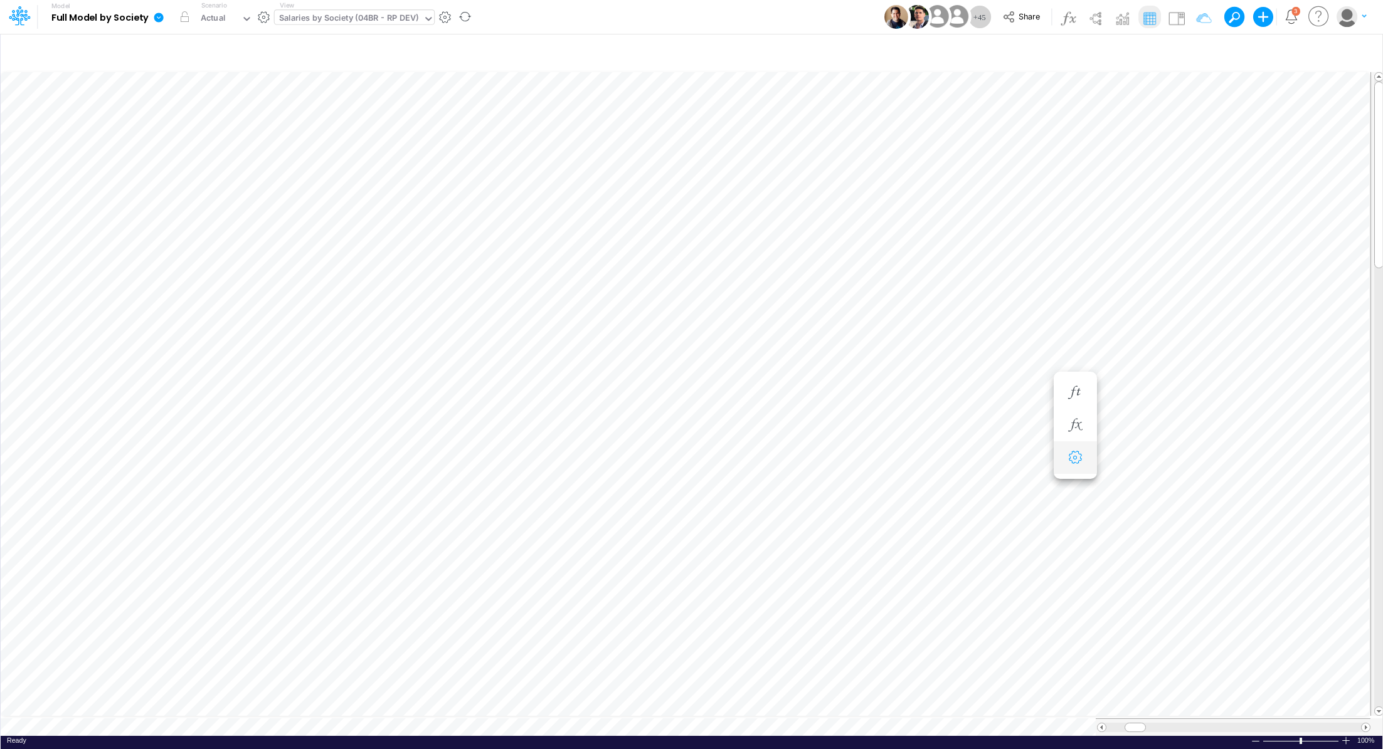
scroll to position [6, 1]
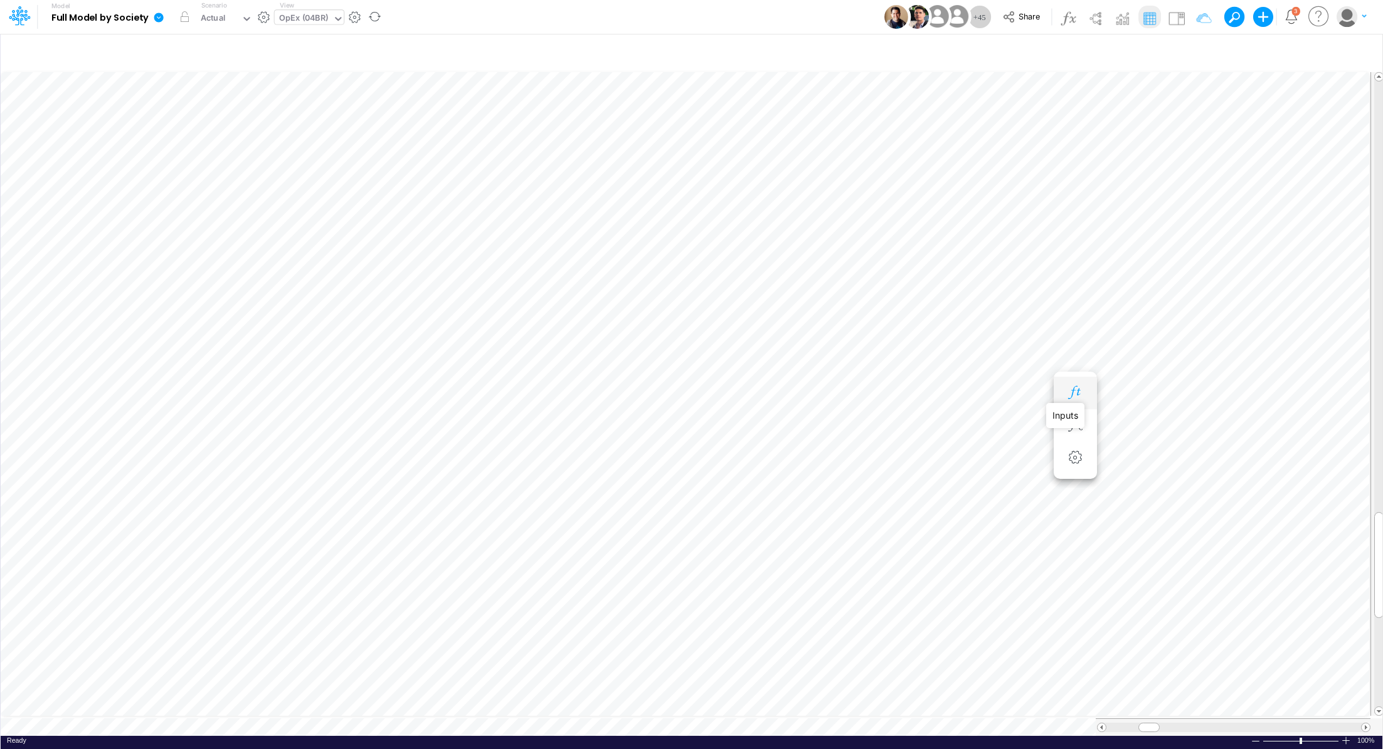
click at [1077, 394] on icon "button" at bounding box center [1075, 392] width 19 height 13
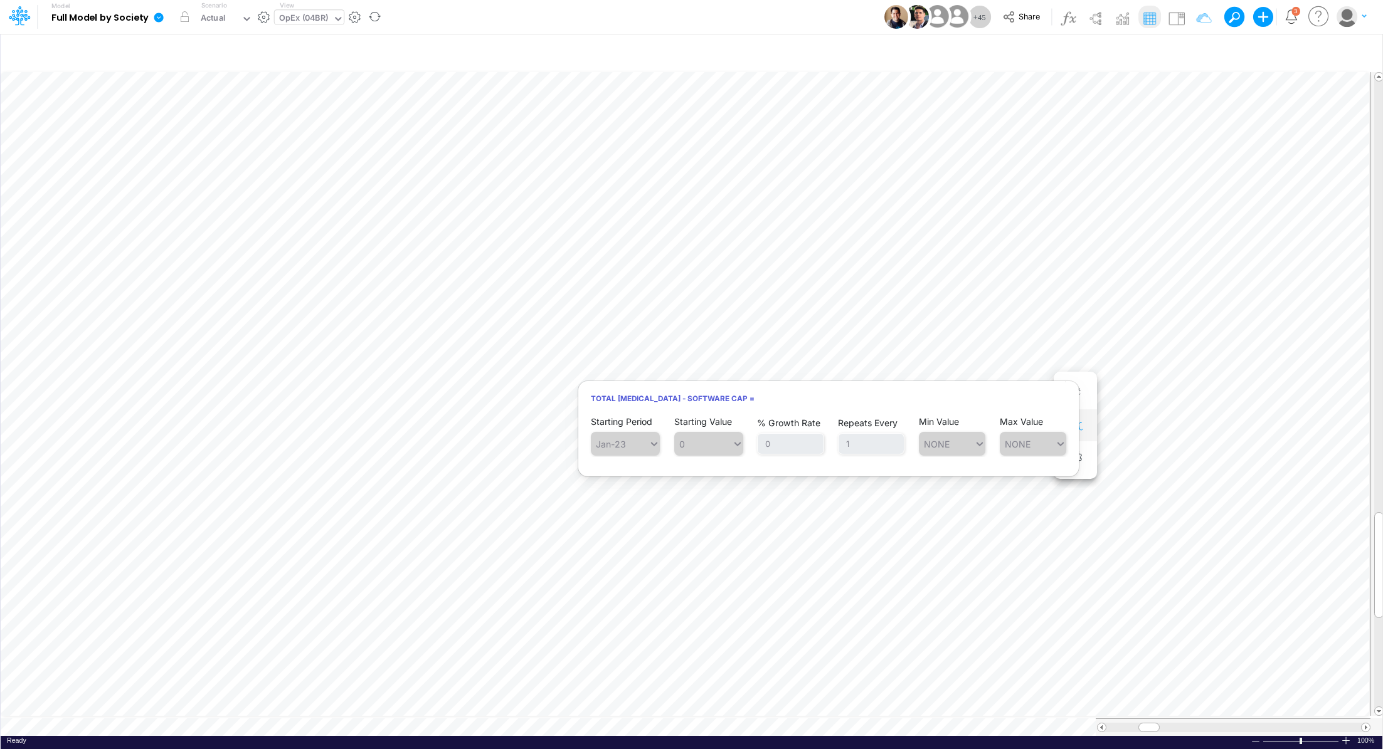
click at [1076, 419] on icon "button" at bounding box center [1075, 425] width 19 height 13
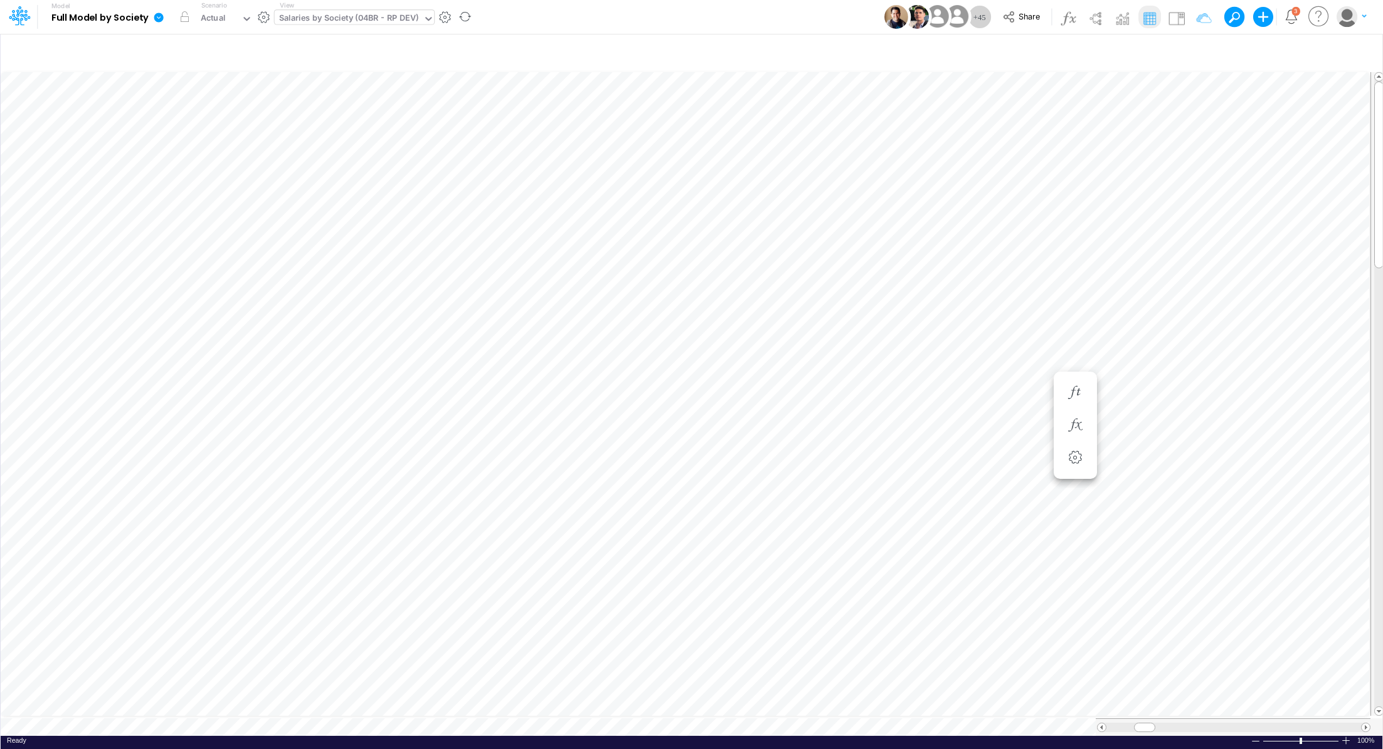
scroll to position [6, 1]
click at [1133, 424] on icon "button" at bounding box center [1142, 425] width 19 height 13
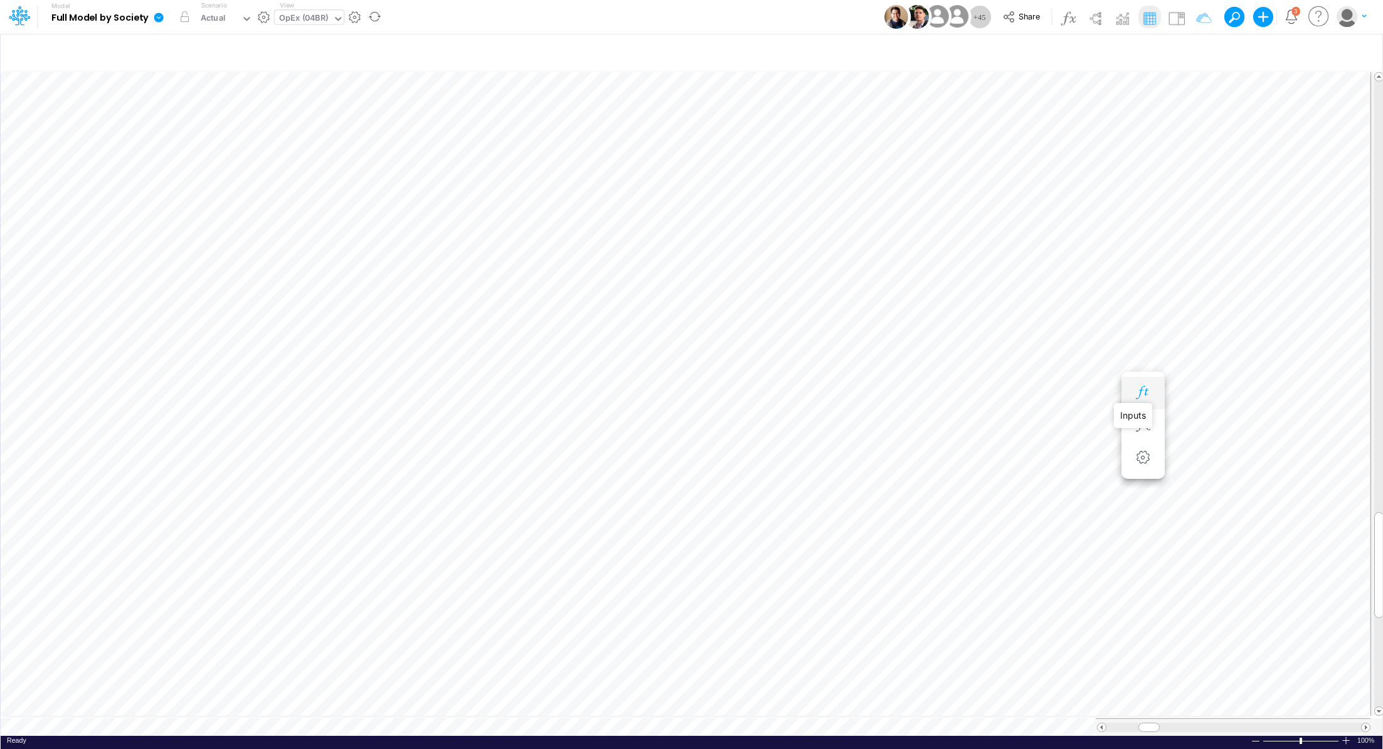
click at [1148, 392] on icon "button" at bounding box center [1142, 392] width 19 height 13
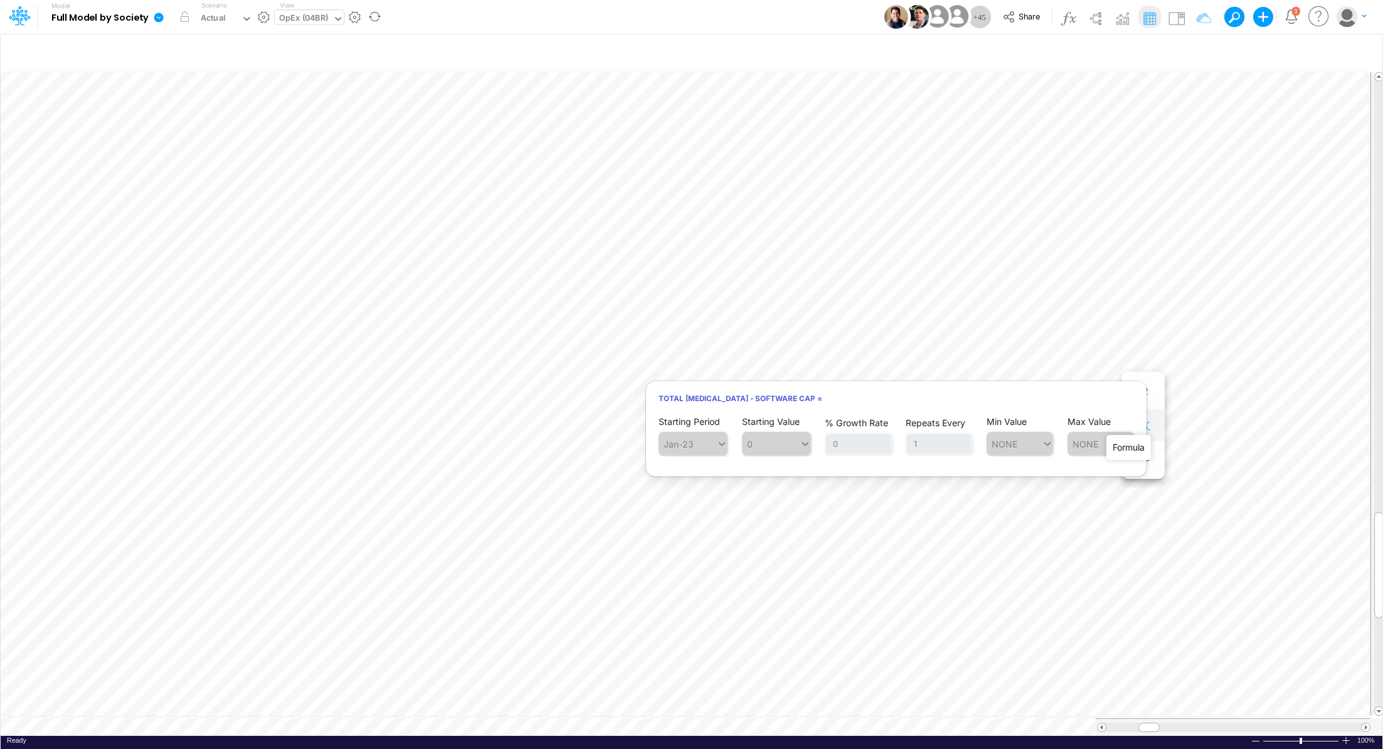
click at [1145, 426] on icon "button" at bounding box center [1142, 425] width 19 height 13
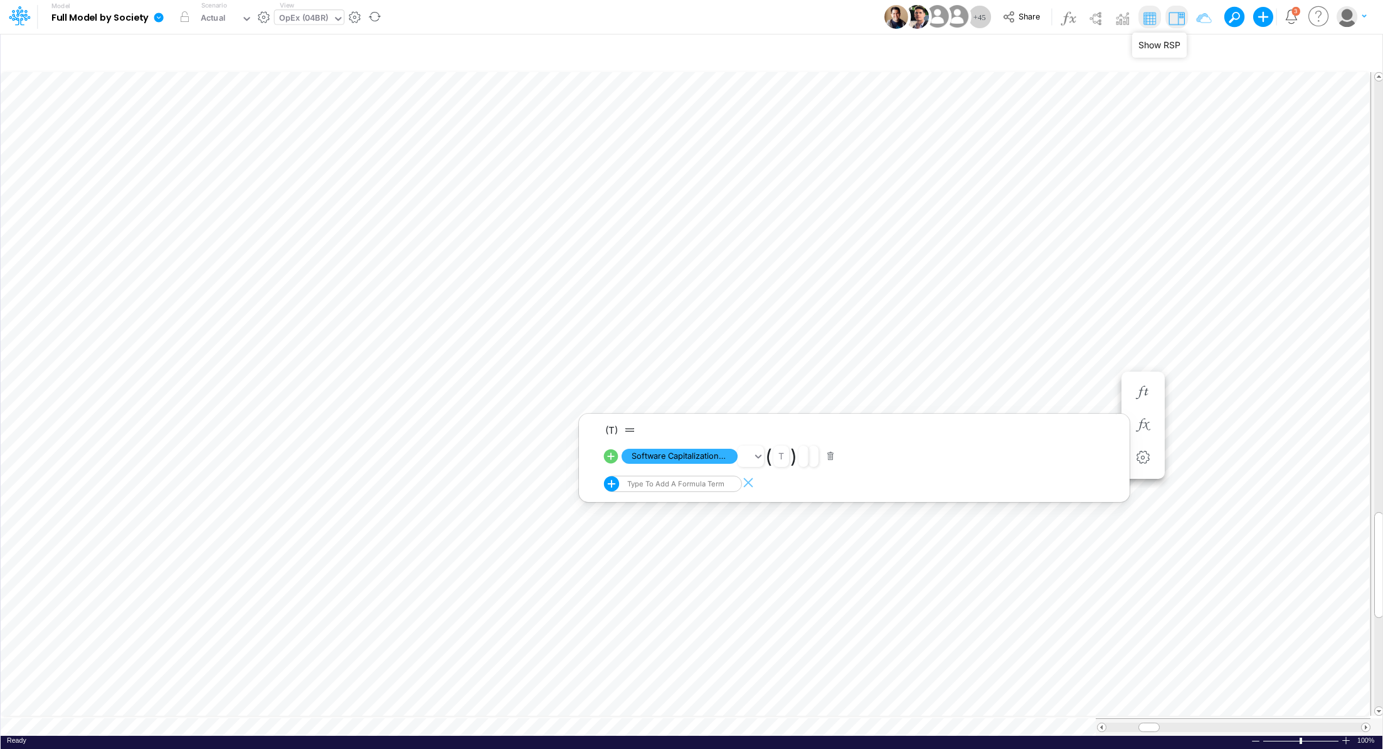
click at [1174, 23] on img at bounding box center [1177, 18] width 20 height 20
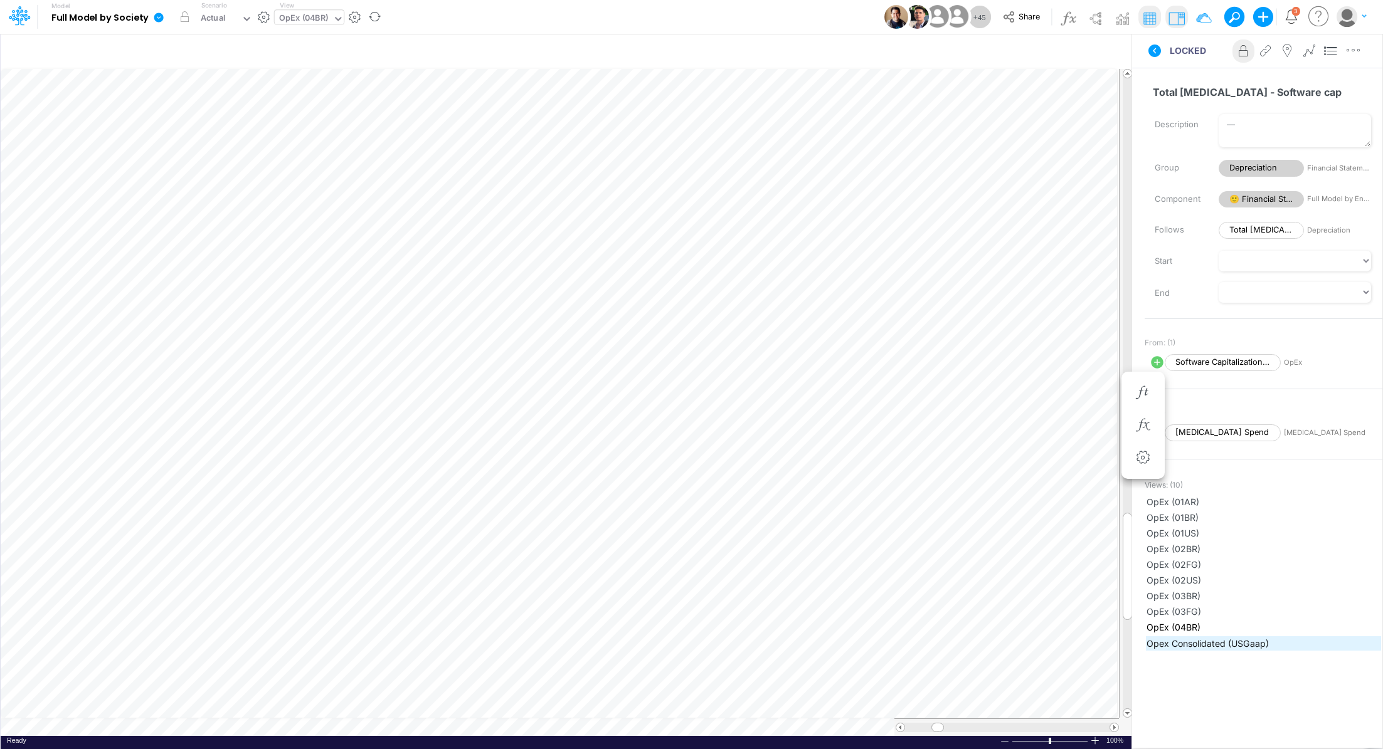
click at [1236, 637] on span "Opex Consolidated (USGaap)" at bounding box center [1263, 643] width 234 height 13
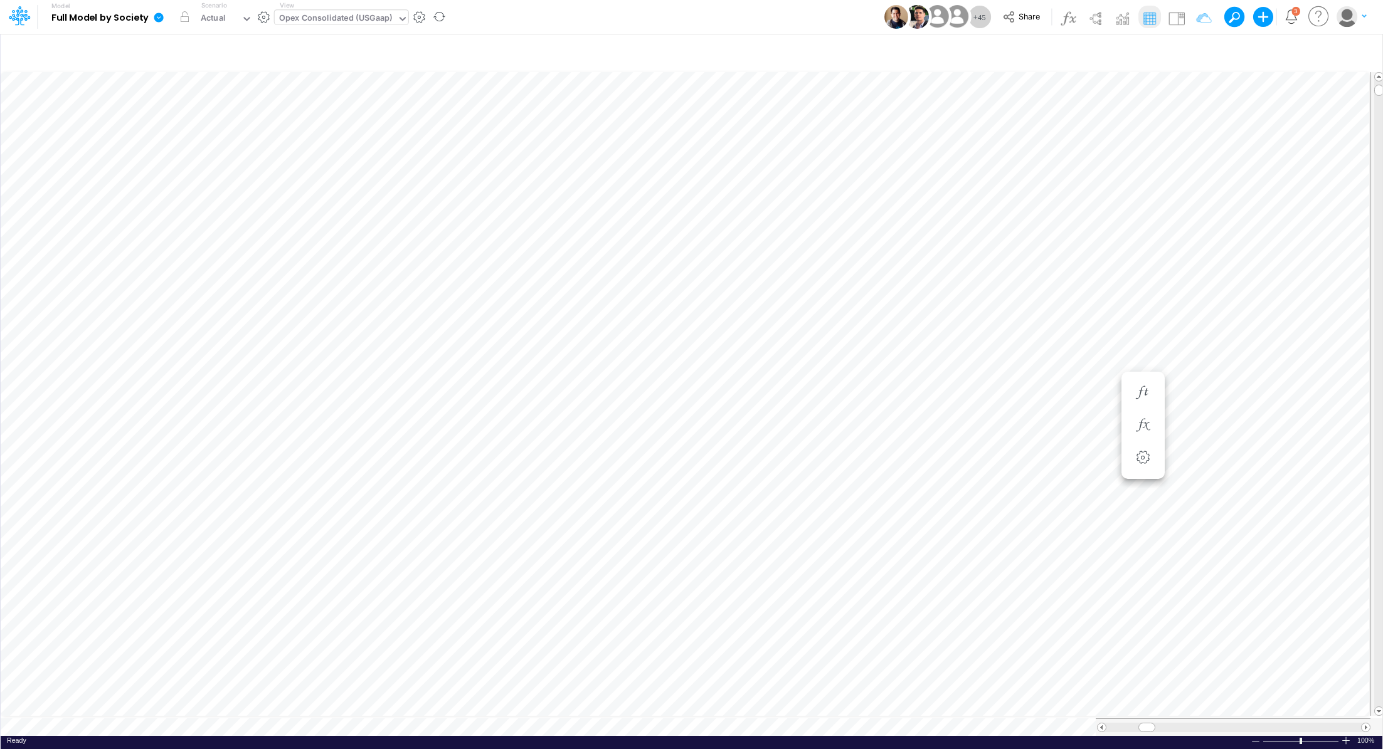
scroll to position [6, 1]
click at [1141, 391] on icon "button" at bounding box center [1142, 392] width 19 height 13
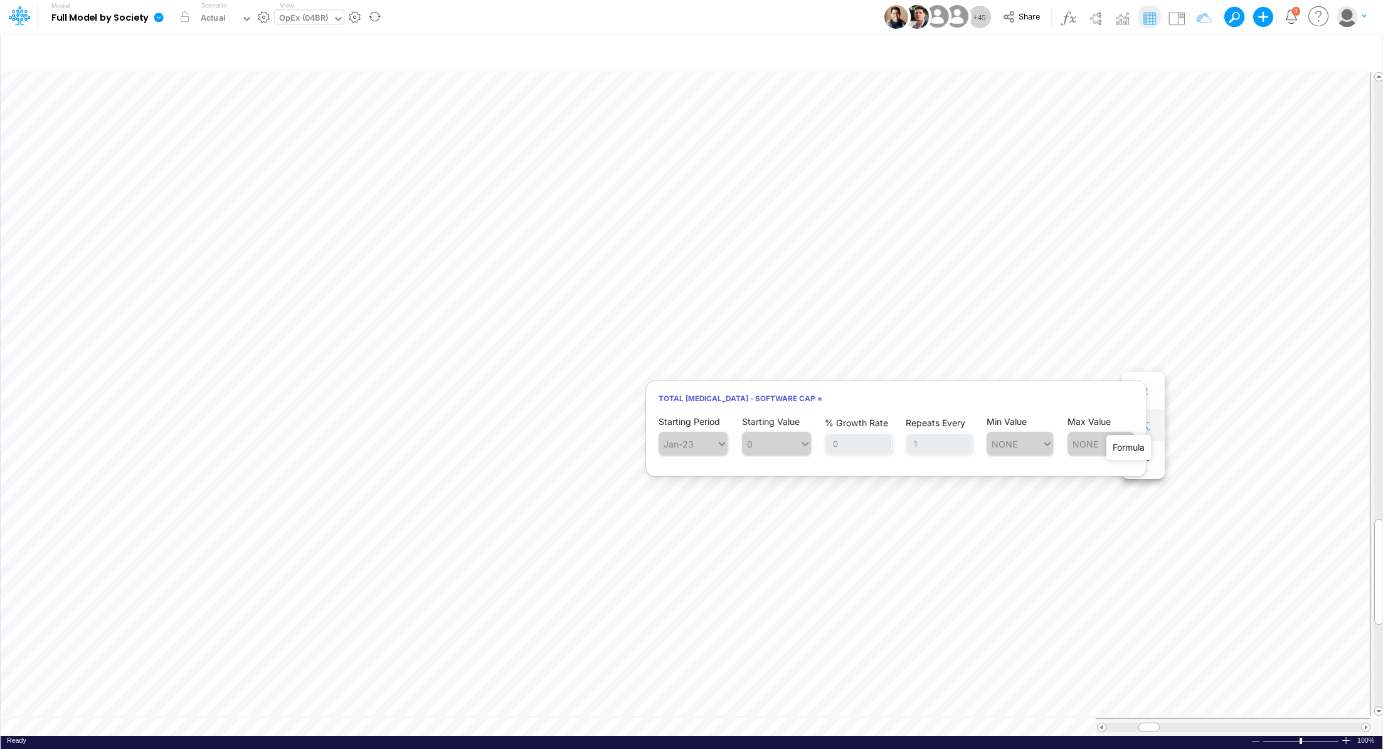
click at [1143, 424] on icon "button" at bounding box center [1142, 425] width 19 height 13
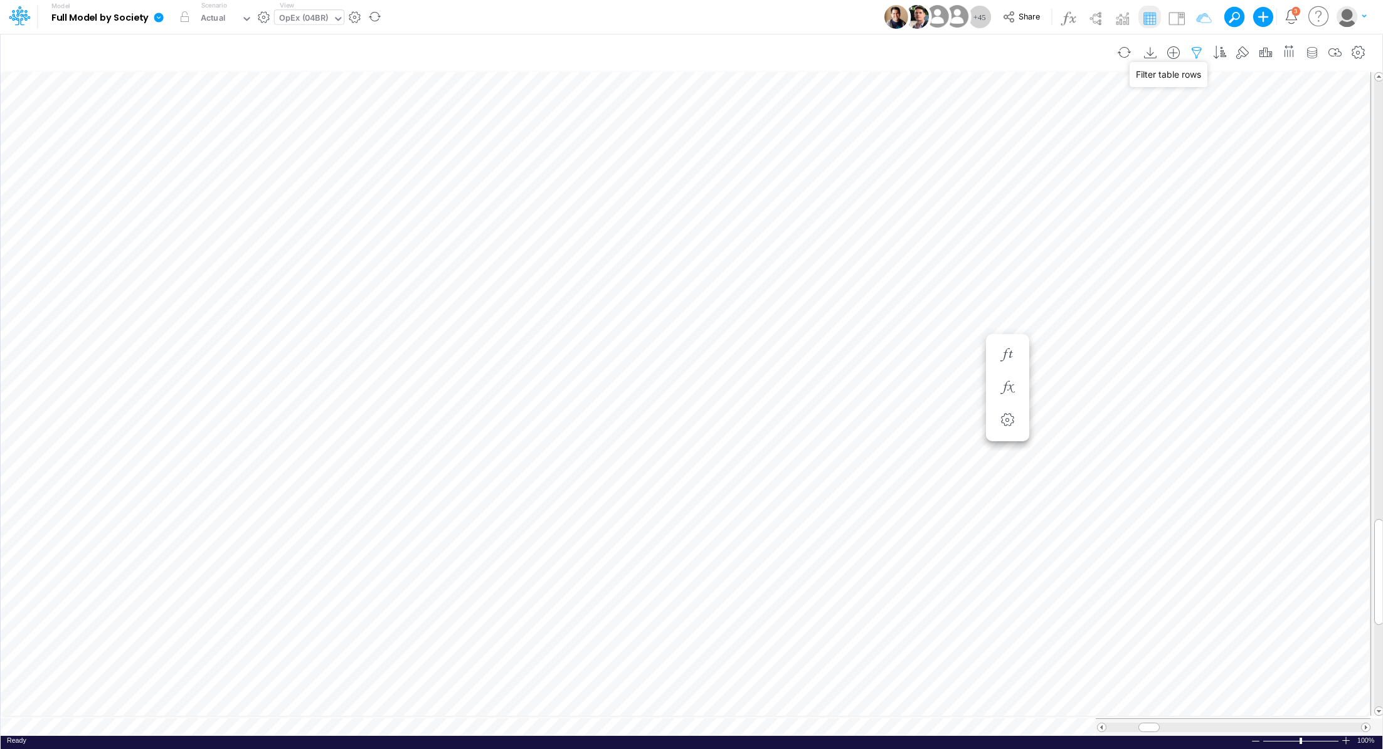
click at [1199, 51] on icon "button" at bounding box center [1196, 52] width 19 height 13
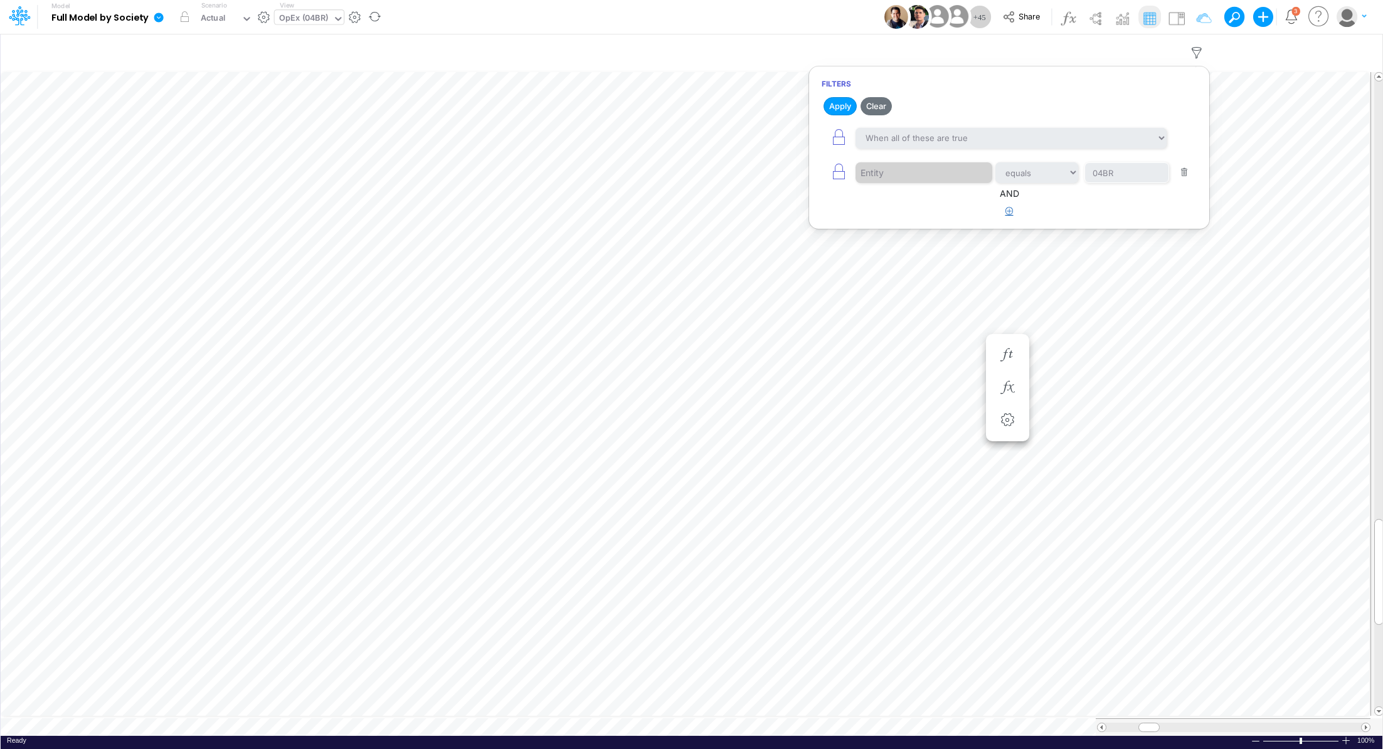
click at [1010, 211] on icon "button" at bounding box center [1009, 211] width 8 height 8
click at [1182, 247] on button "button" at bounding box center [1184, 251] width 24 height 17
click at [843, 175] on icon "button" at bounding box center [839, 172] width 18 height 18
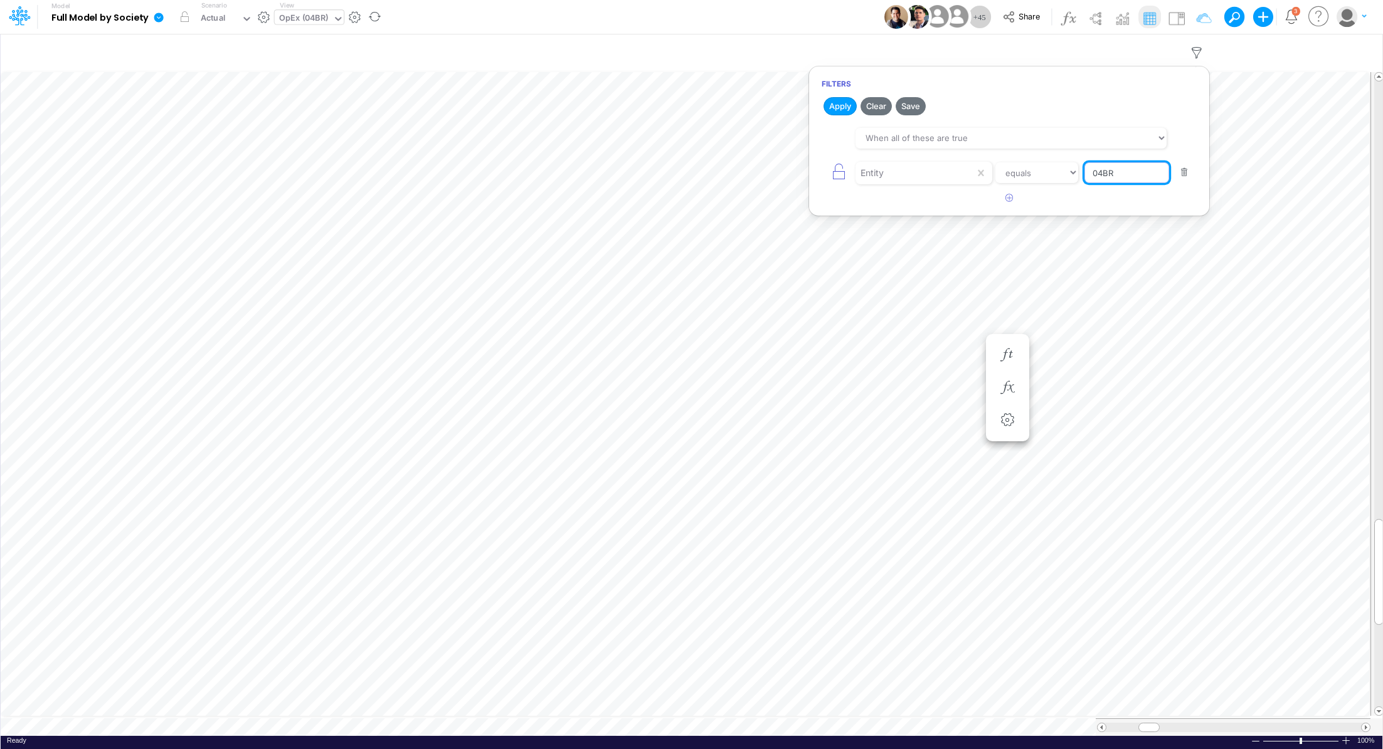
drag, startPoint x: 1123, startPoint y: 176, endPoint x: 1080, endPoint y: 171, distance: 43.0
click at [1080, 171] on div "Entity equals not equal starts with ends with contains 04BR" at bounding box center [1009, 173] width 375 height 28
type input "Template"
click at [840, 105] on button "Apply" at bounding box center [839, 106] width 33 height 18
click at [307, 418] on icon "button" at bounding box center [302, 420] width 19 height 13
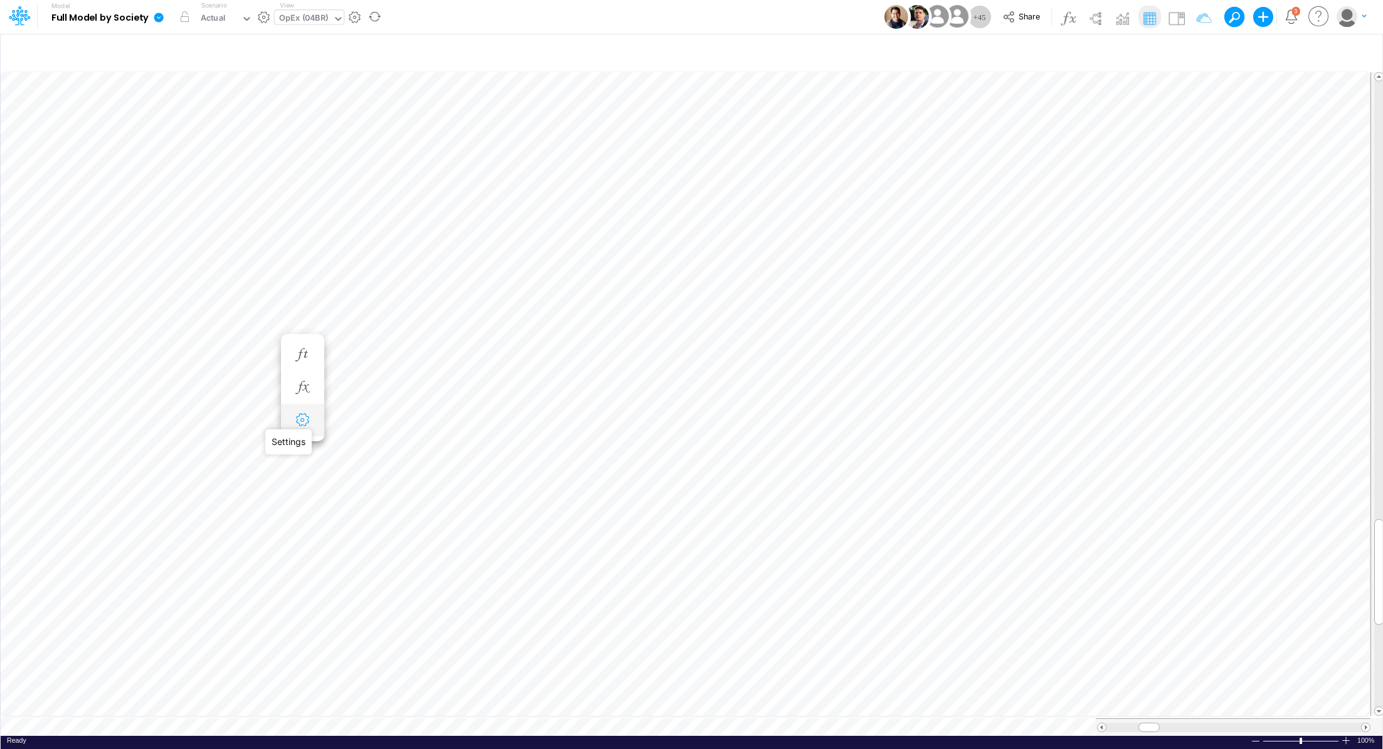
select select "sum"
select select "field"
select select "Number"
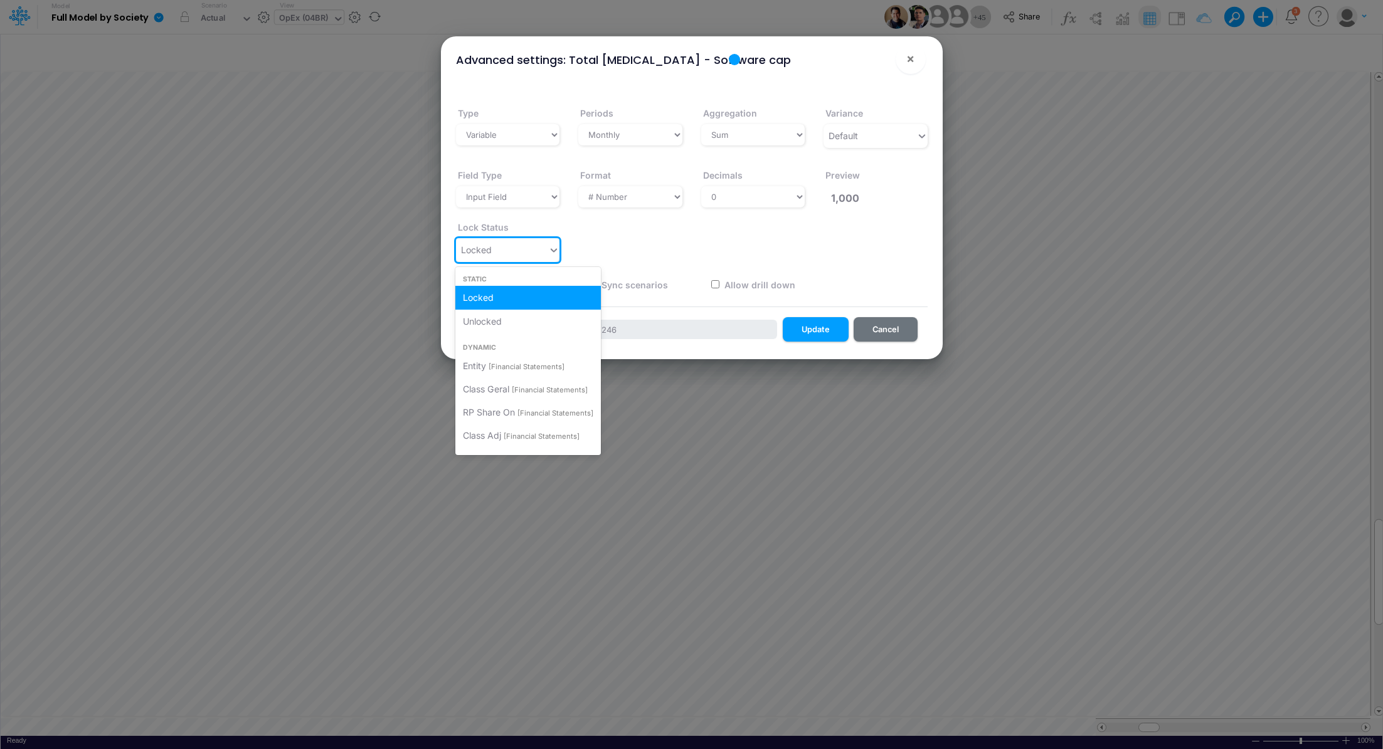
click at [556, 251] on icon at bounding box center [553, 250] width 11 height 13
click at [536, 319] on div "Unlocked" at bounding box center [527, 321] width 145 height 23
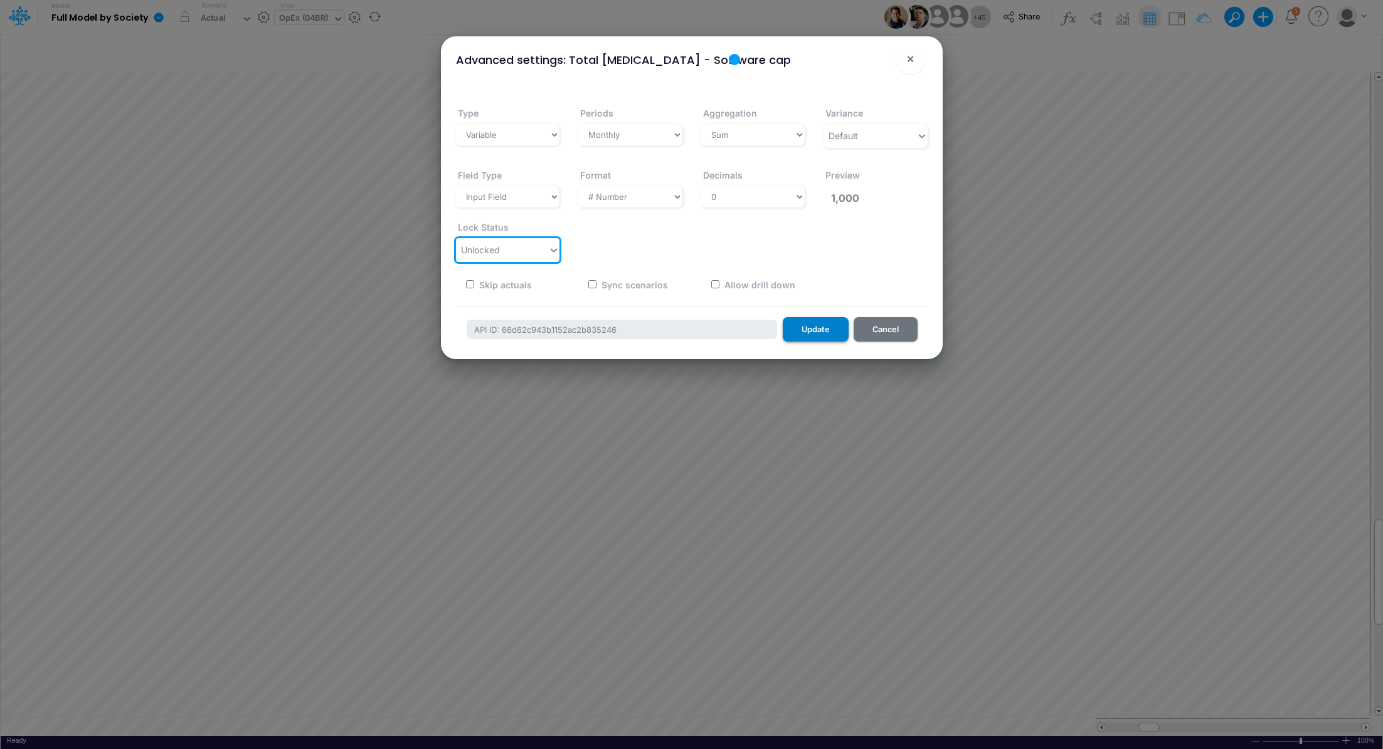
click at [808, 330] on button "Update" at bounding box center [816, 329] width 66 height 24
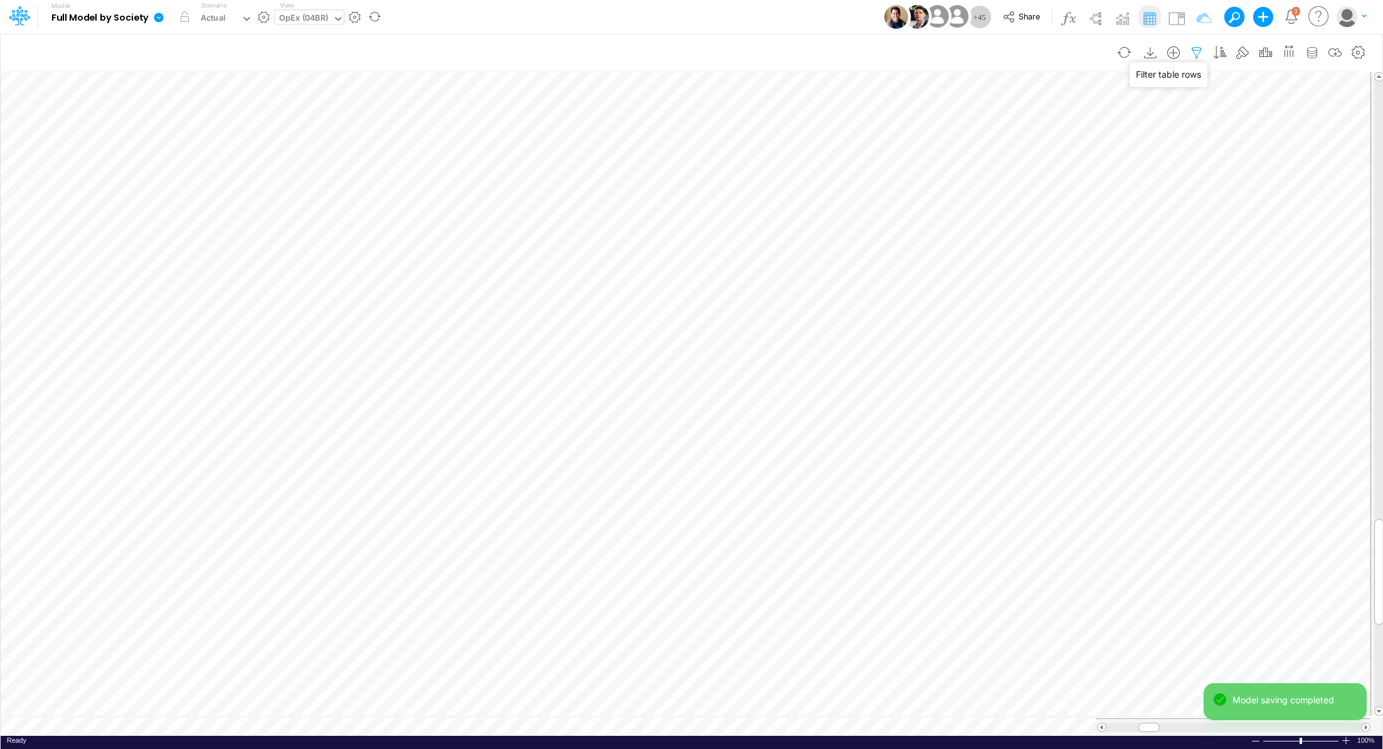
click at [1200, 53] on icon "button" at bounding box center [1196, 52] width 19 height 13
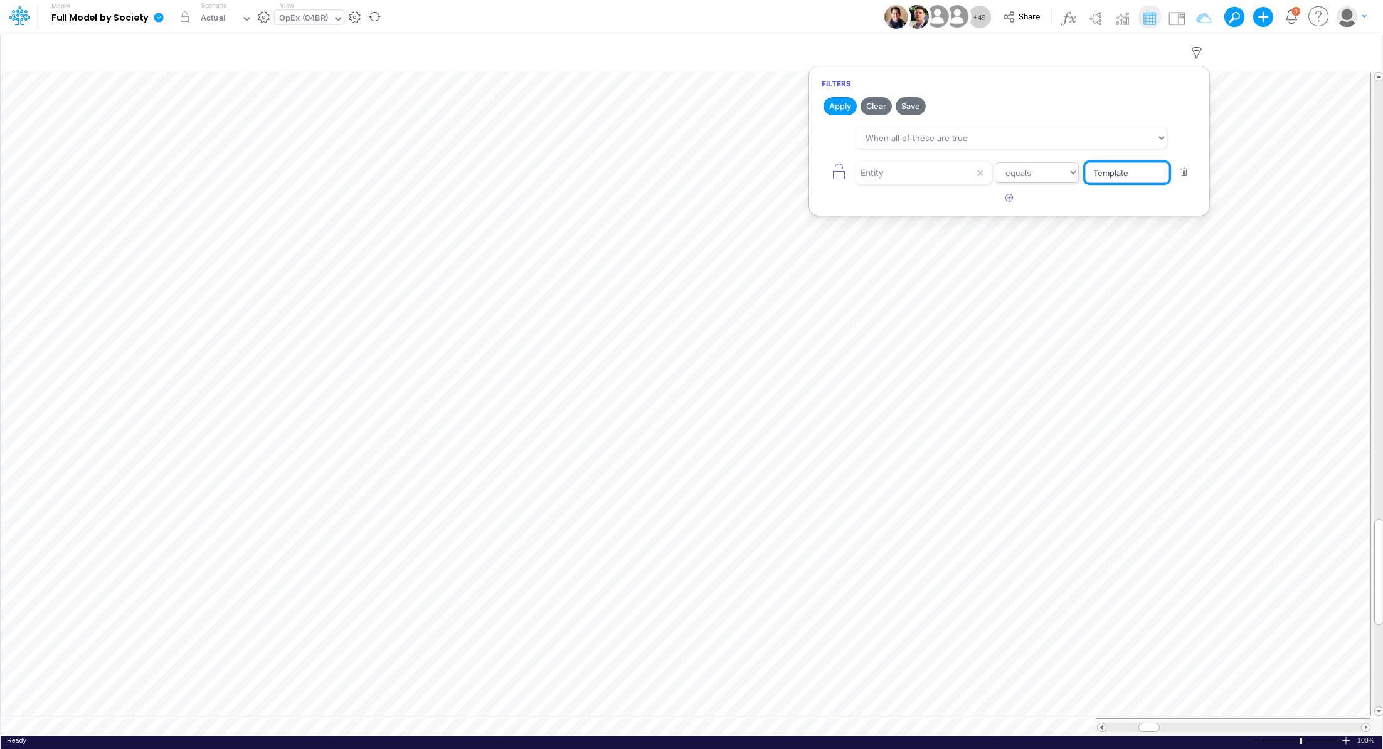
drag, startPoint x: 1148, startPoint y: 177, endPoint x: 1048, endPoint y: 165, distance: 101.1
click at [1048, 165] on div "Entity equals not equal starts with ends with contains Template" at bounding box center [1009, 173] width 375 height 28
type input "04BR"
click at [839, 103] on button "Apply" at bounding box center [839, 106] width 33 height 18
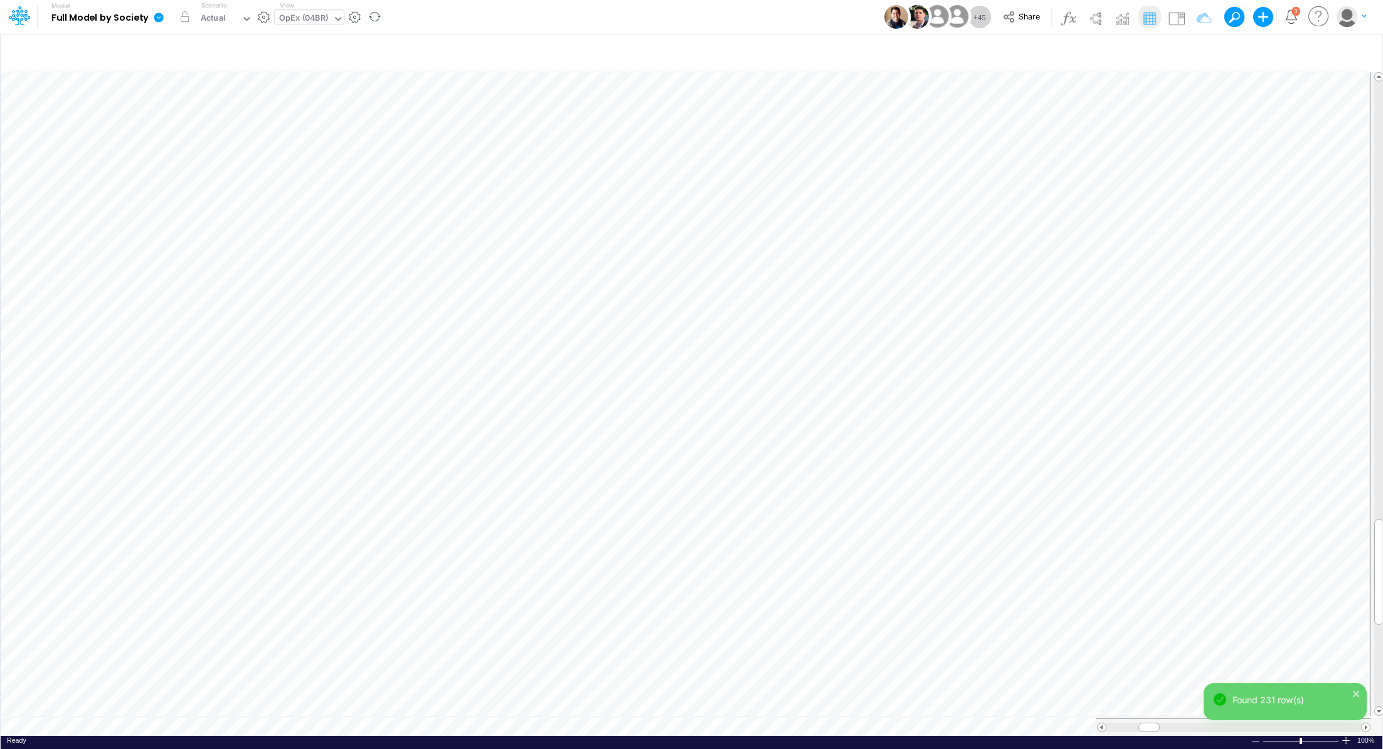
scroll to position [6, 1]
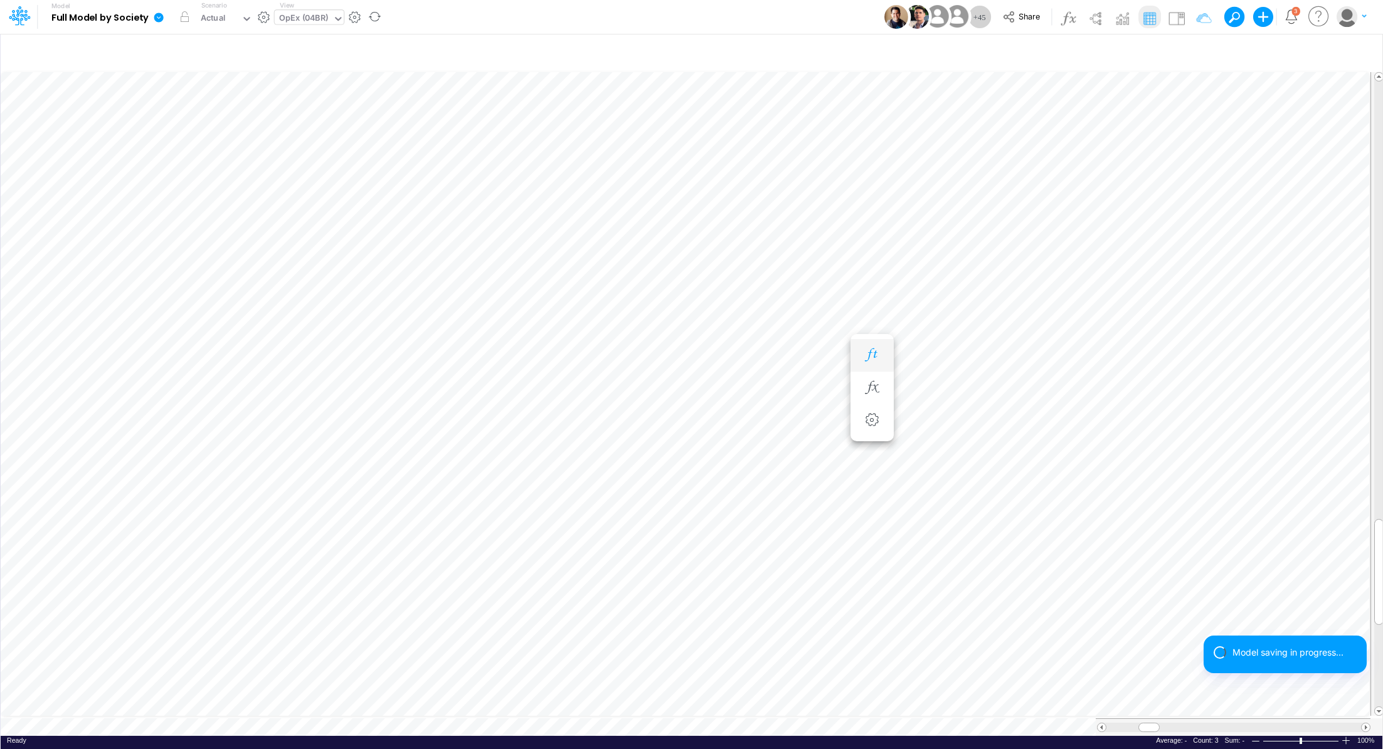
click at [876, 356] on icon "button" at bounding box center [871, 355] width 19 height 13
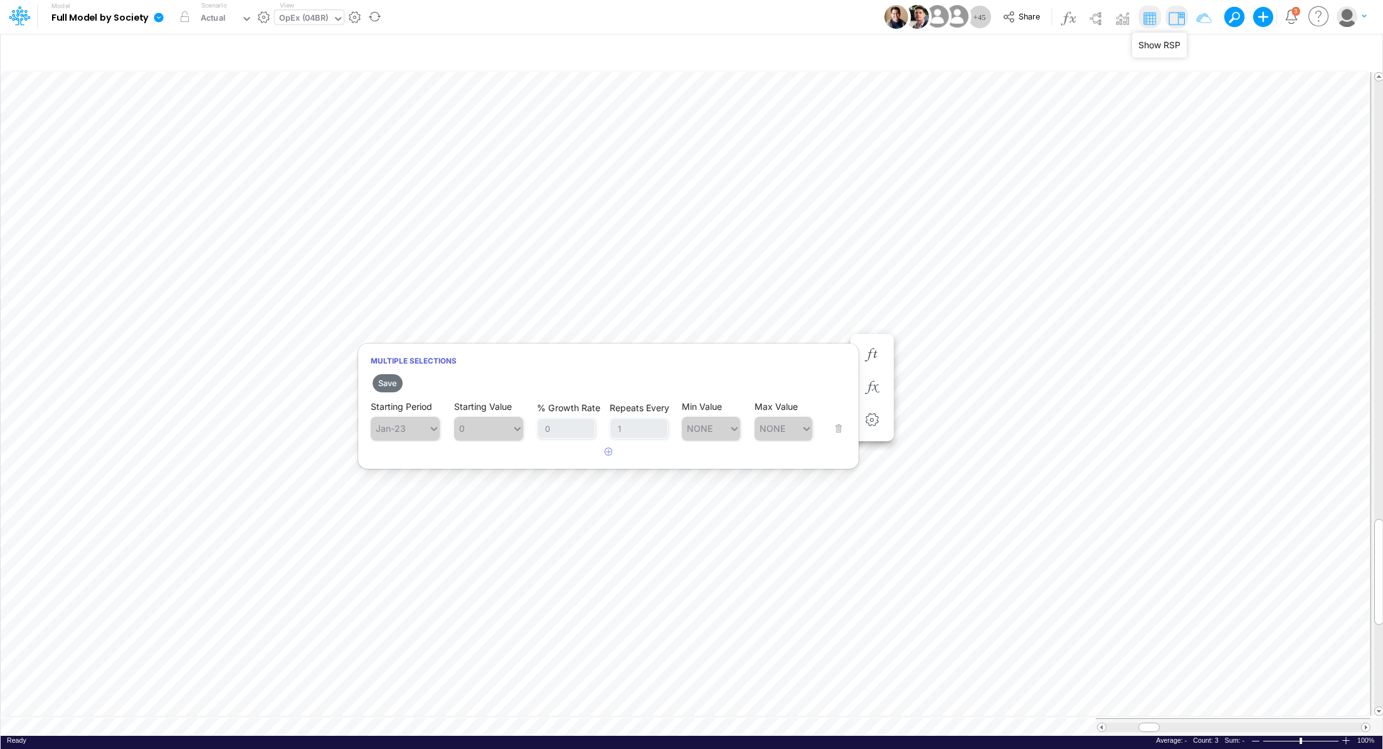
click at [1173, 23] on img at bounding box center [1177, 18] width 20 height 20
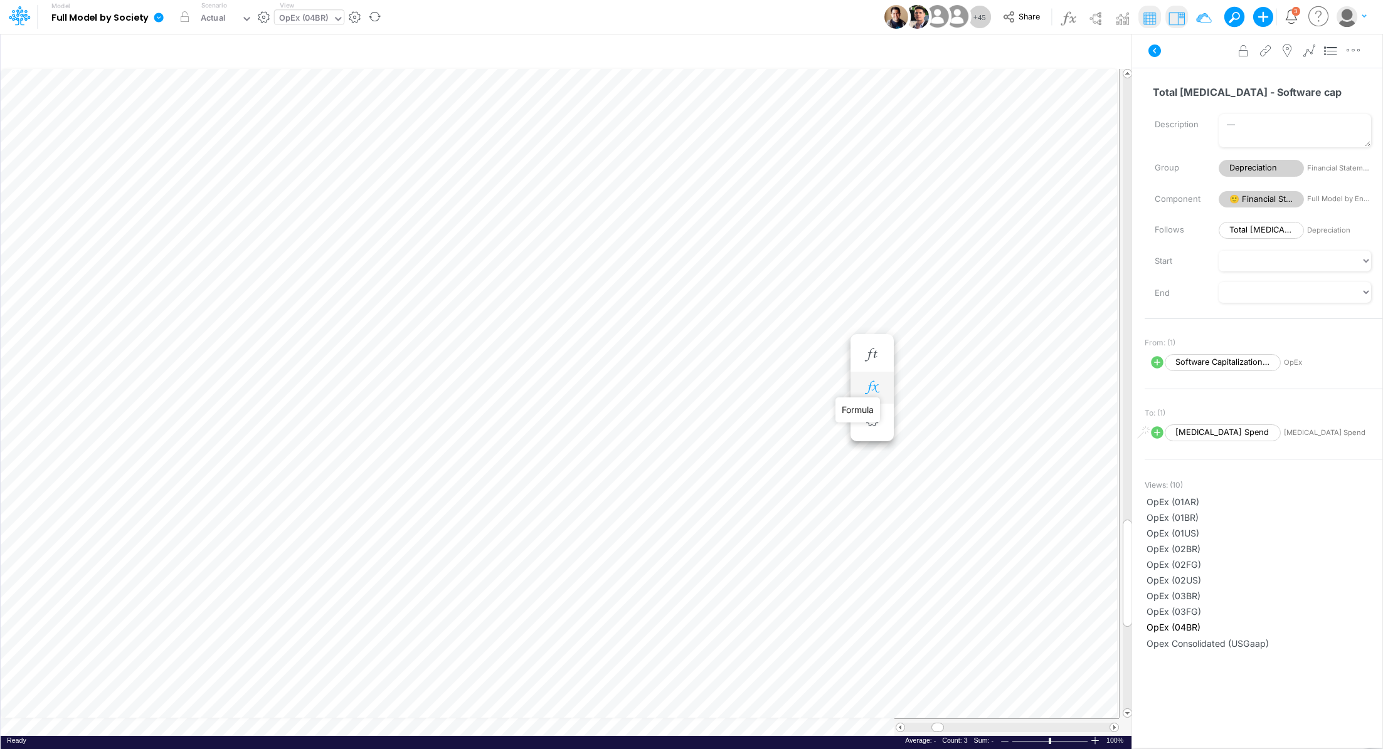
click at [869, 389] on icon "button" at bounding box center [871, 387] width 19 height 13
click at [435, 421] on span "Software Capitalization - Salaries P&D" at bounding box center [409, 419] width 116 height 16
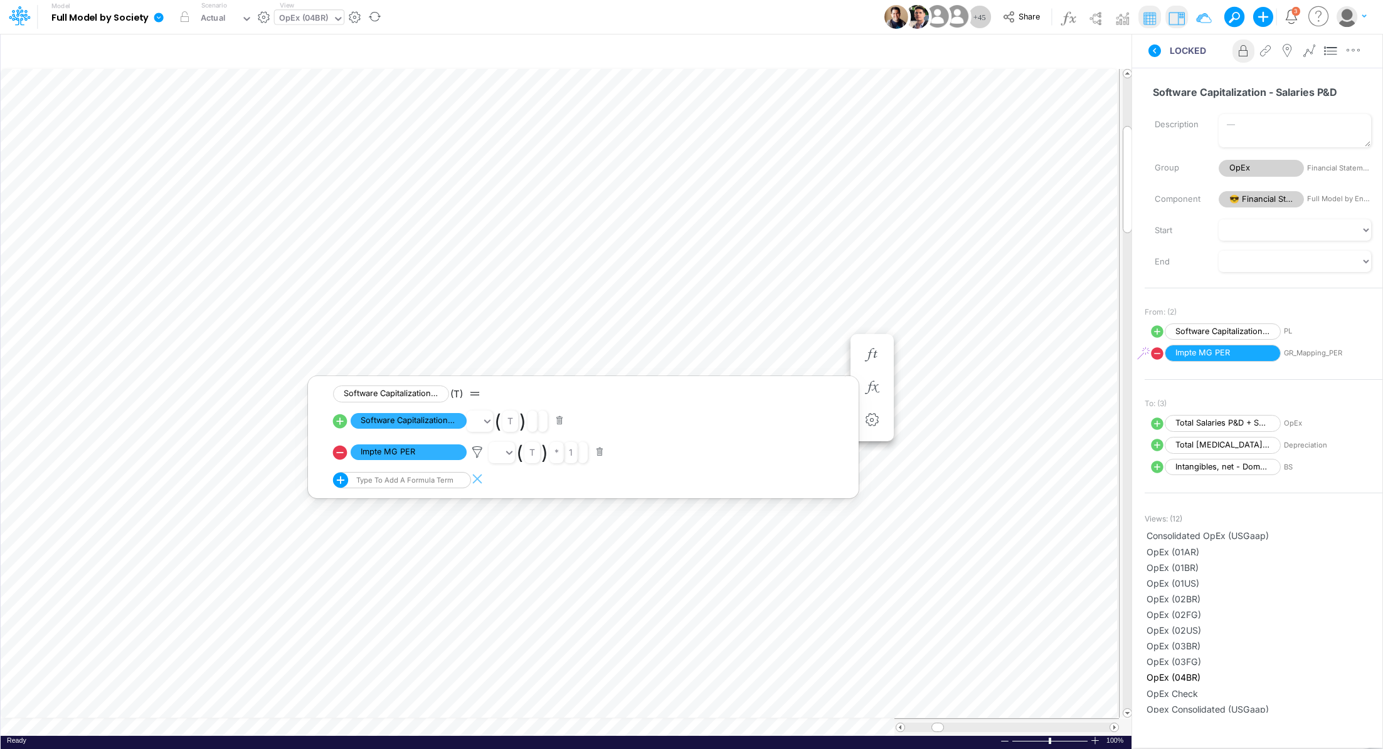
scroll to position [6, 1]
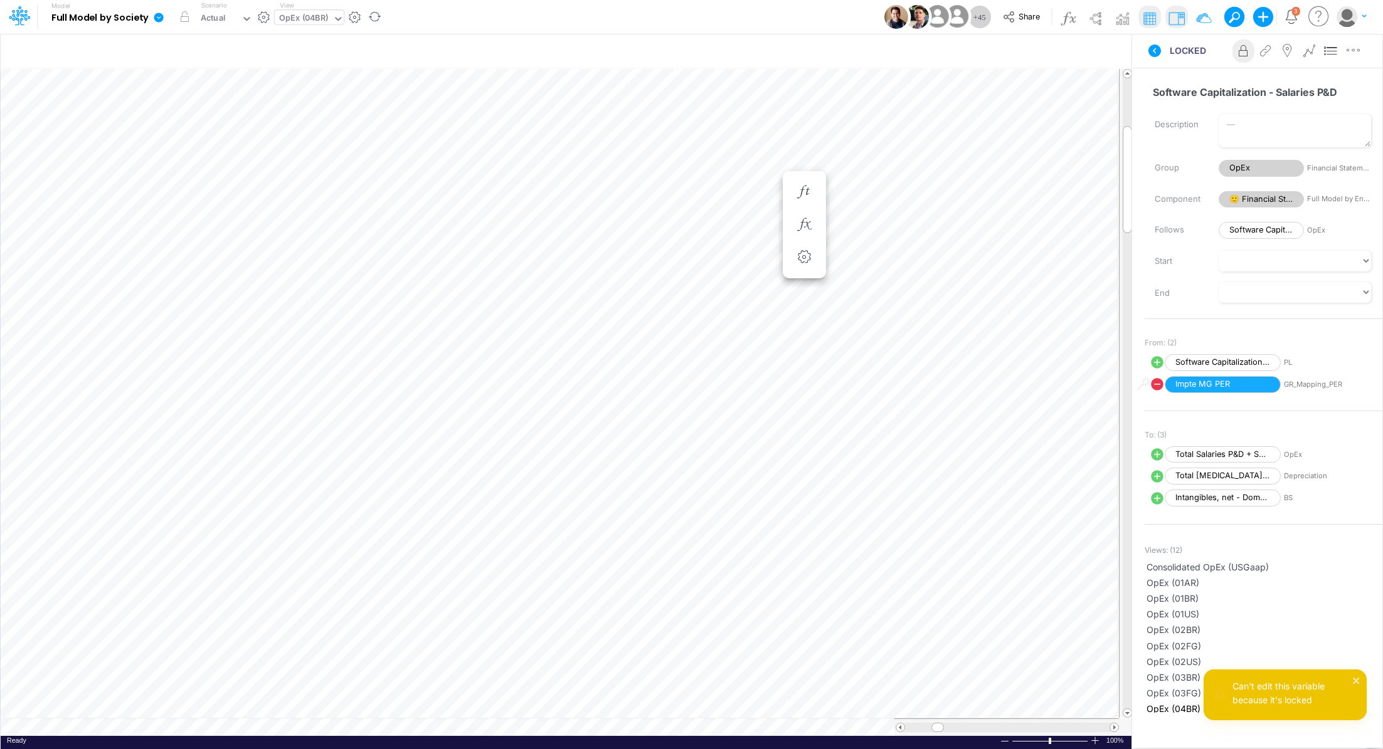
scroll to position [6, 1]
click at [867, 190] on icon "button" at bounding box center [871, 192] width 19 height 13
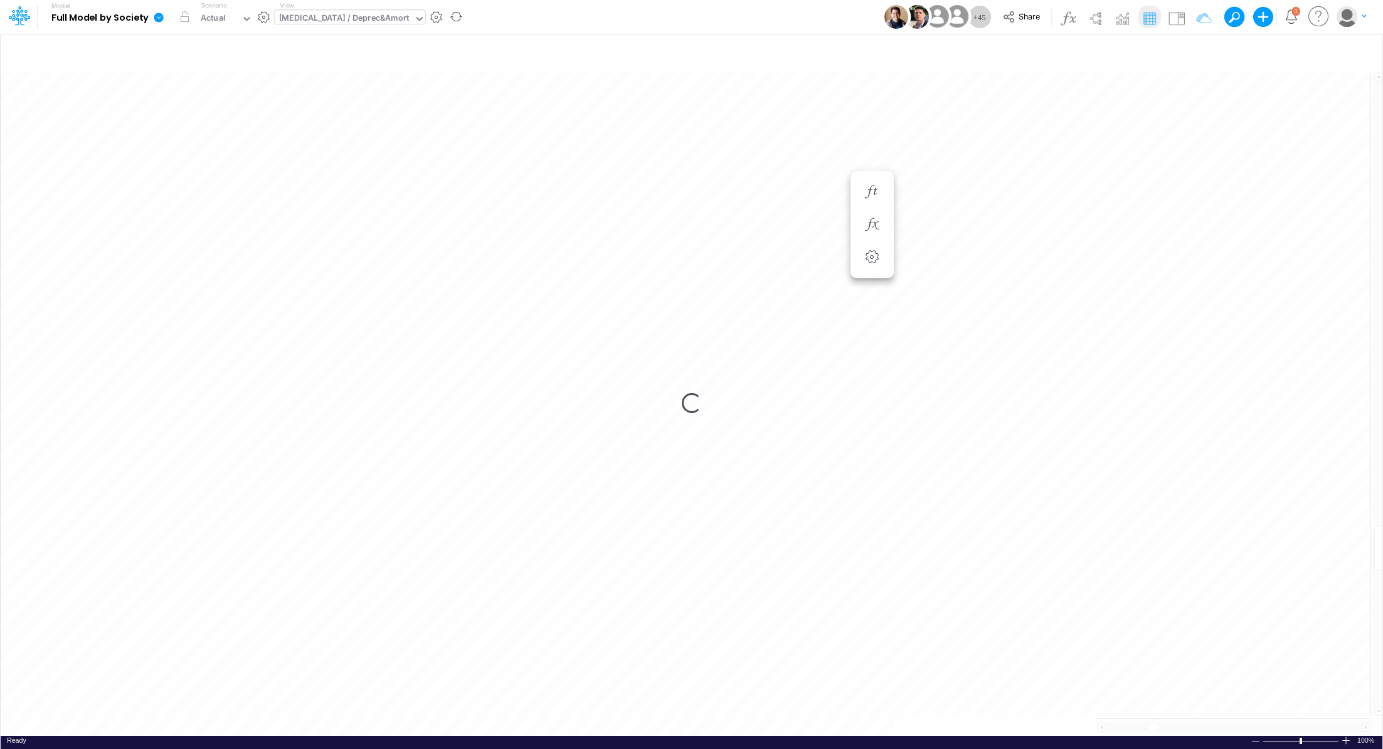
scroll to position [6, 1]
click at [324, 21] on div "[MEDICAL_DATA] / Deprec&Amort" at bounding box center [344, 19] width 130 height 14
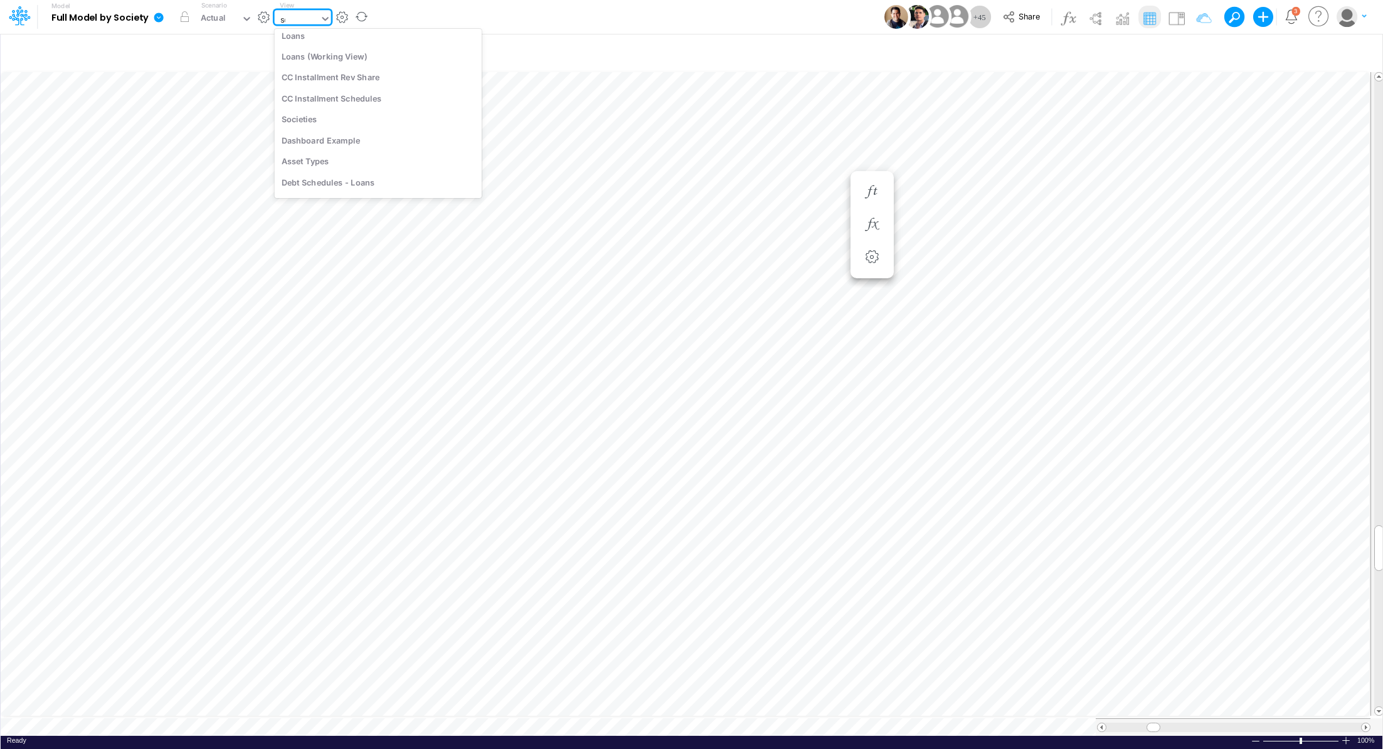
scroll to position [258, 0]
type input "sof"
click at [327, 44] on div "Software Capitalization" at bounding box center [359, 41] width 169 height 21
type input "Software Capitalization"
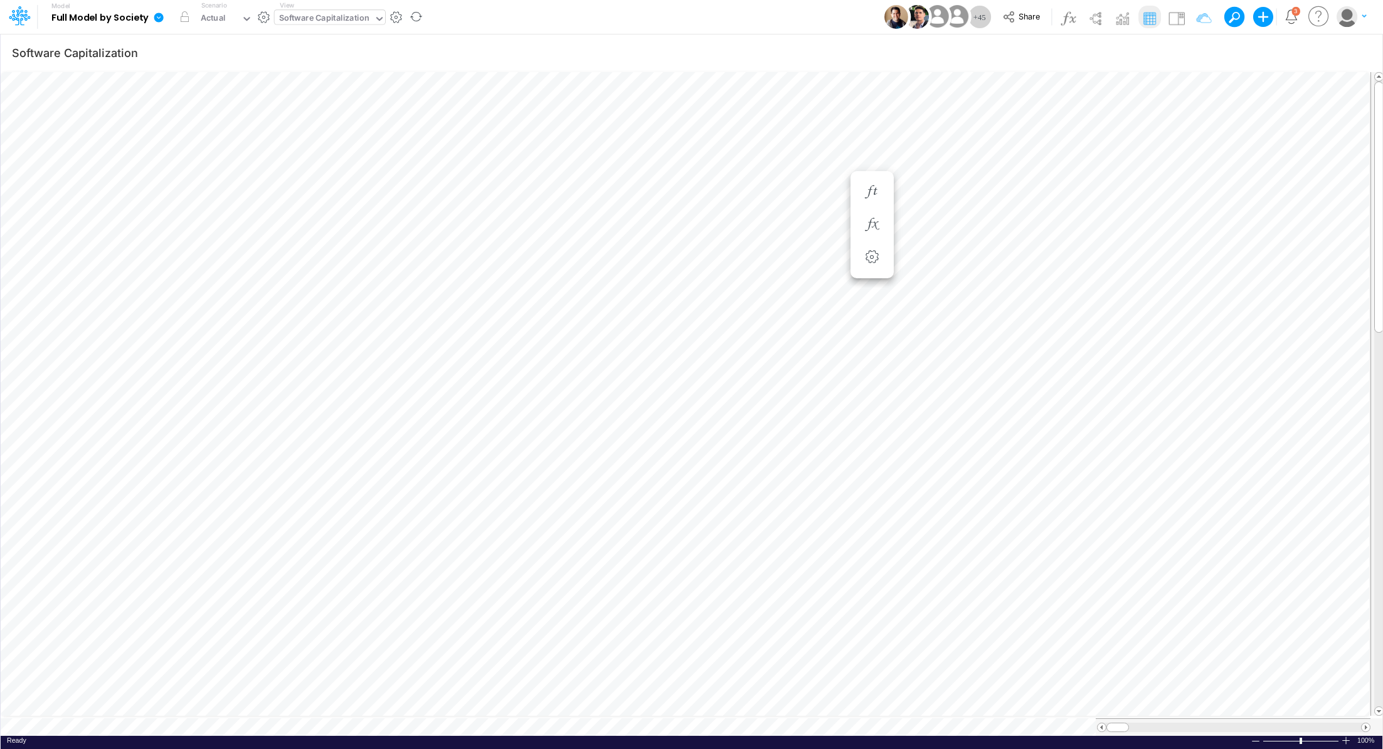
scroll to position [6, 1]
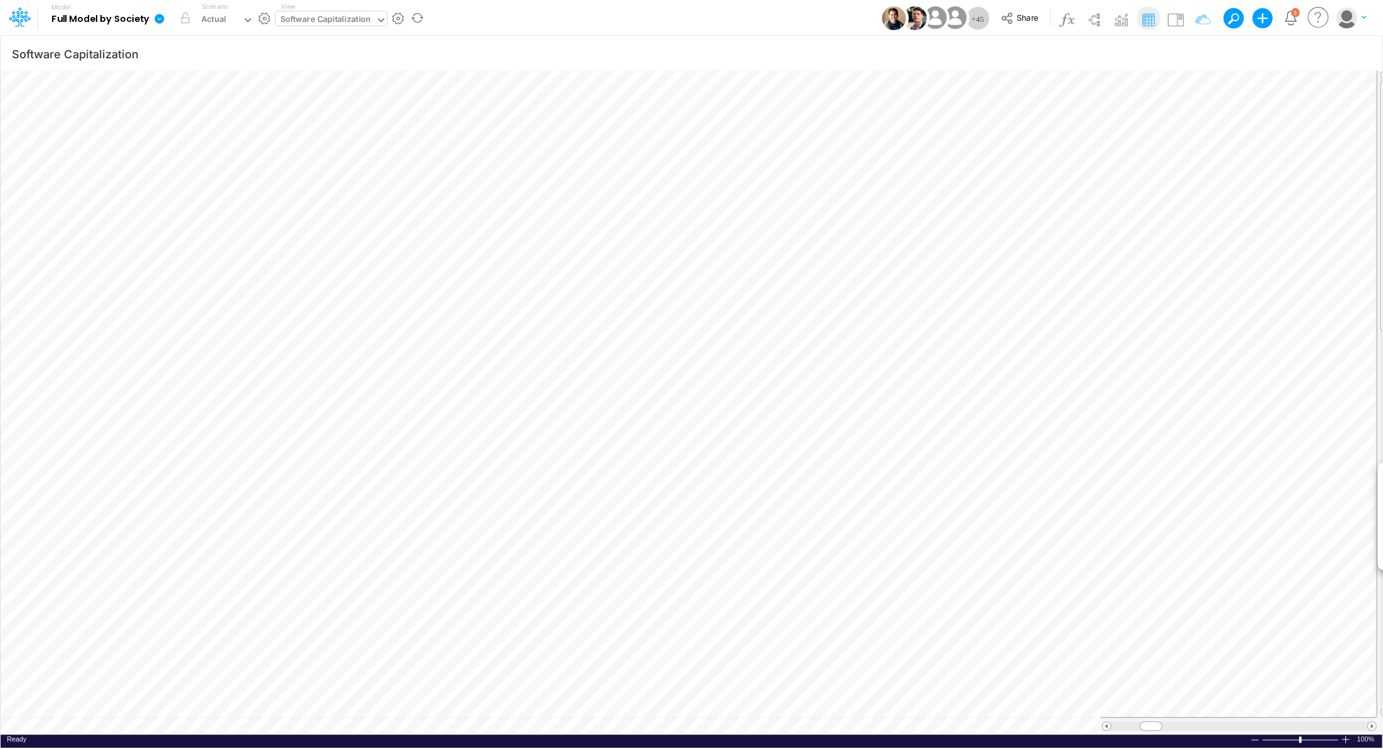
scroll to position [6, 1]
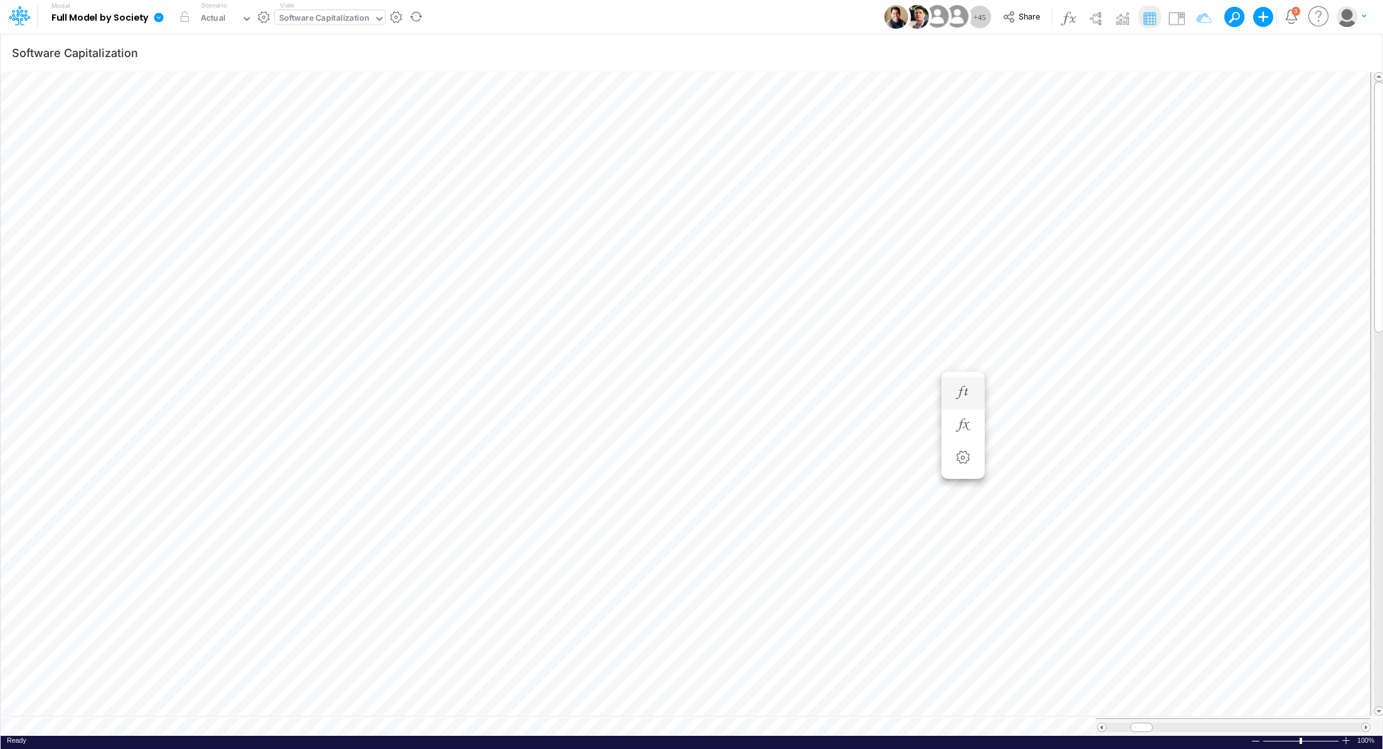
scroll to position [6, 1]
click at [1219, 391] on button "button" at bounding box center [1208, 393] width 23 height 25
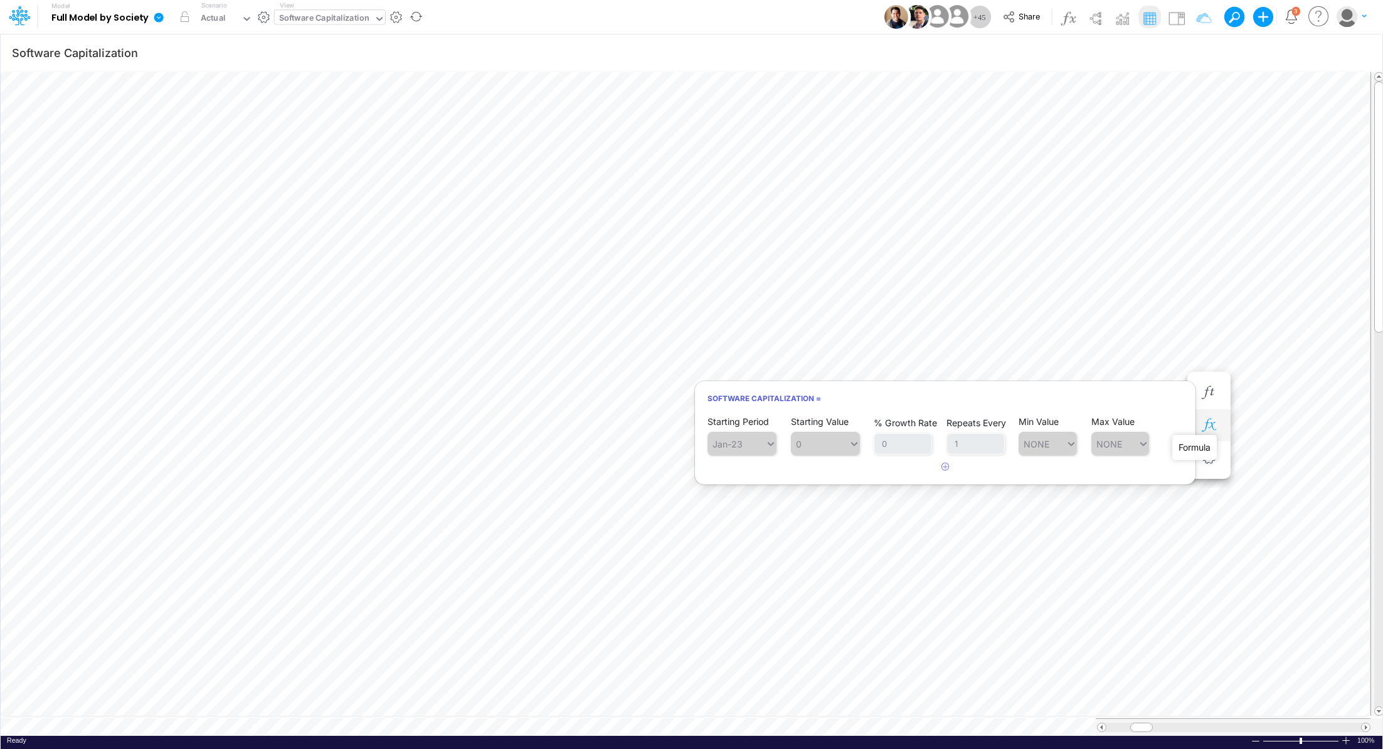
click at [1215, 419] on icon "button" at bounding box center [1208, 425] width 19 height 13
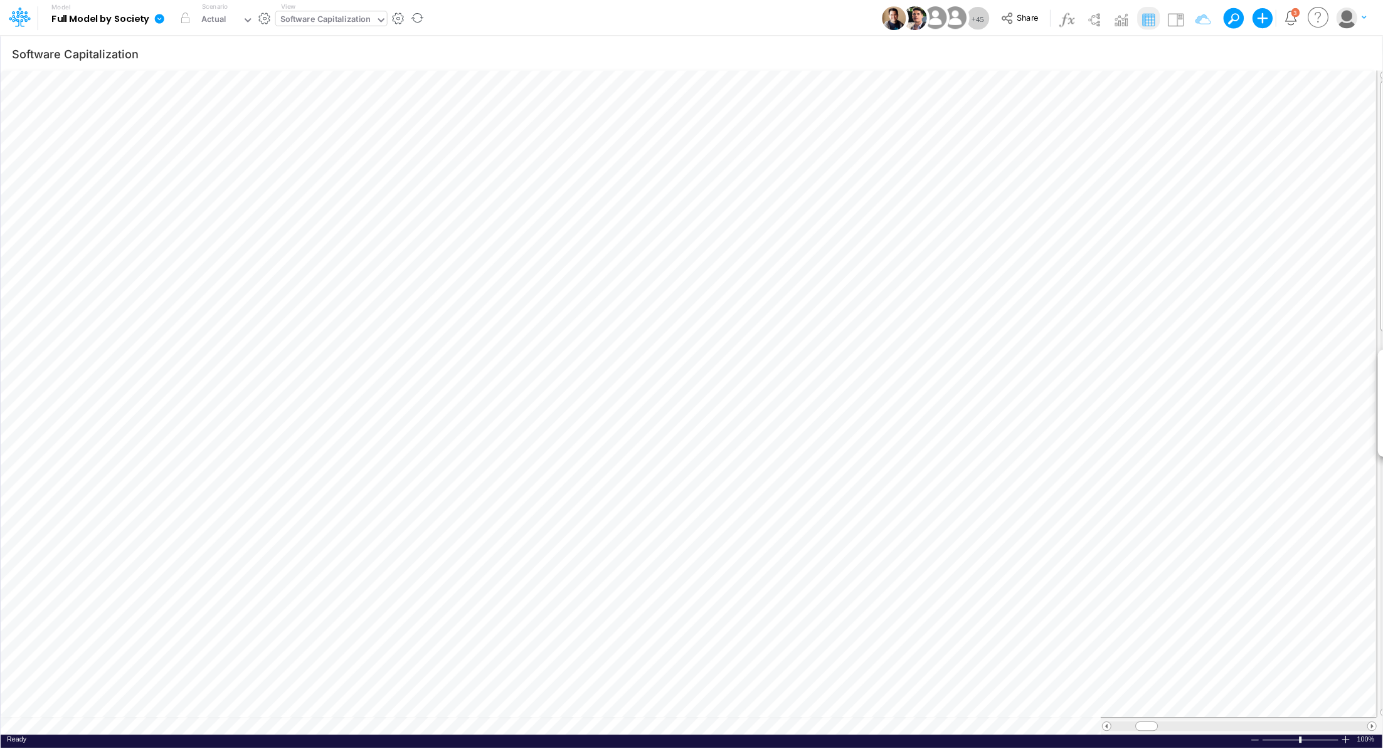
scroll to position [6, 1]
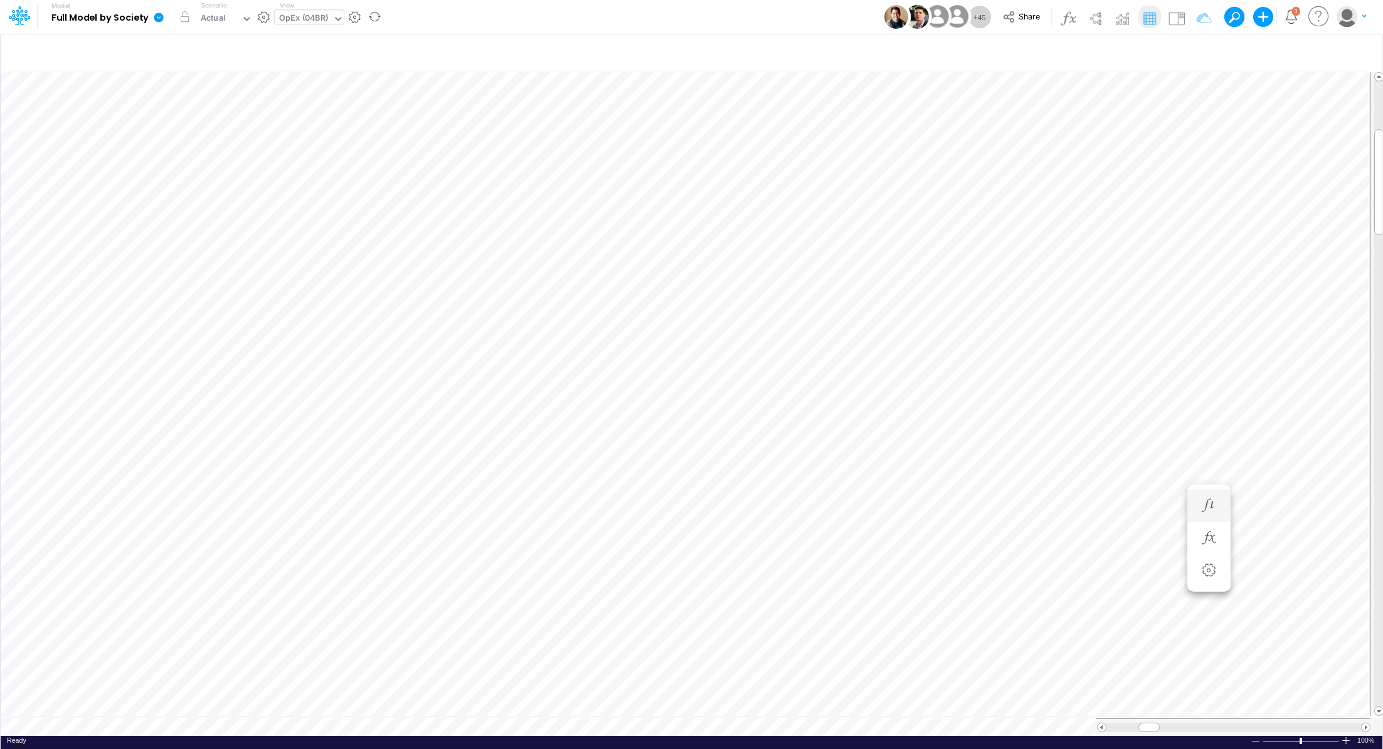
scroll to position [6, 1]
click at [1015, 224] on icon "button" at bounding box center [1007, 224] width 19 height 13
click at [1195, 52] on icon "button" at bounding box center [1196, 52] width 19 height 13
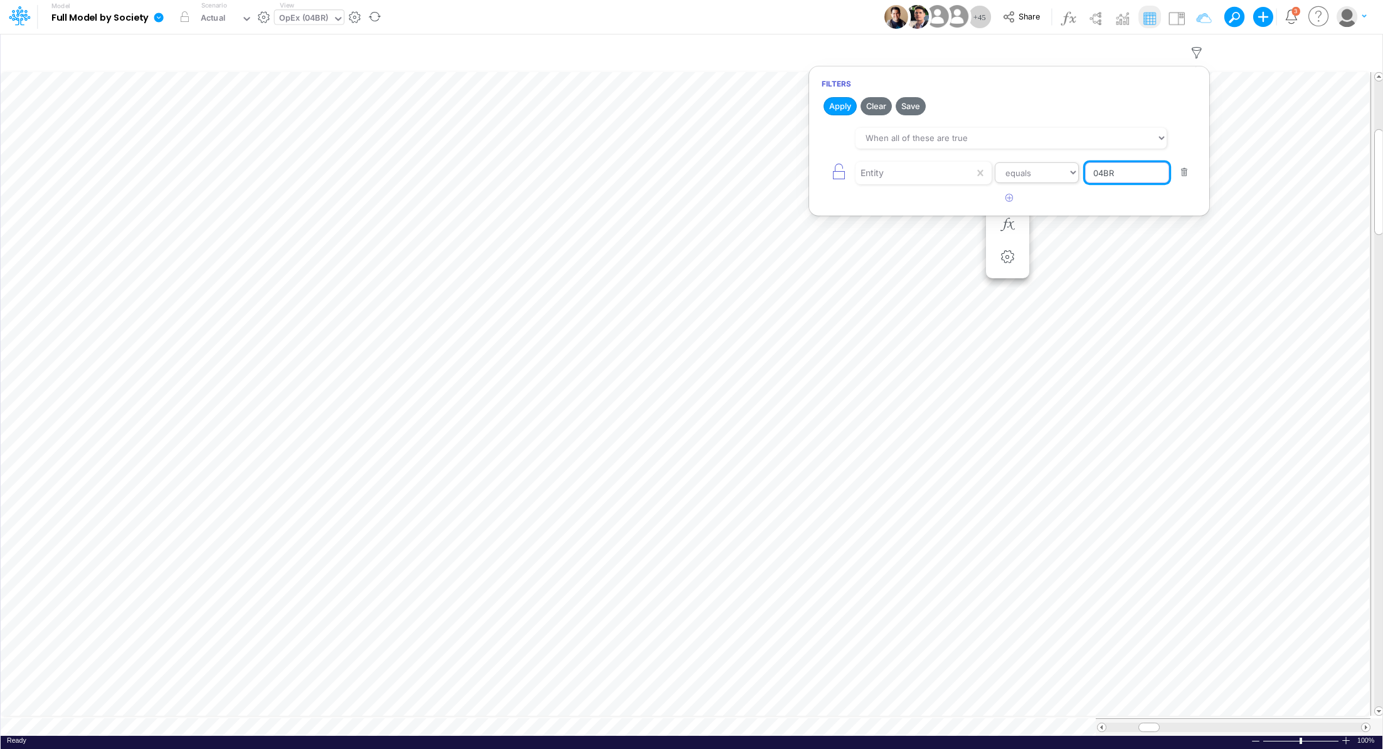
drag, startPoint x: 1131, startPoint y: 175, endPoint x: 1001, endPoint y: 164, distance: 130.3
click at [1001, 164] on div "Entity equals not equal starts with ends with contains 04BR" at bounding box center [1009, 173] width 375 height 28
type input "Template"
click at [844, 105] on button "Apply" at bounding box center [839, 106] width 33 height 18
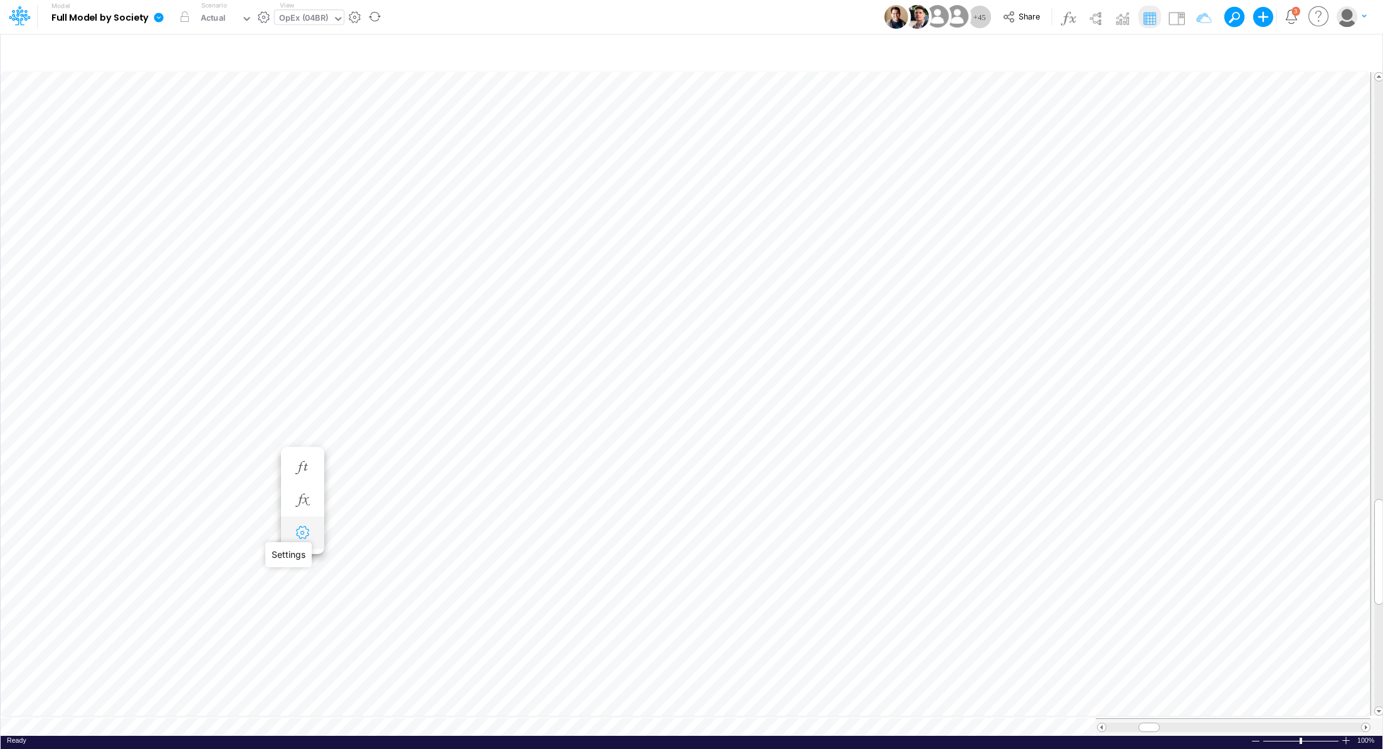
click at [304, 536] on icon "button" at bounding box center [302, 533] width 19 height 13
select select "sum"
select select "field"
select select "Number"
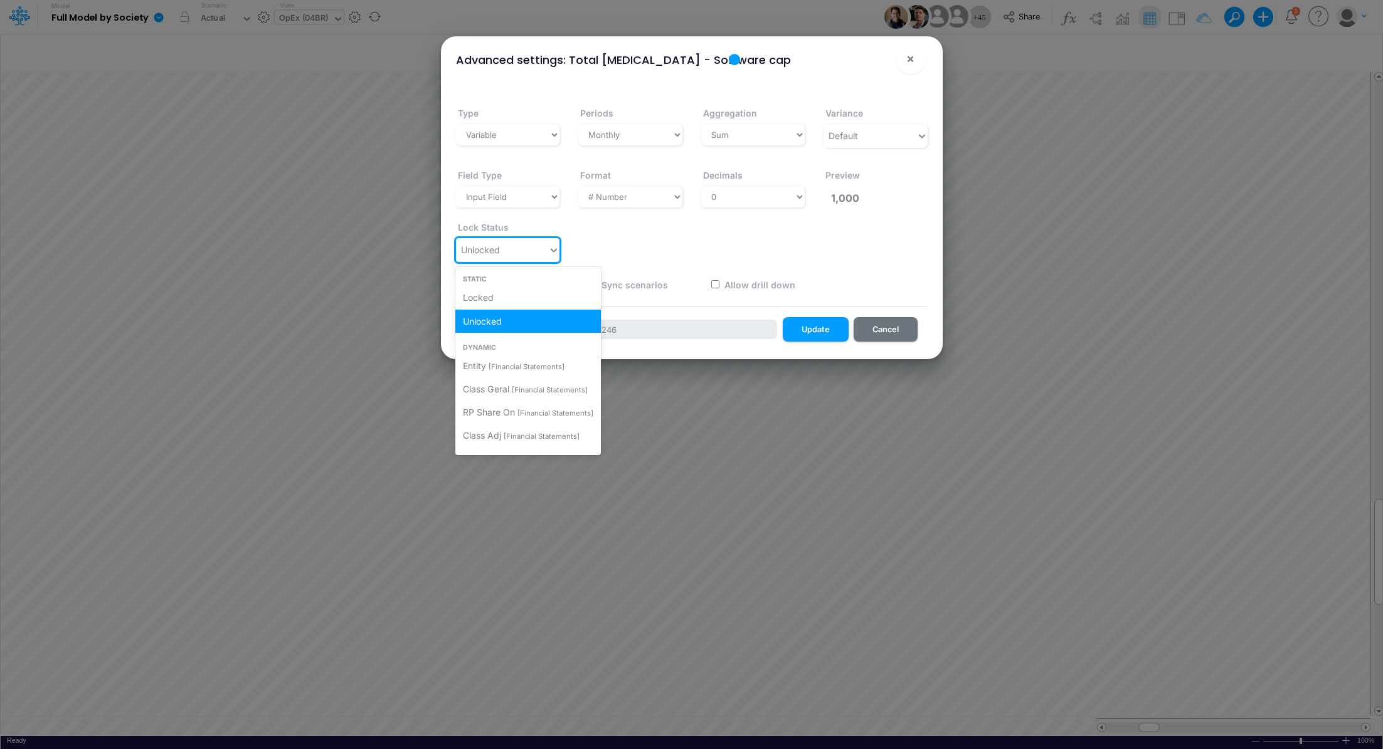
click at [500, 253] on span "Unlocked" at bounding box center [480, 250] width 39 height 11
click at [500, 295] on div "Locked" at bounding box center [527, 297] width 145 height 23
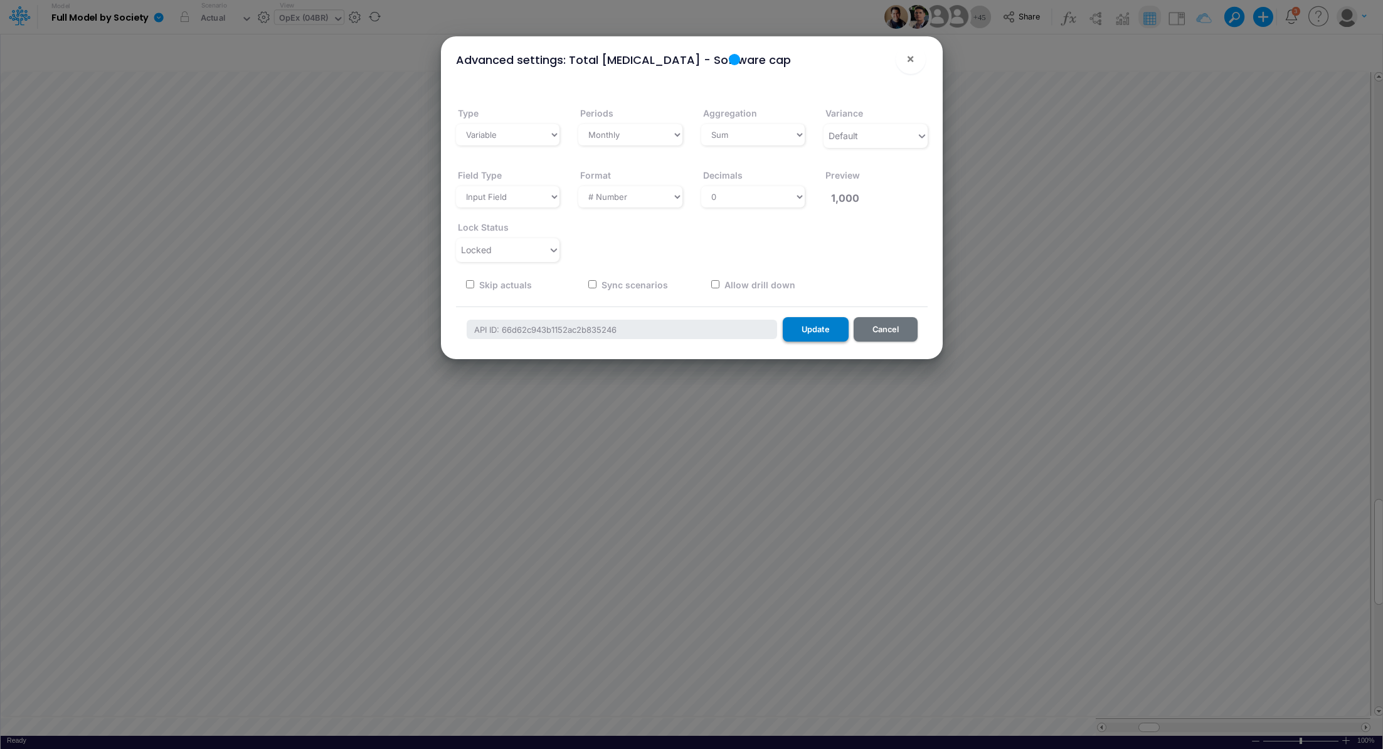
click at [821, 331] on button "Update" at bounding box center [816, 329] width 66 height 24
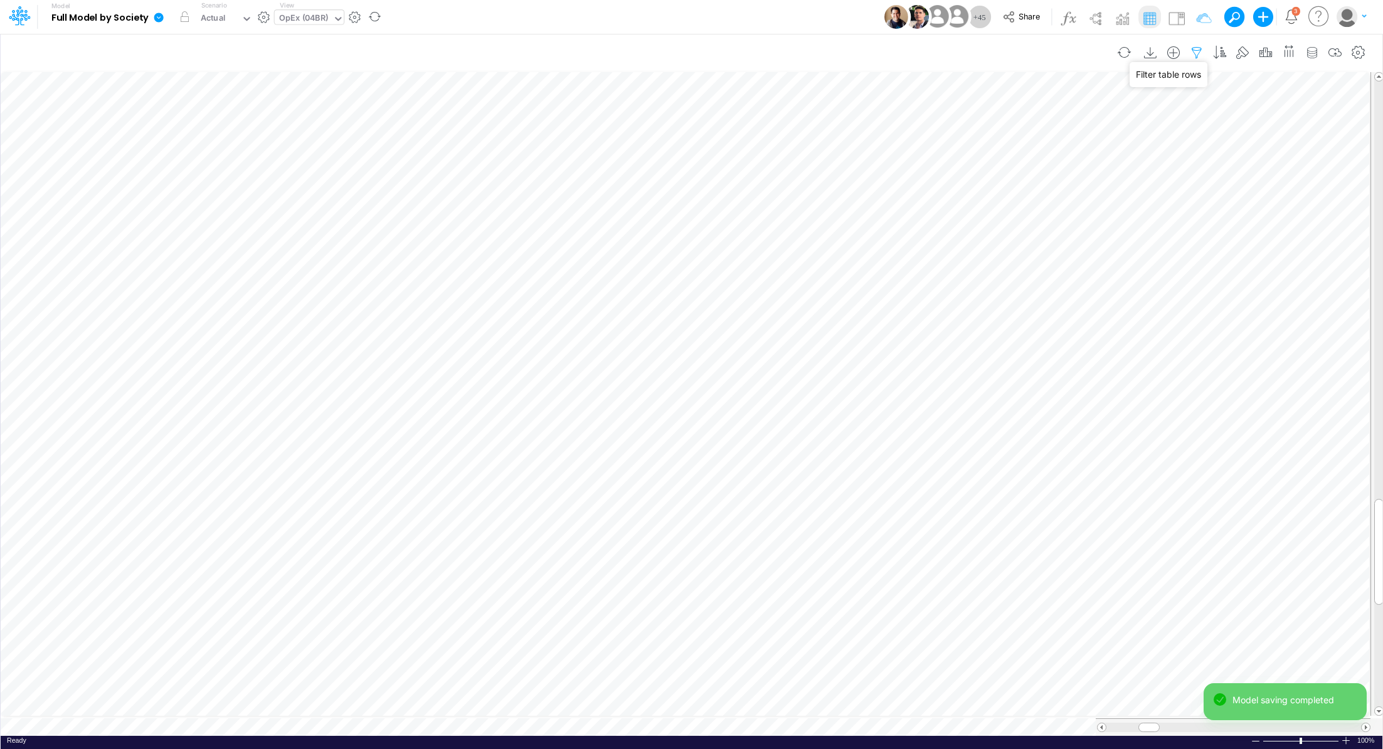
click at [1195, 51] on icon "button" at bounding box center [1196, 52] width 19 height 13
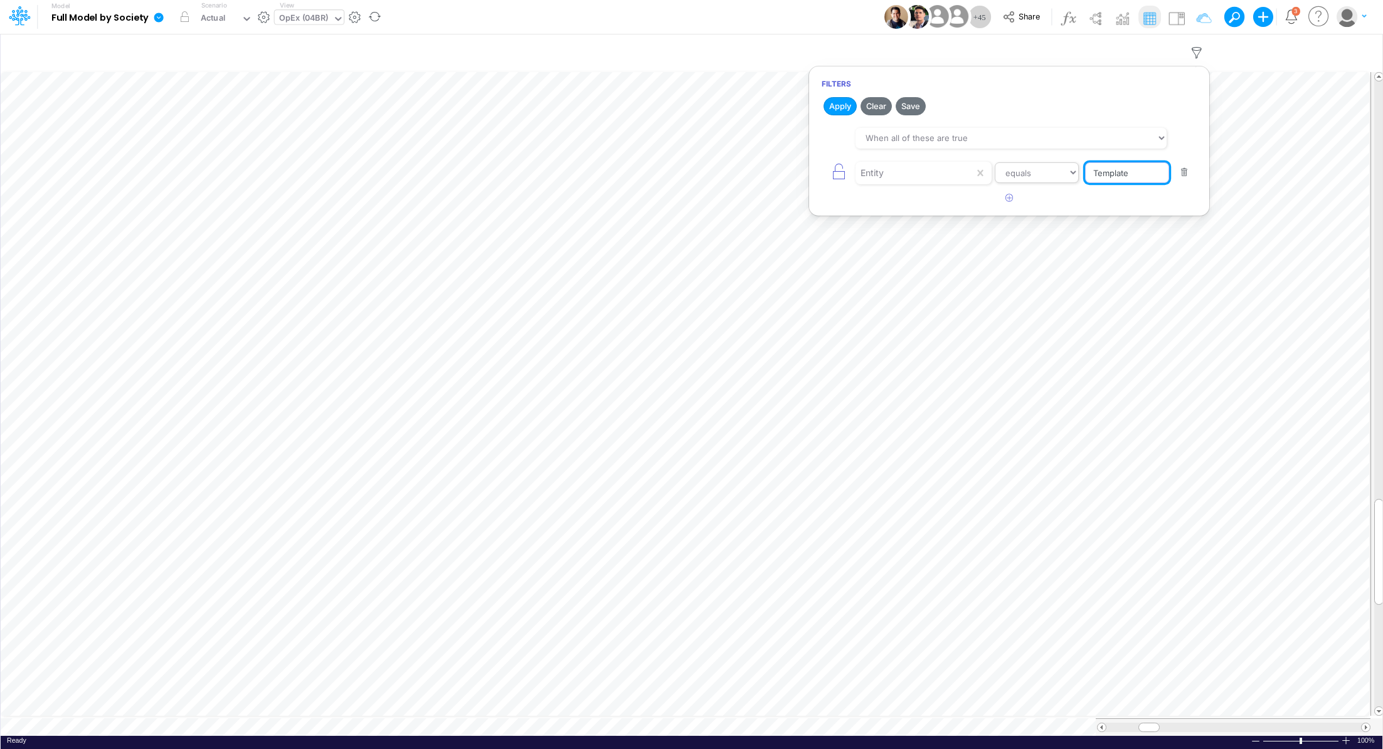
drag, startPoint x: 1141, startPoint y: 171, endPoint x: 1050, endPoint y: 163, distance: 91.2
click at [1050, 163] on div "Entity equals not equal starts with ends with contains Template" at bounding box center [1009, 173] width 375 height 28
type input "04BR"
click at [832, 108] on button "Apply" at bounding box center [839, 106] width 33 height 18
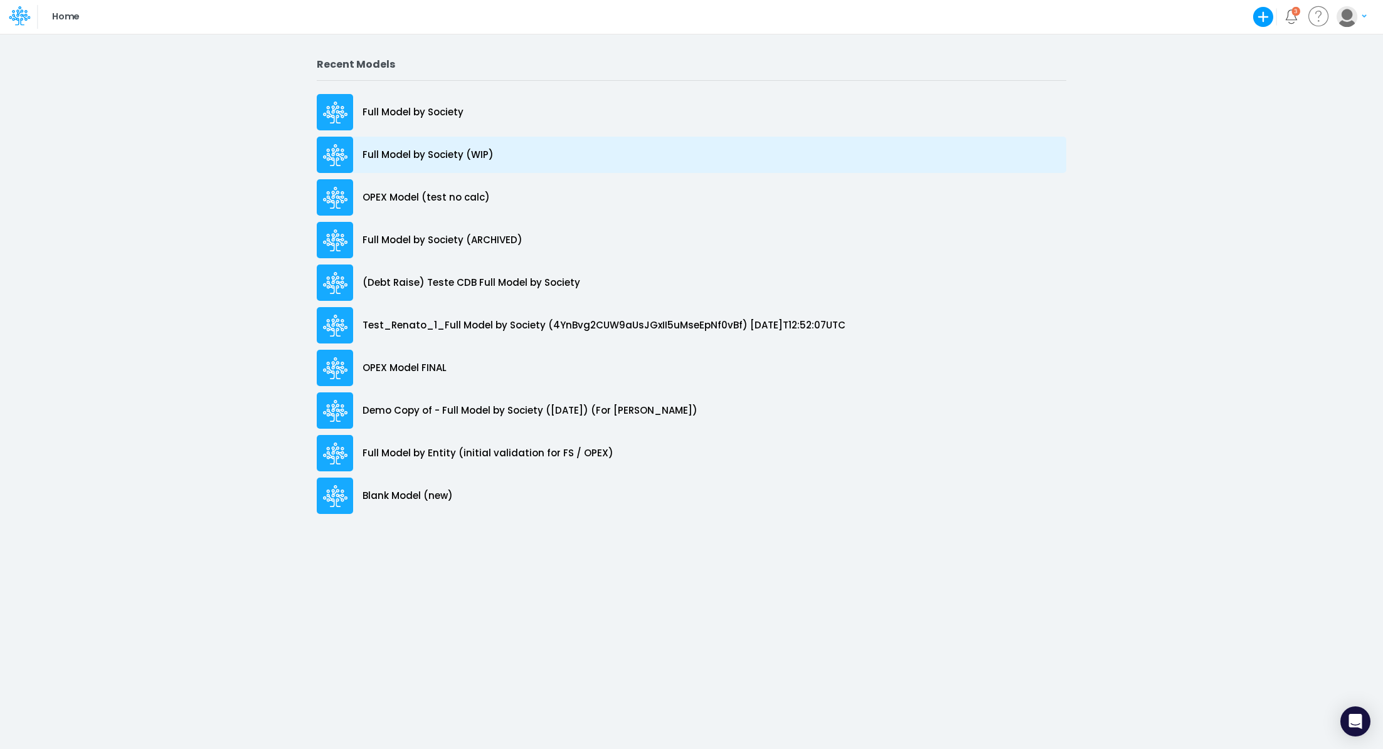
click at [405, 156] on p "Full Model by Society (WIP)" at bounding box center [427, 155] width 131 height 14
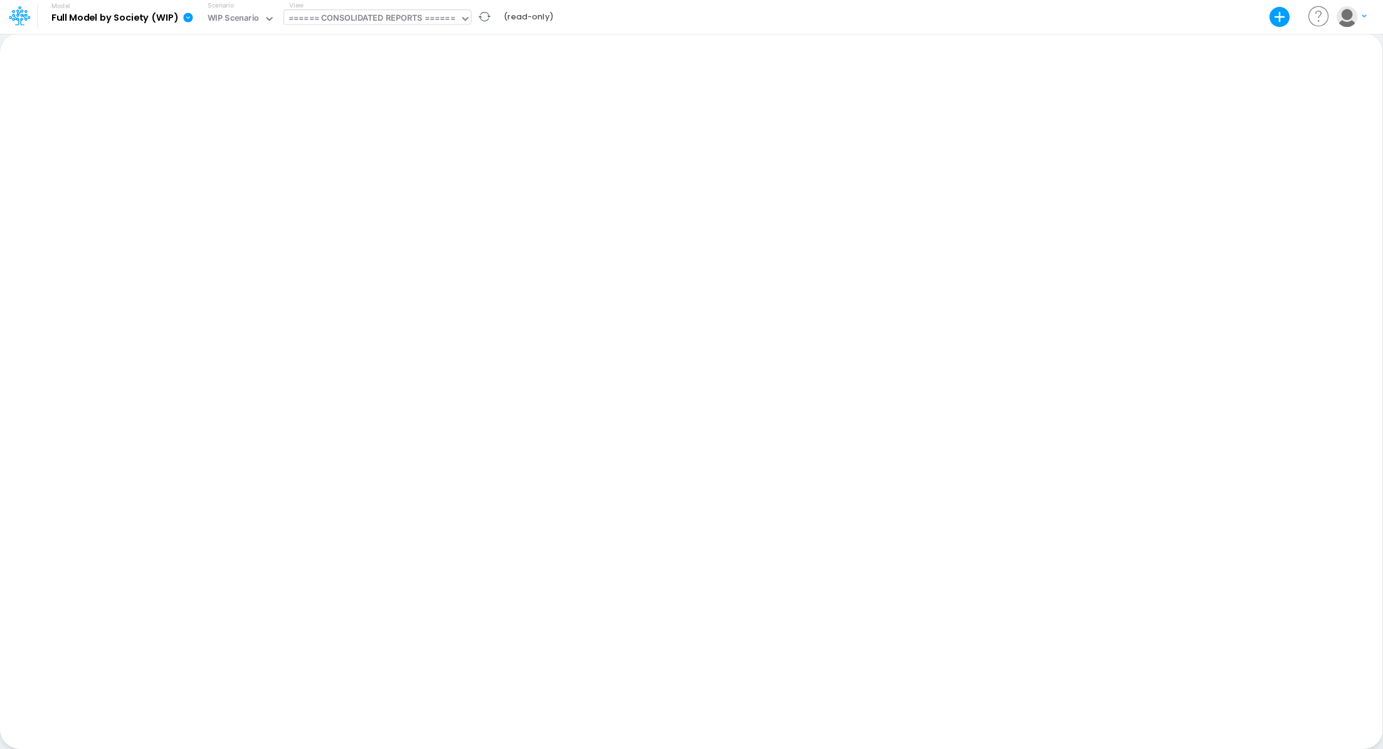
click at [358, 12] on div "====== CONSOLIDATED REPORTS ======" at bounding box center [371, 19] width 167 height 14
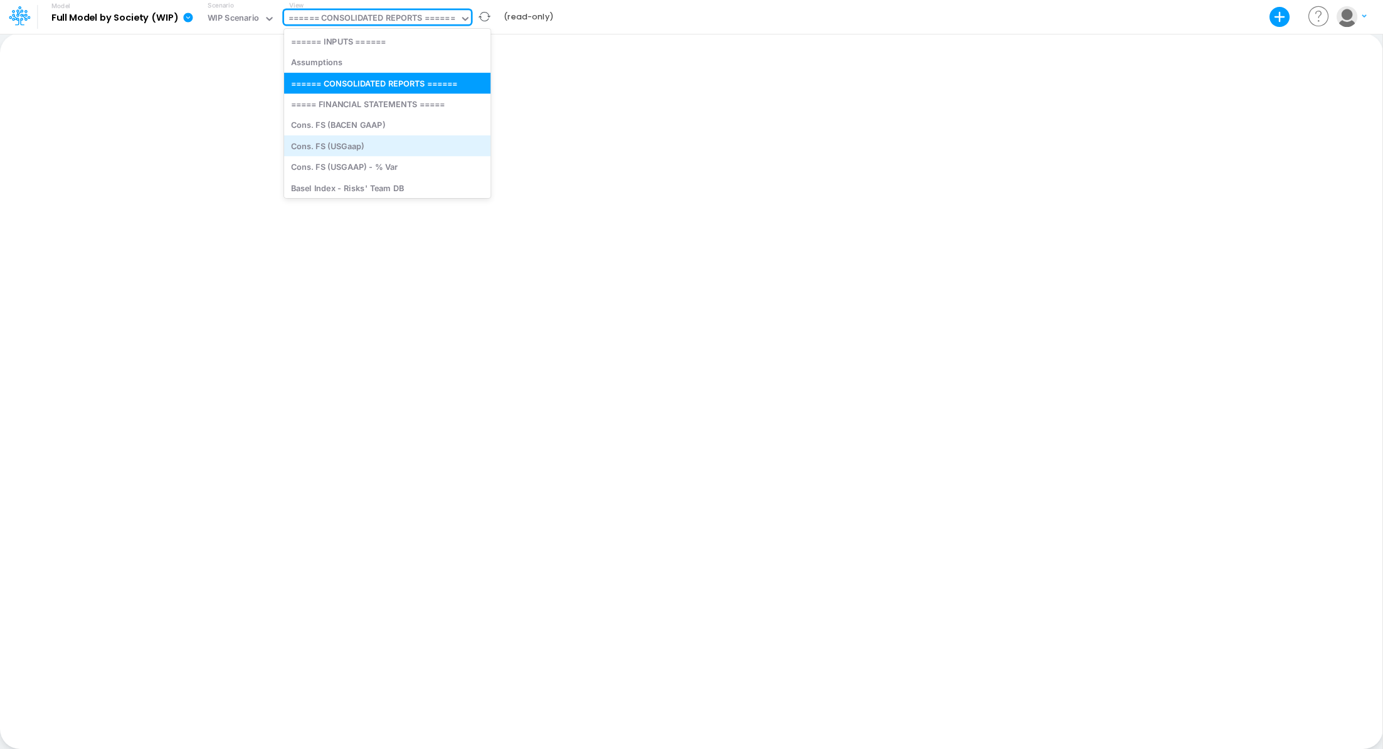
click at [354, 147] on div "Cons. FS (USGaap)" at bounding box center [387, 145] width 206 height 21
type input "Consolidated FS - USGAAP"
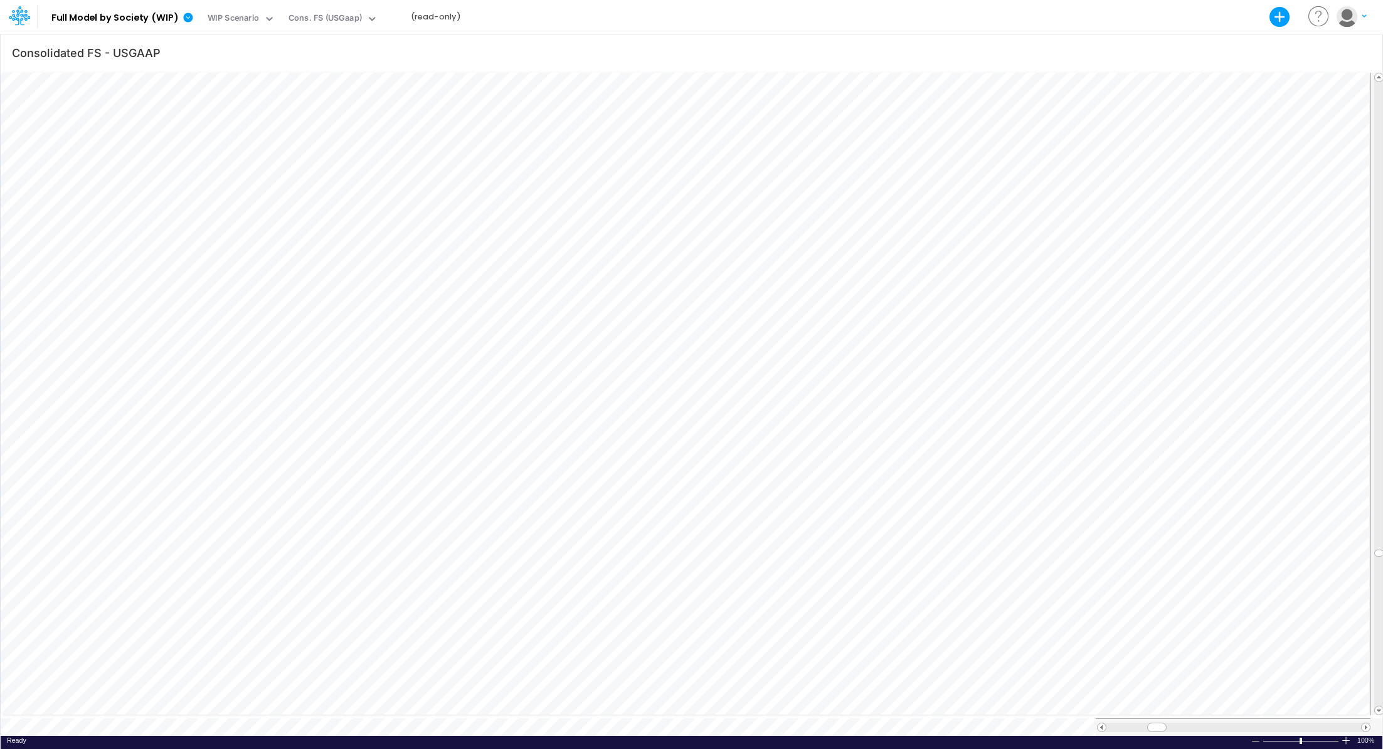
scroll to position [6, 1]
